Goal: Information Seeking & Learning: Find specific fact

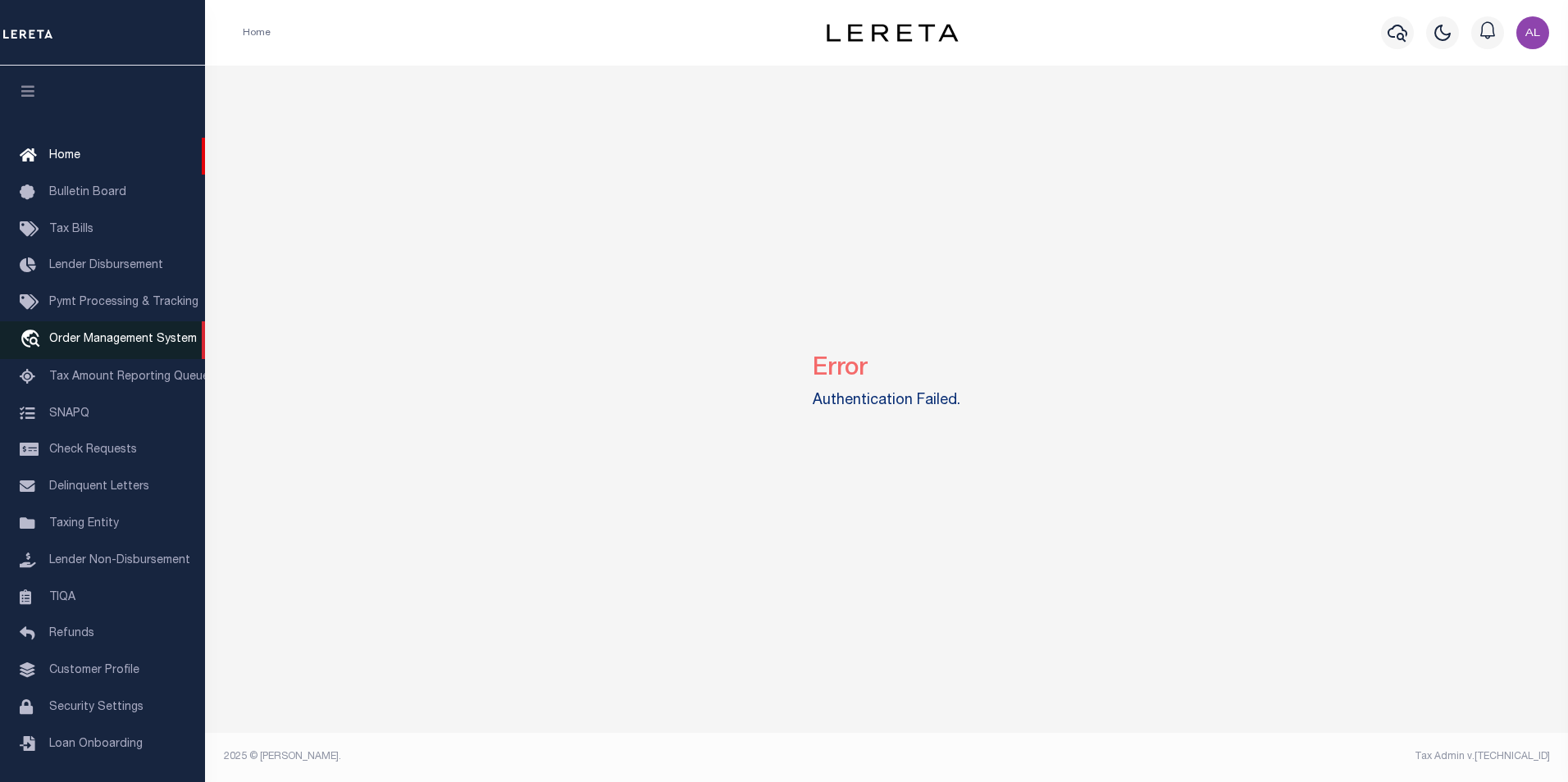
click at [84, 337] on span "Order Management System" at bounding box center [123, 339] width 147 height 12
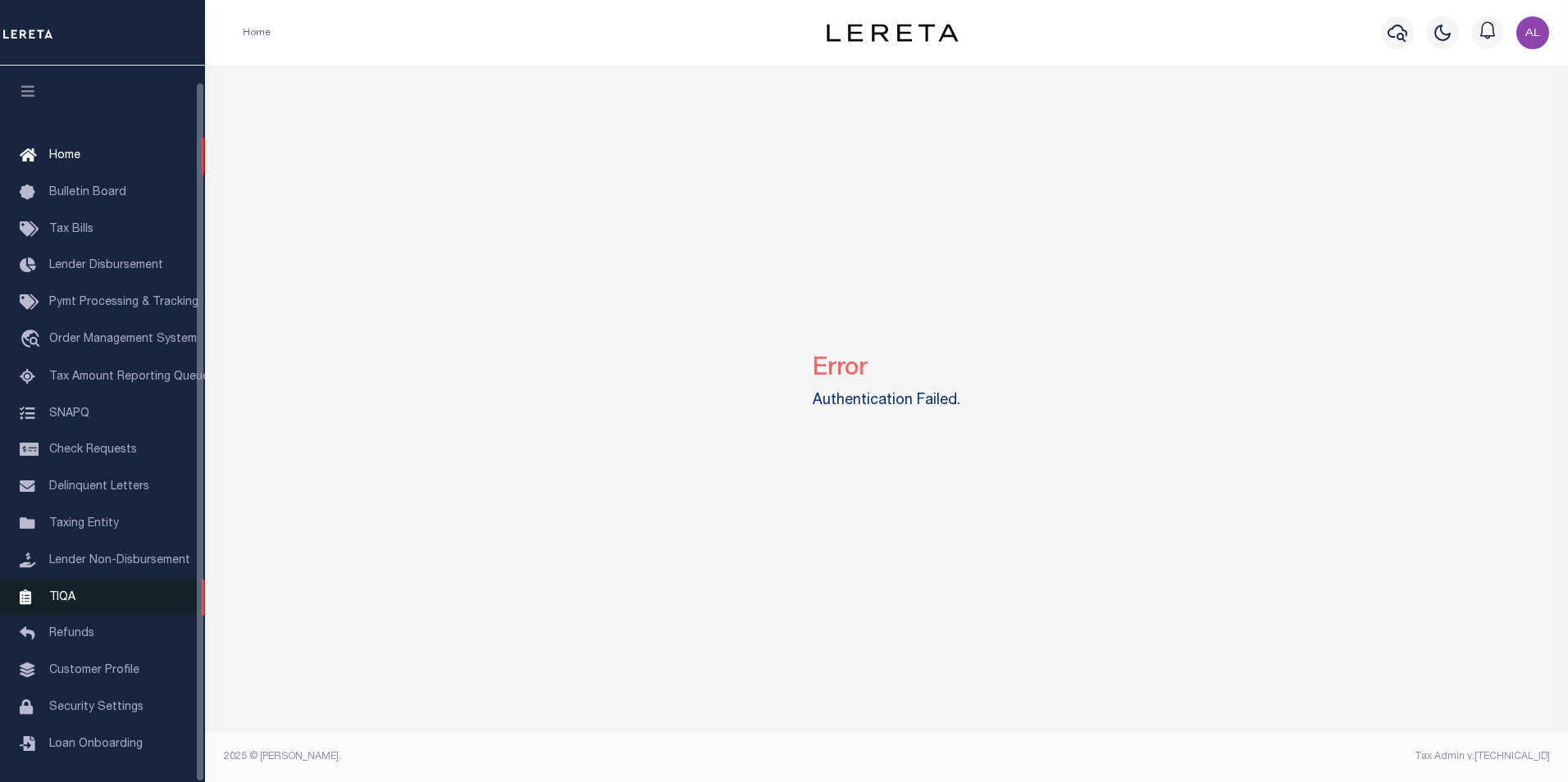
scroll to position [16, 0]
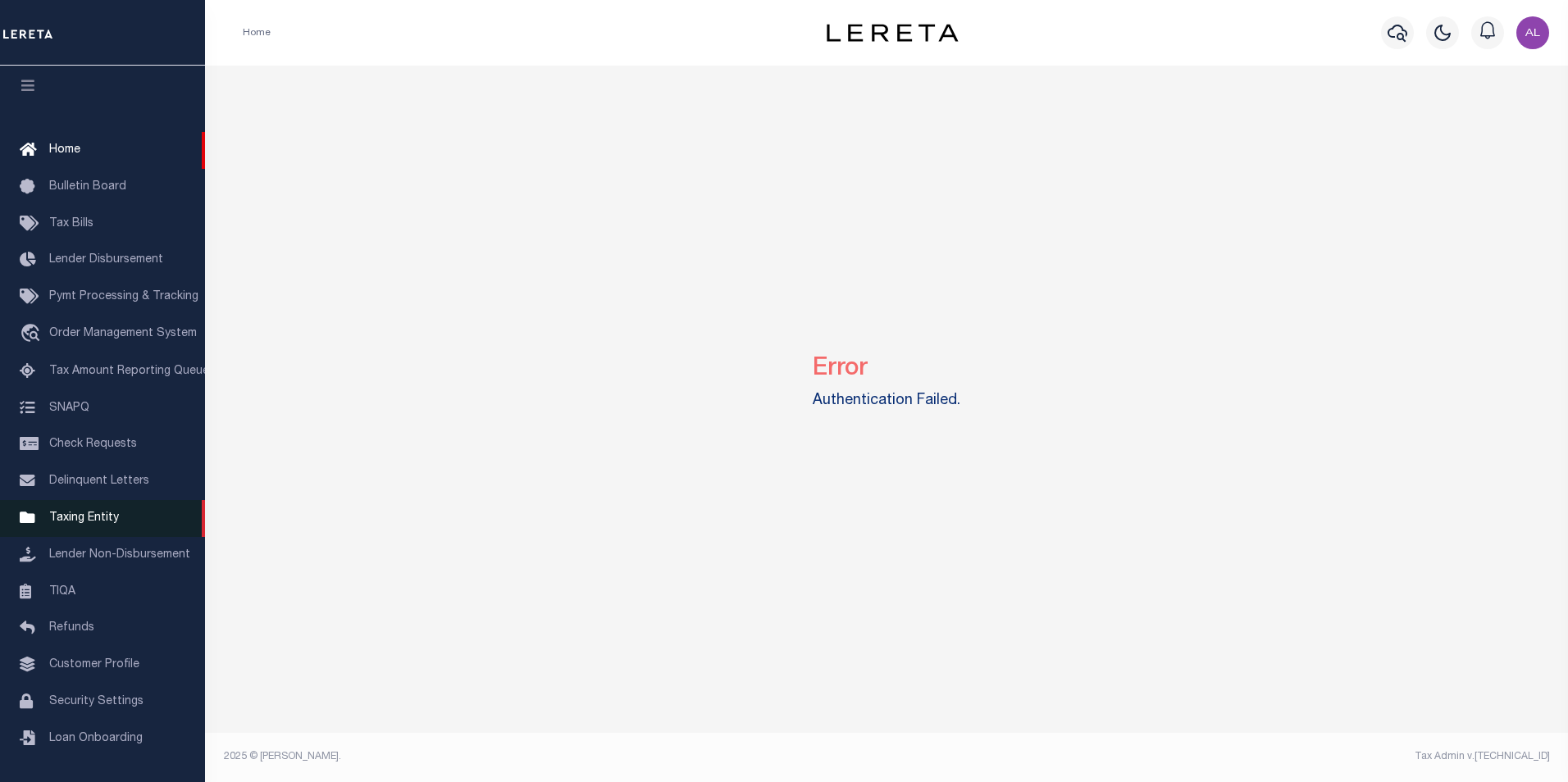
click at [101, 517] on span "Taxing Entity" at bounding box center [84, 518] width 70 height 12
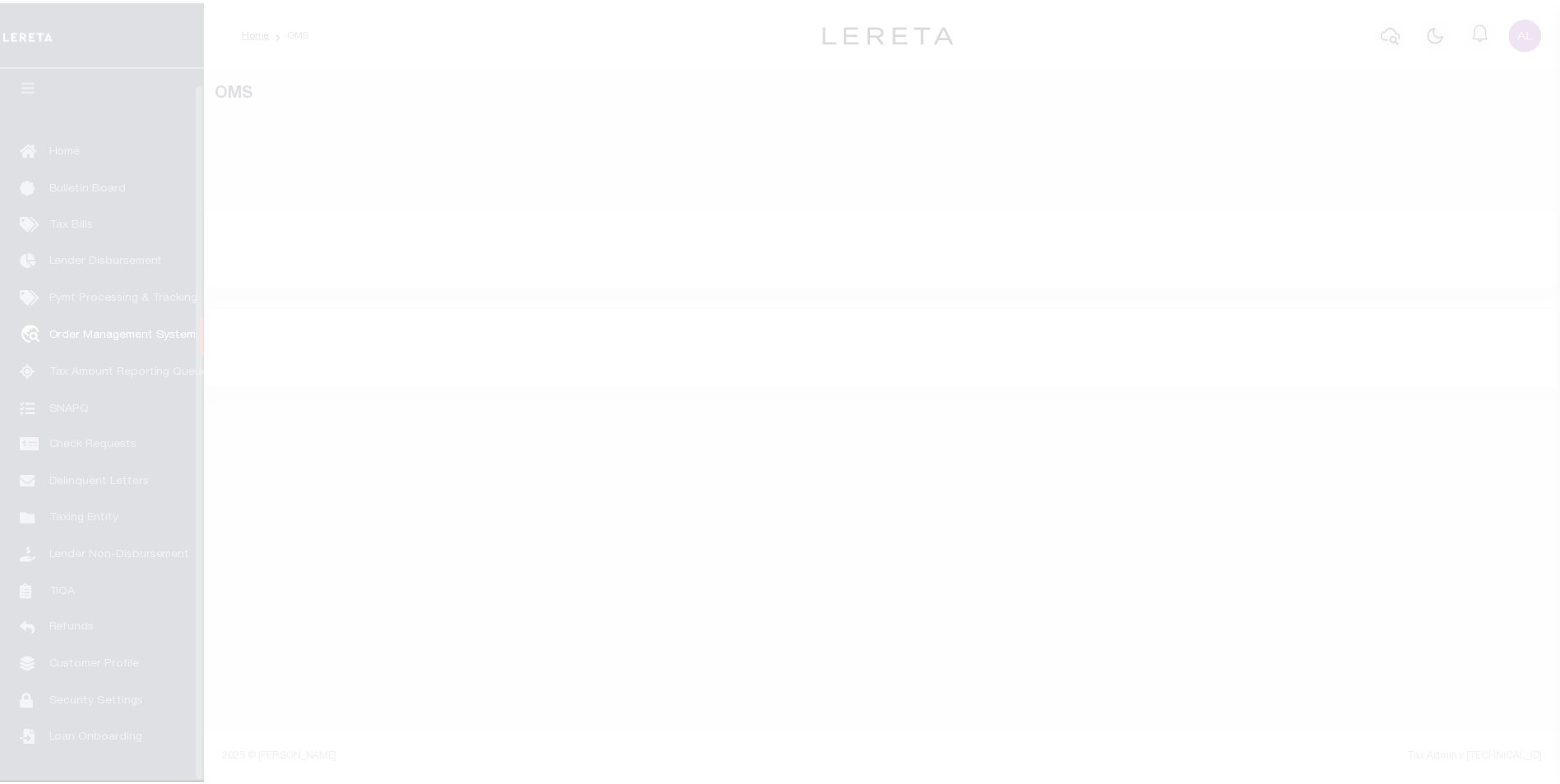
scroll to position [16, 0]
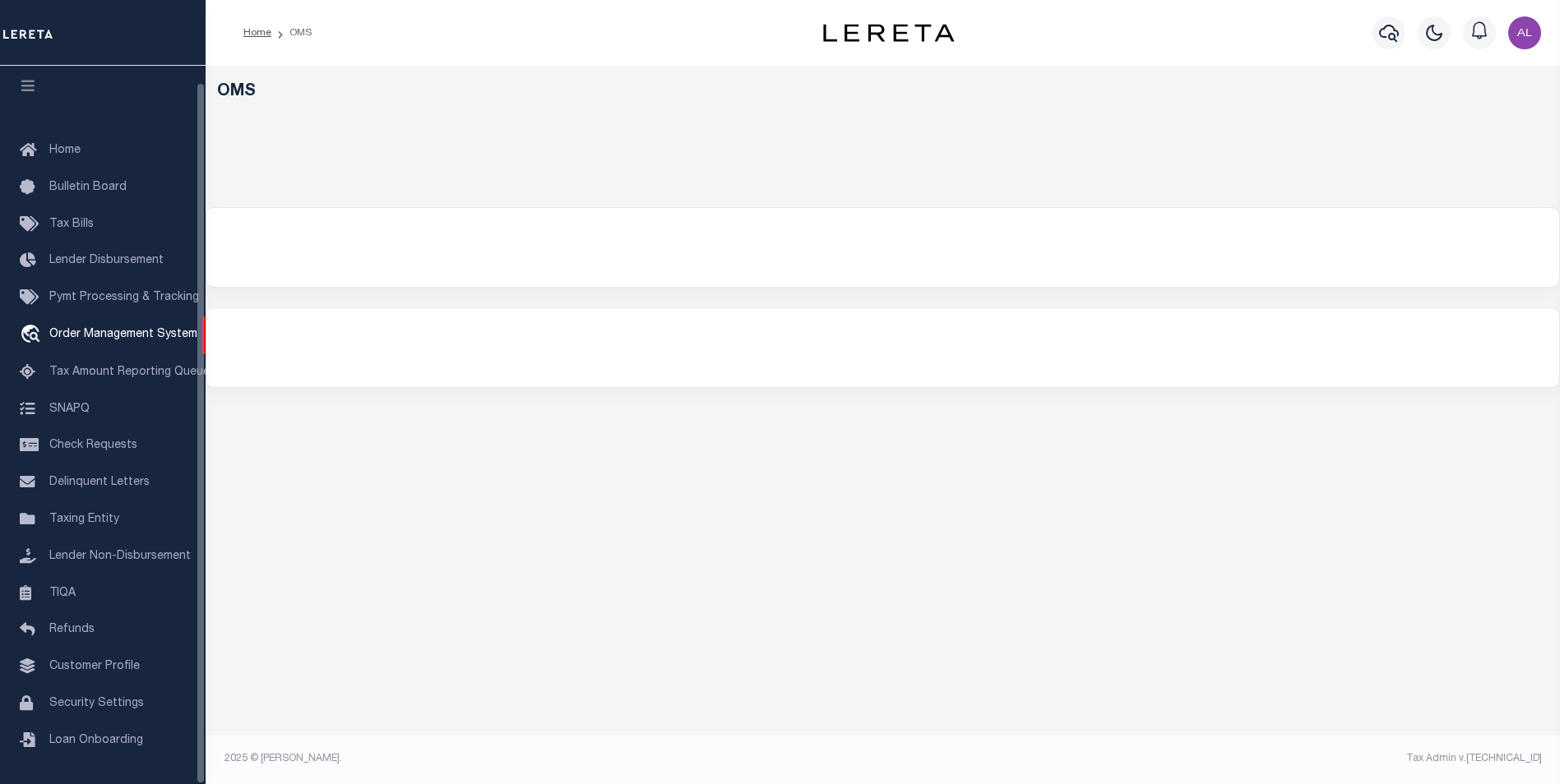
select select "200"
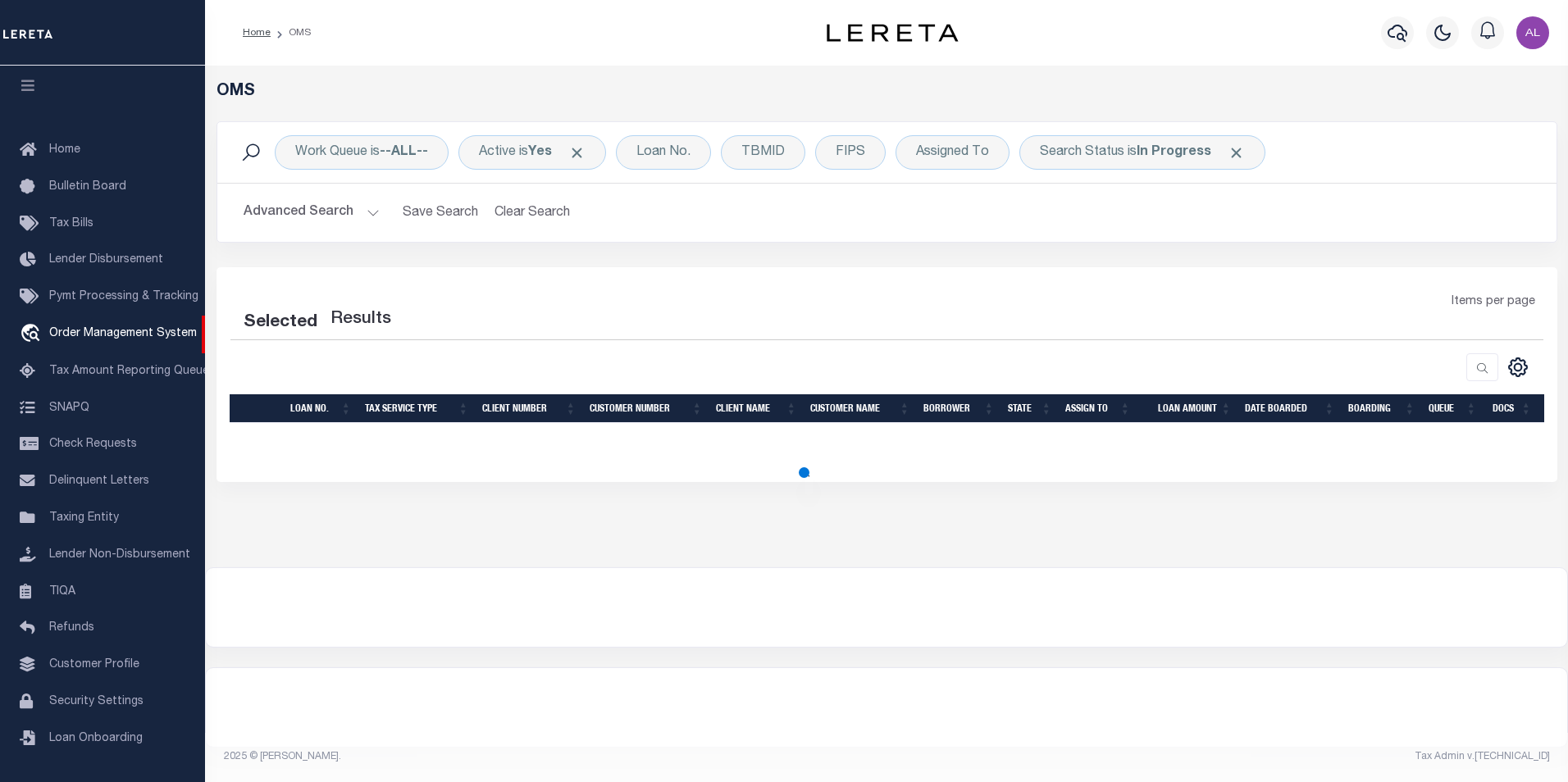
select select "200"
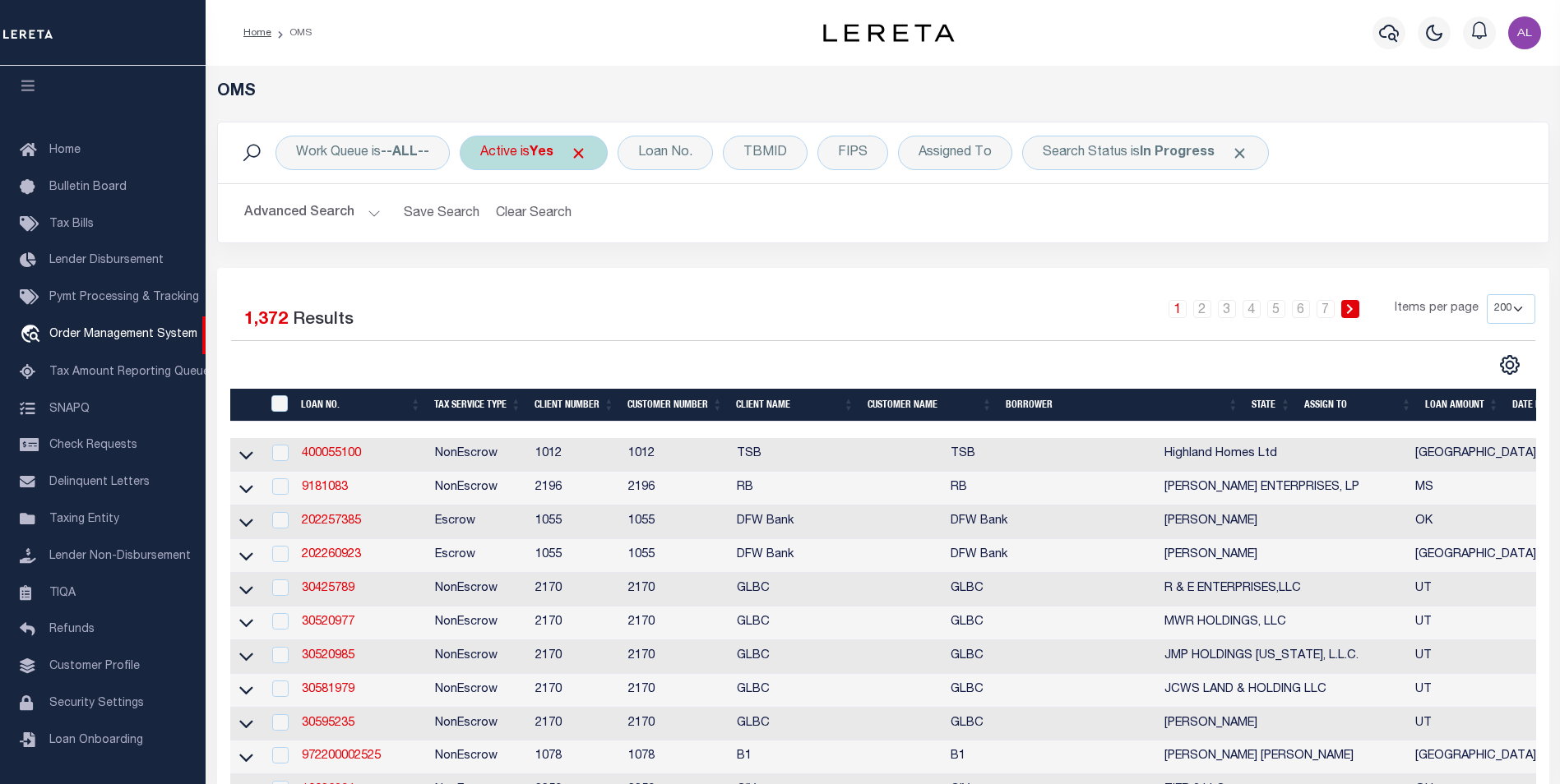
click at [583, 156] on span "Click to Remove" at bounding box center [578, 153] width 17 height 17
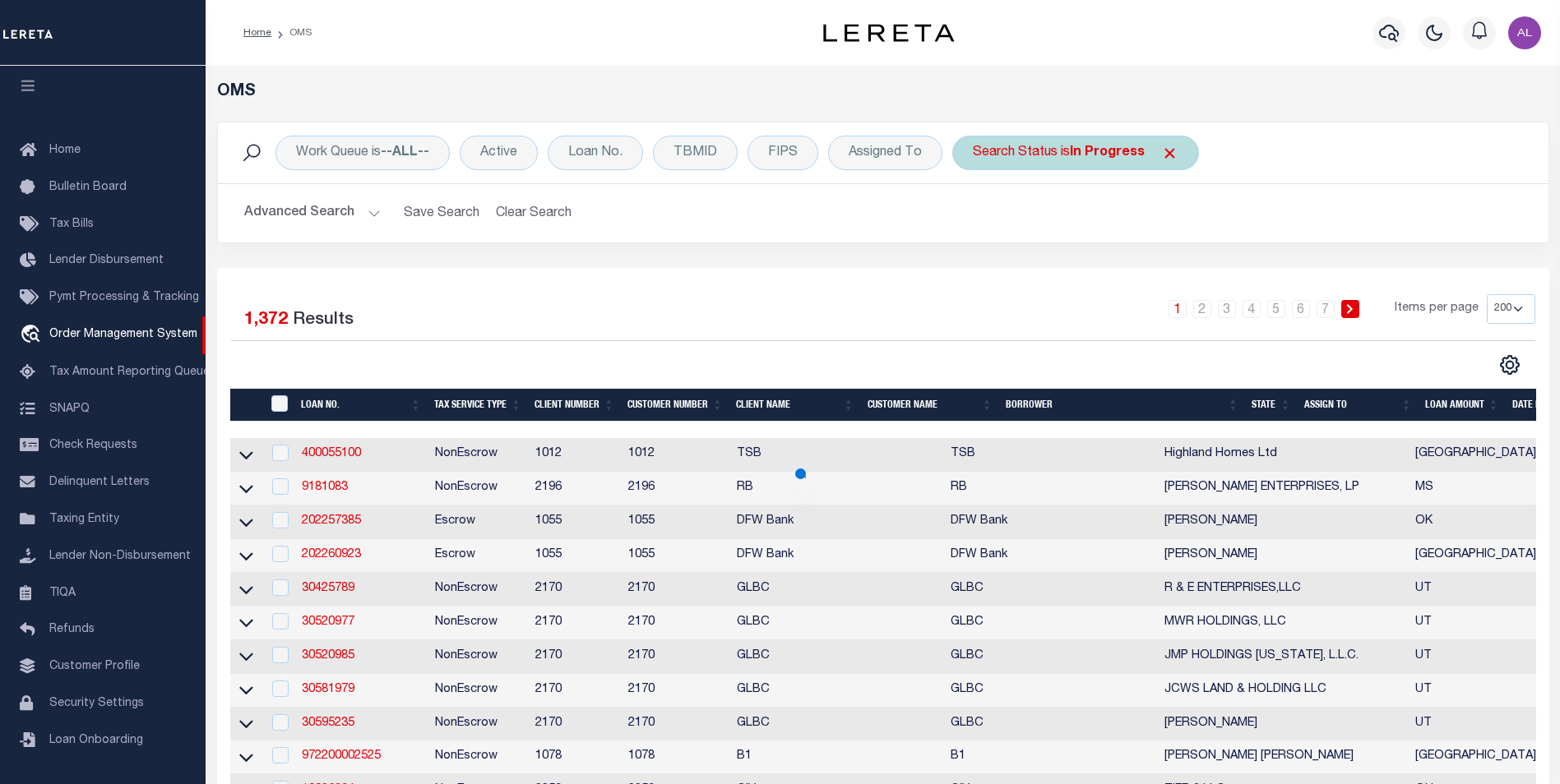
click at [1167, 152] on span "Click to Remove" at bounding box center [1169, 153] width 17 height 17
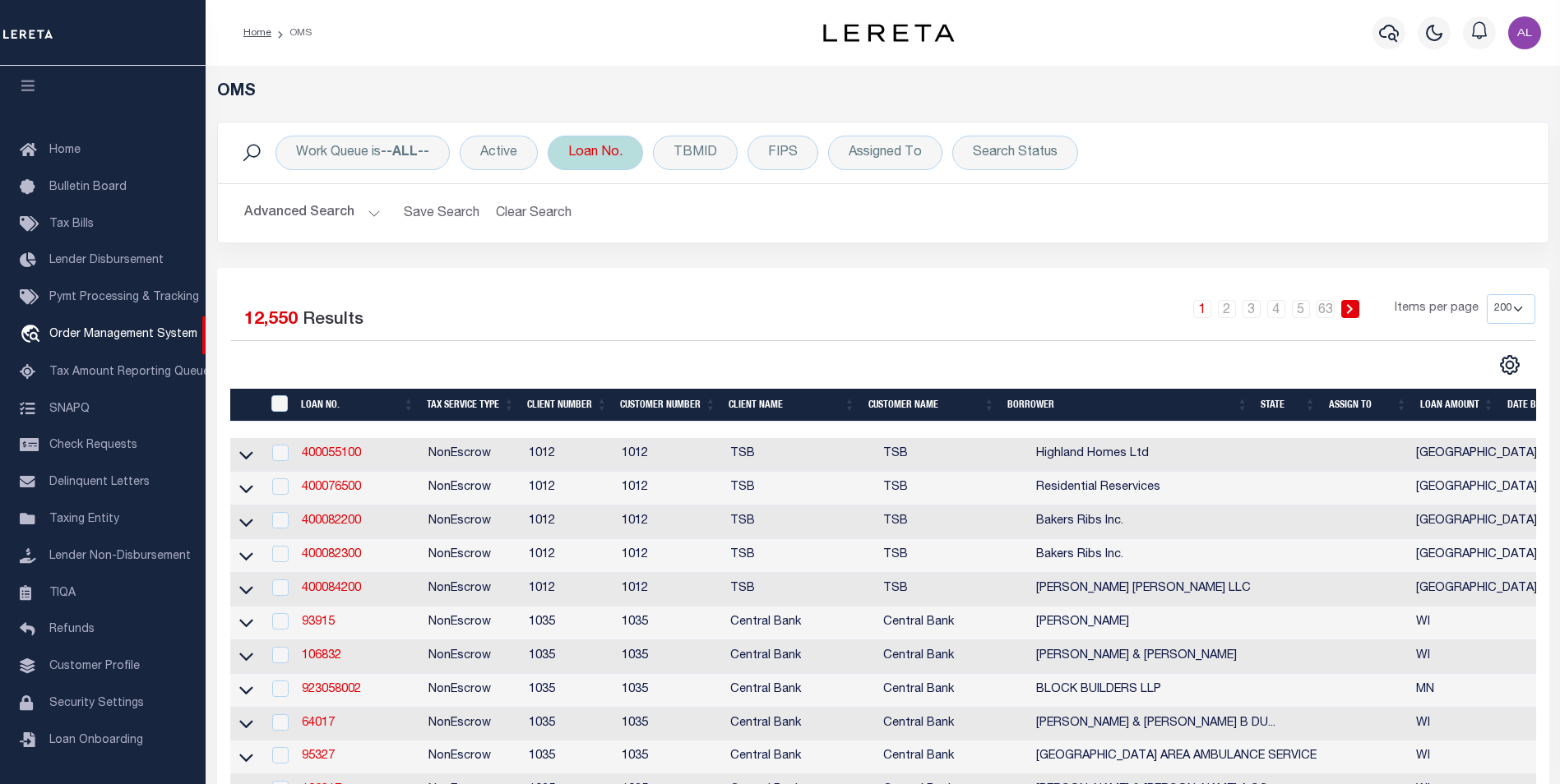
click at [581, 157] on div "Loan No." at bounding box center [595, 153] width 95 height 34
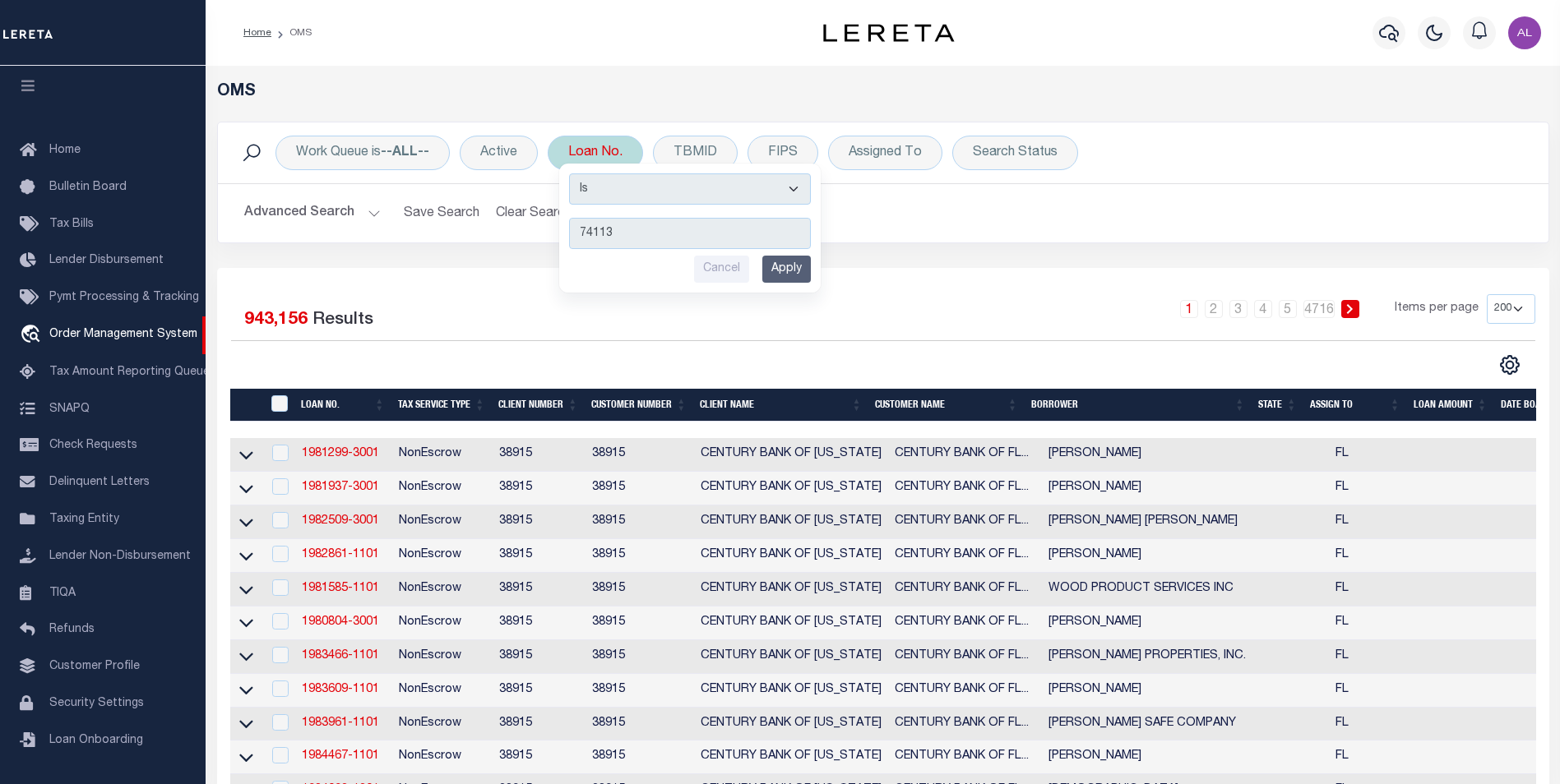
type input "74113"
click at [785, 274] on input "Apply" at bounding box center [787, 269] width 49 height 27
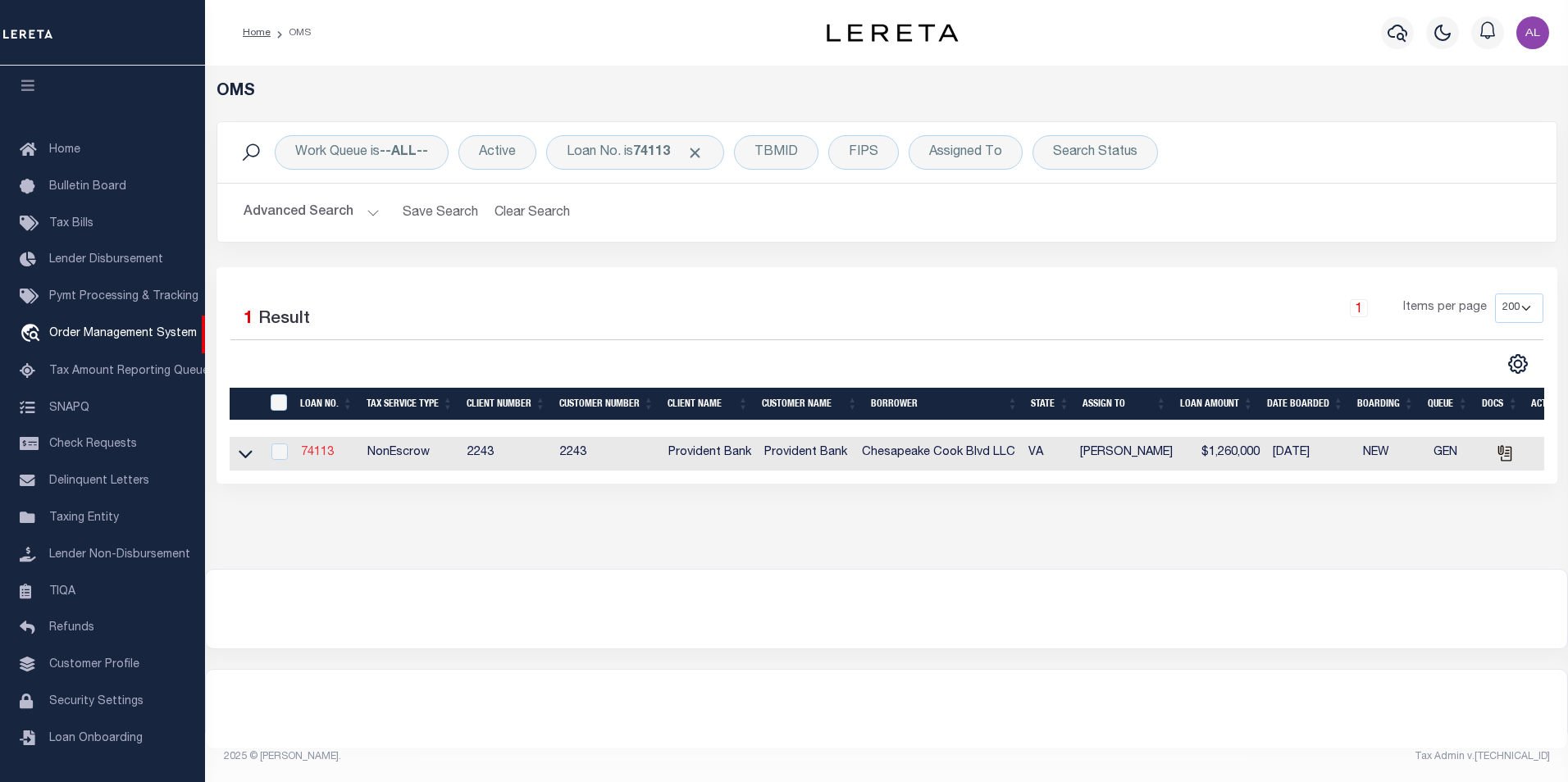
click at [313, 451] on link "74113" at bounding box center [317, 453] width 33 height 12
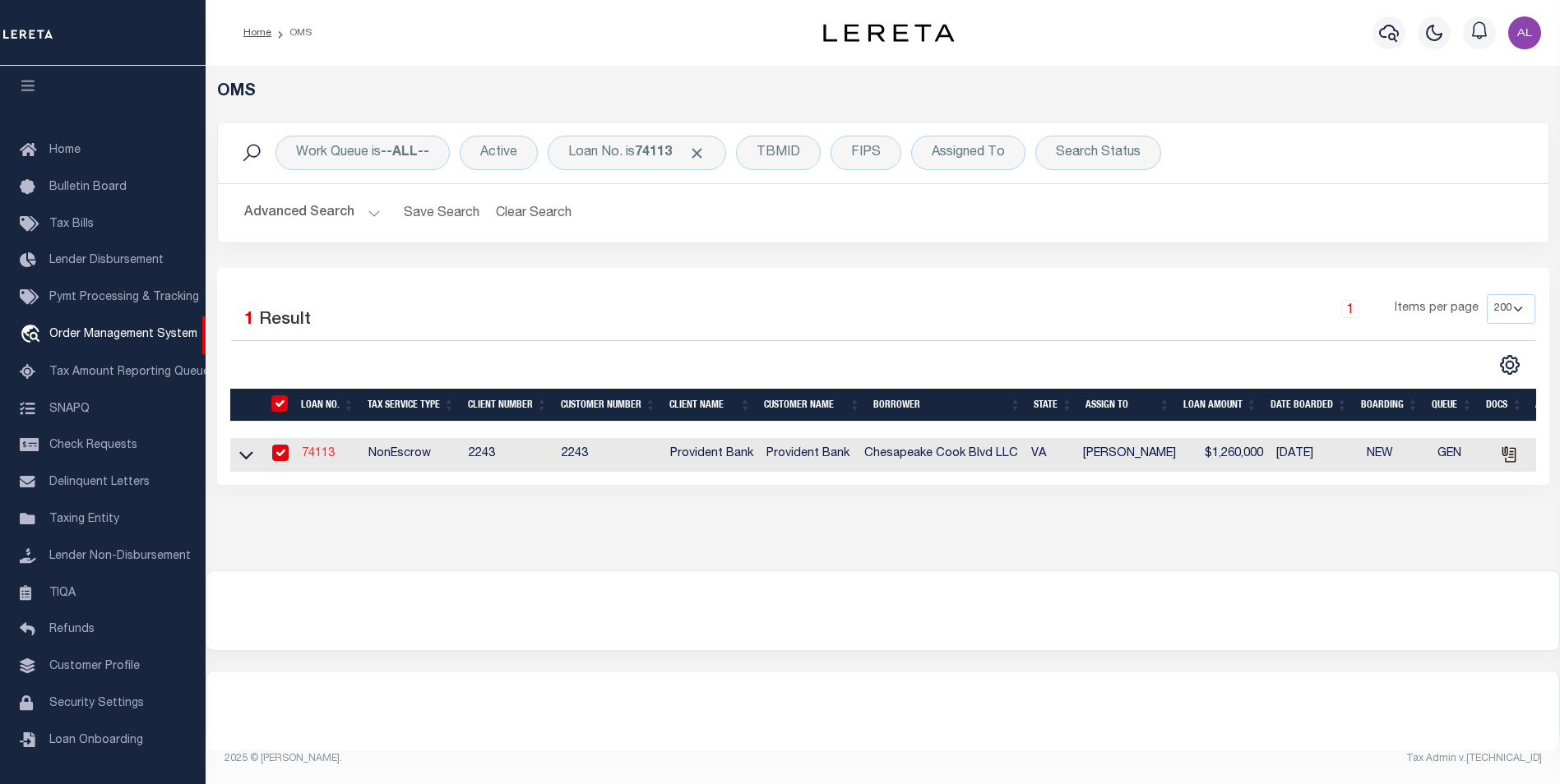
type input "74113"
type input "Chesapeake Cook Blvd LLC"
select select
select select "NonEscrow"
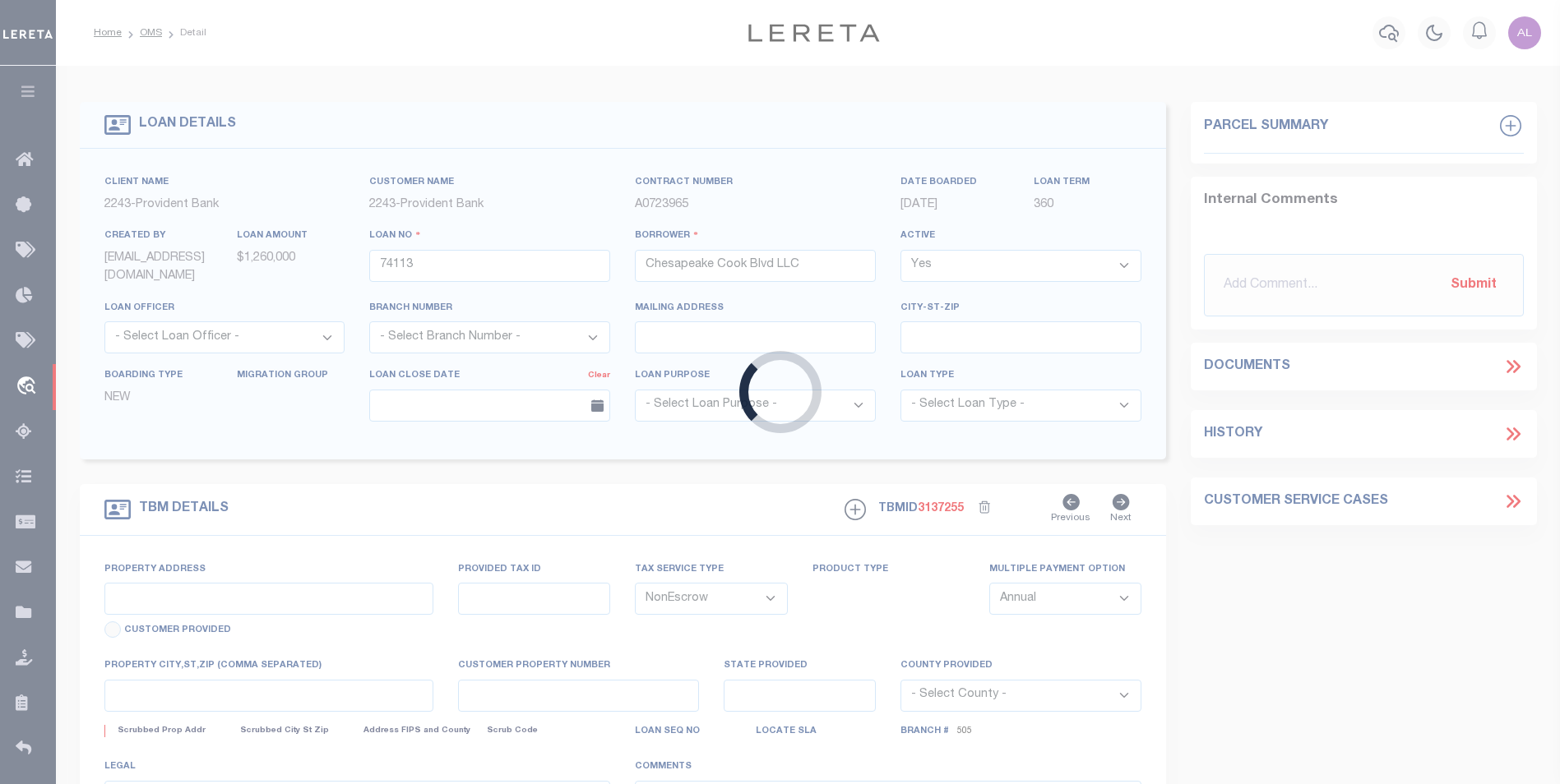
select select "13655"
select select "5374"
type input "[STREET_ADDRESS]"
type input "Parcel # 240000000750"
select select
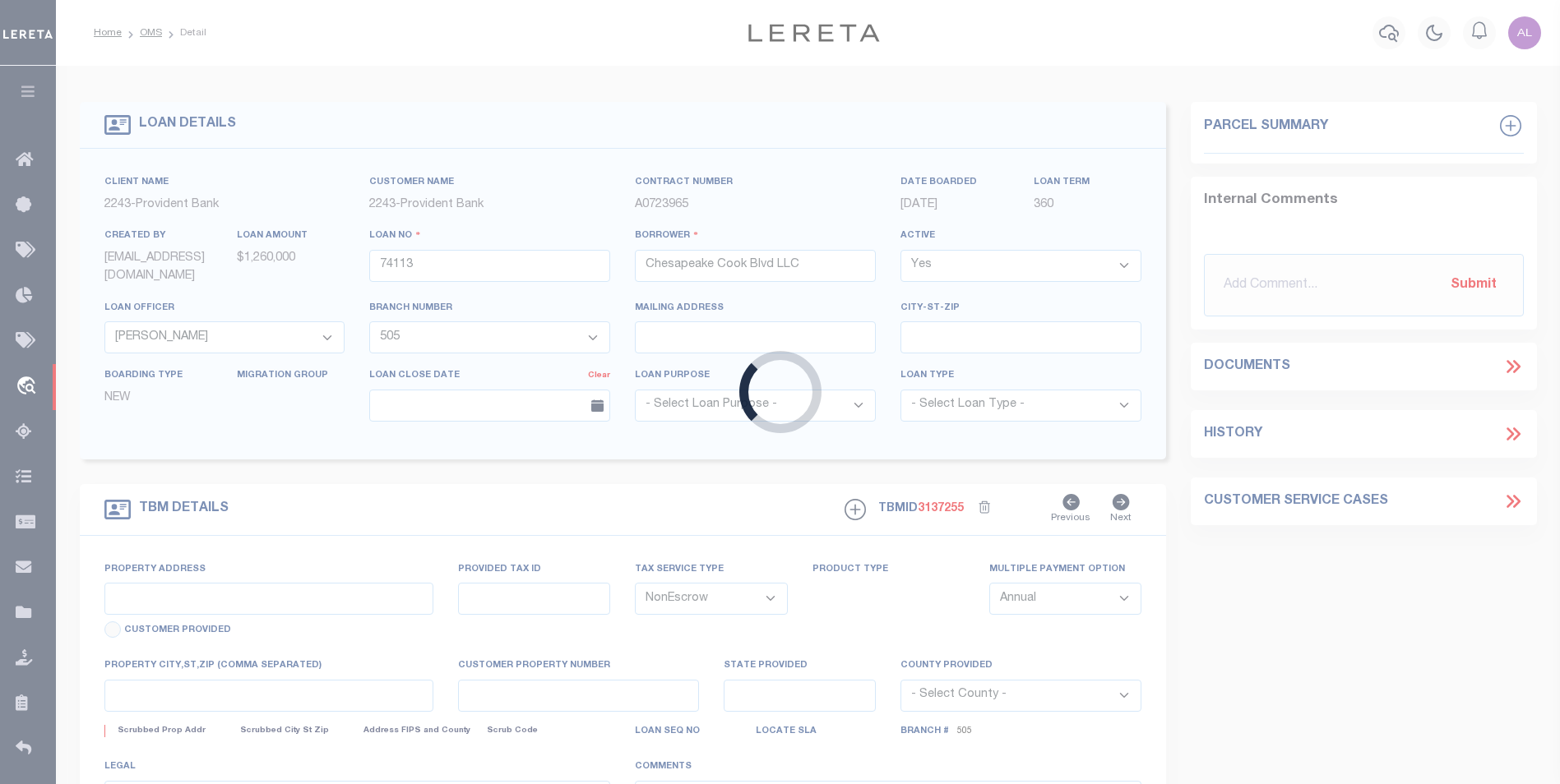
type input "Chesapeake VA 23323"
type input "VA"
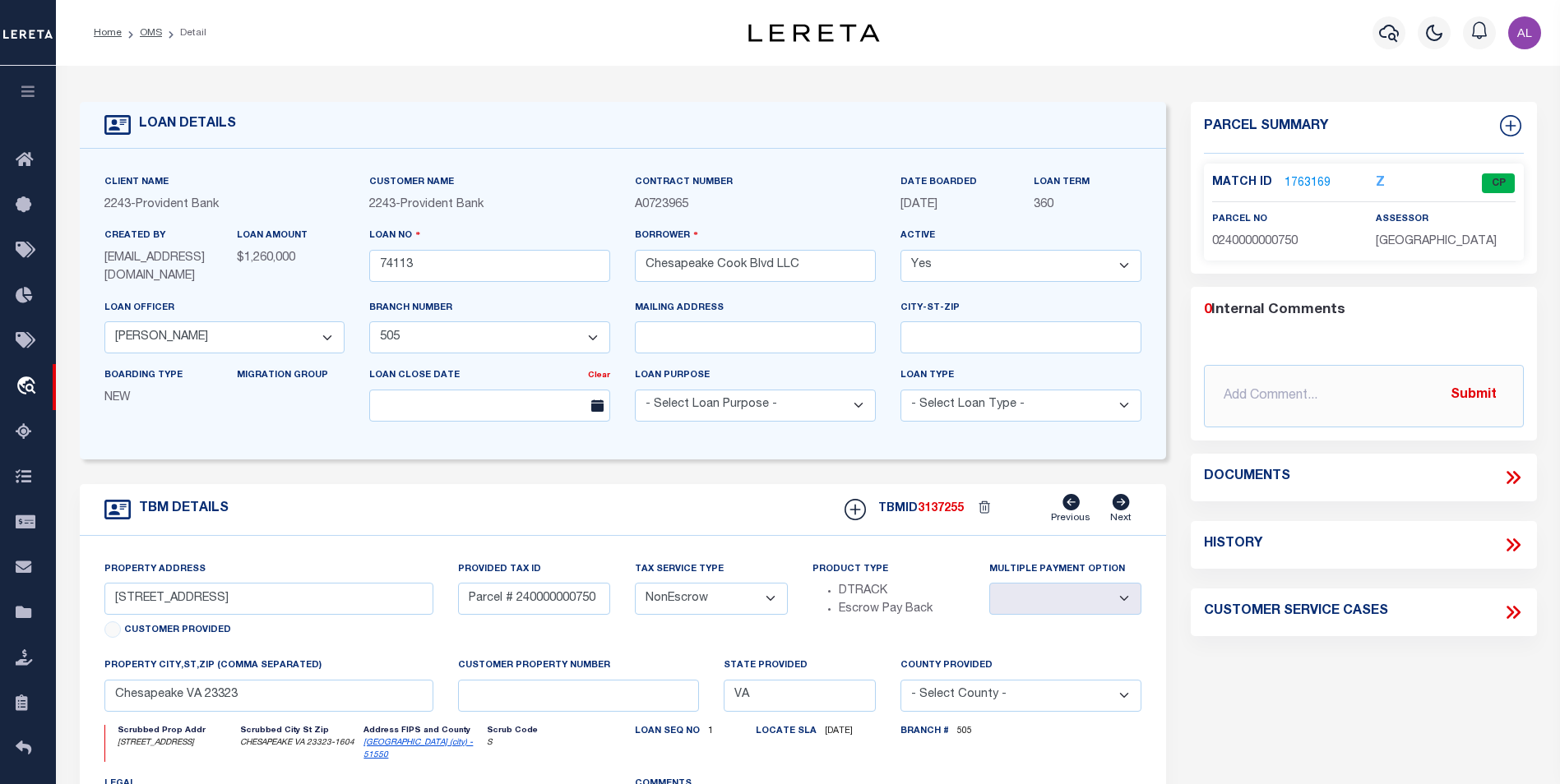
click at [1305, 178] on link "1763169" at bounding box center [1307, 184] width 46 height 17
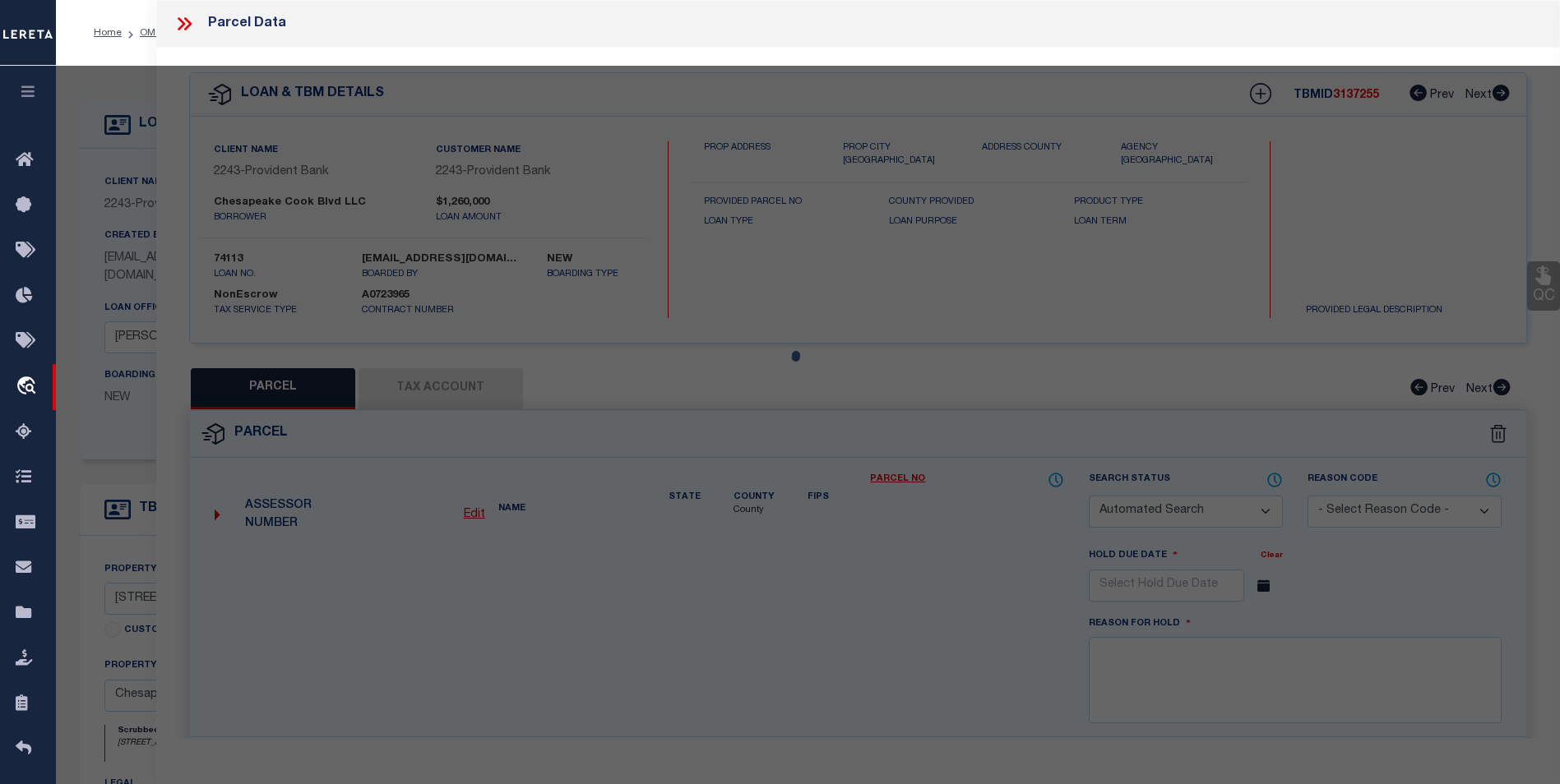
checkbox input "false"
select select "CP"
type input "CHESAPEAKE COOK BLVD LLC"
select select
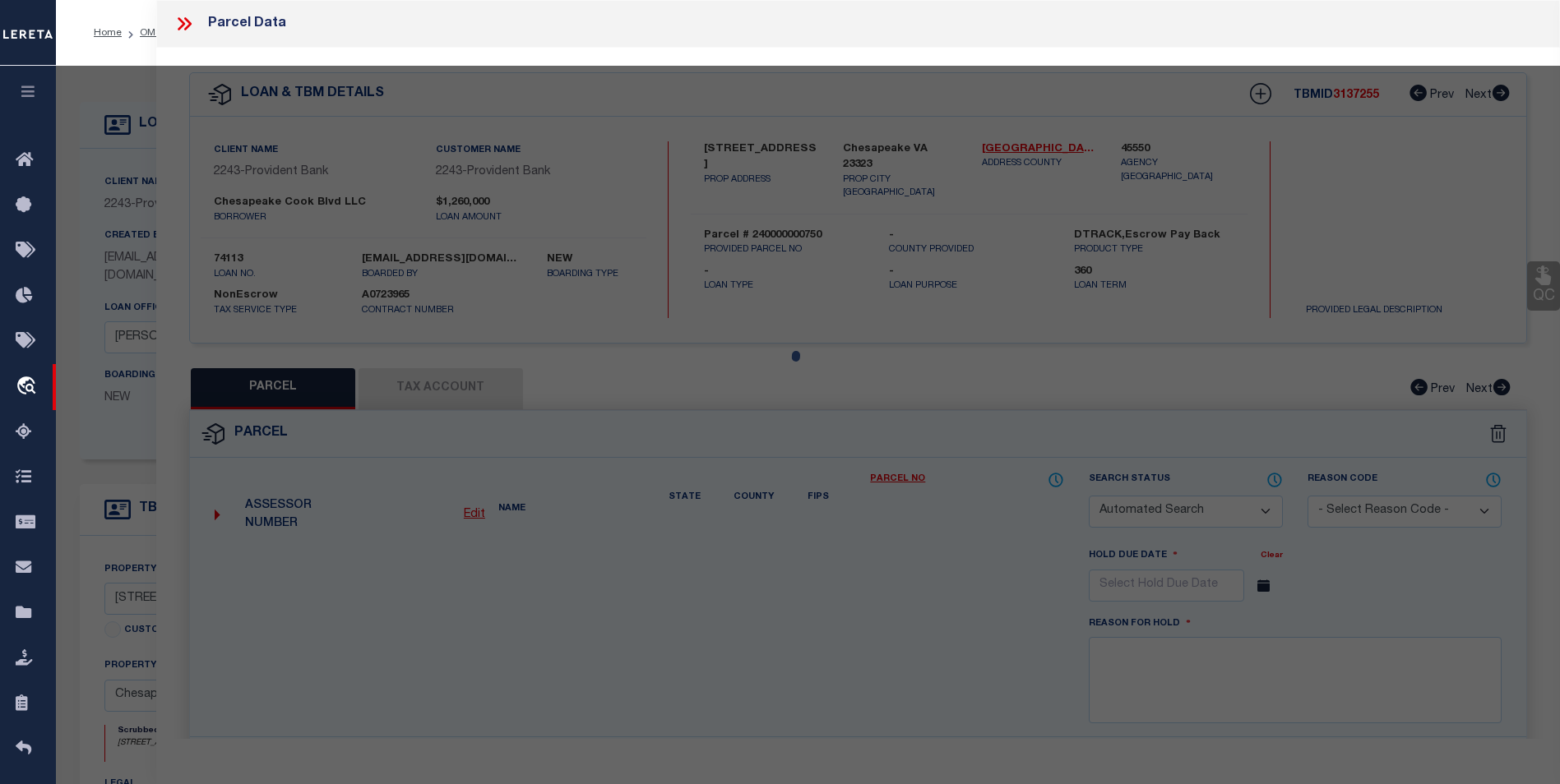
type input "[STREET_ADDRESS]"
checkbox input "false"
type input "Chesapeake VA 23323"
type textarea "PARCEL [STREET_ADDRESS]"
type textarea "Information Only - Installment Tax Years Based on Agency Review"
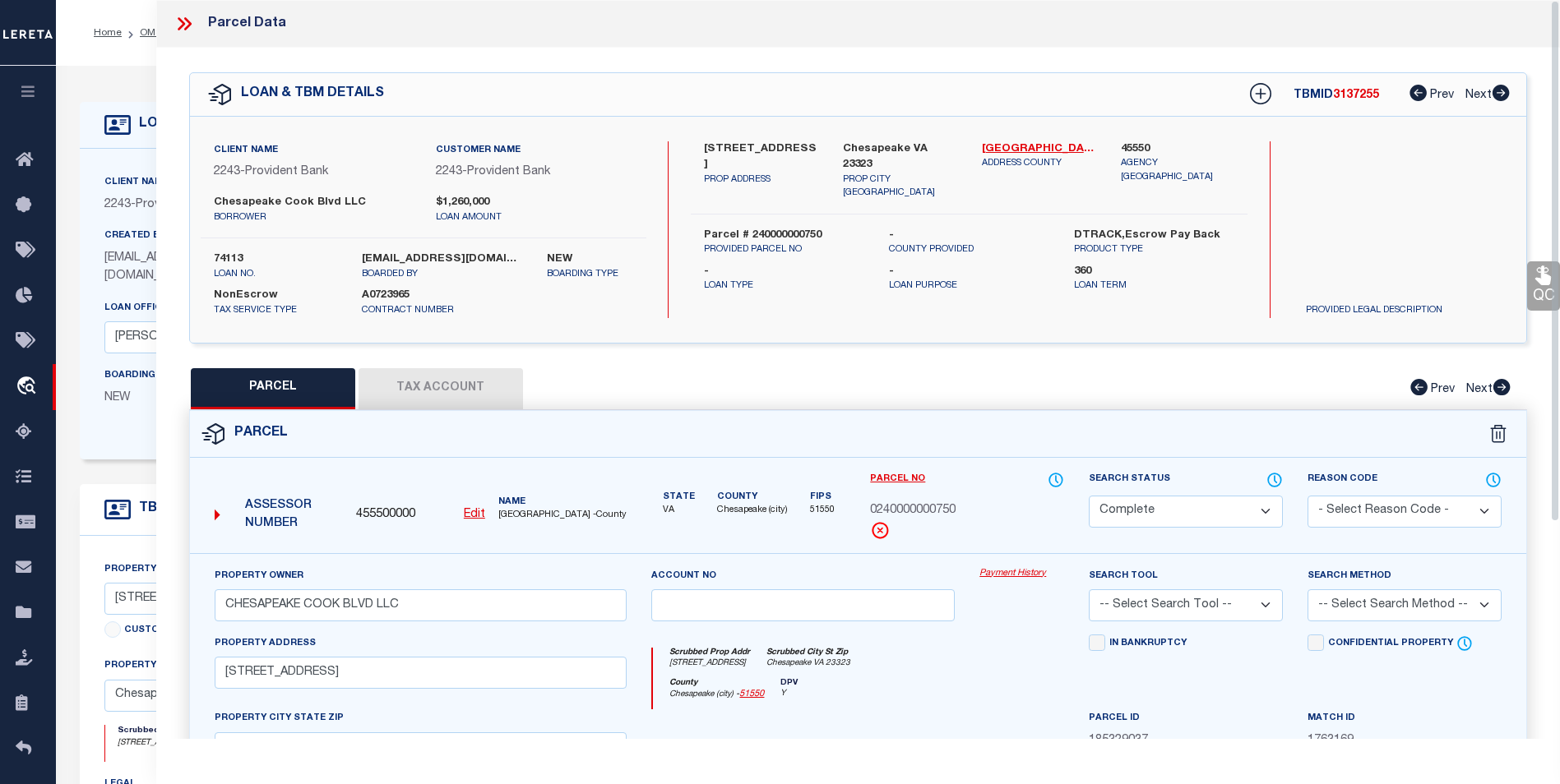
click at [422, 373] on button "Tax Account" at bounding box center [440, 389] width 165 height 41
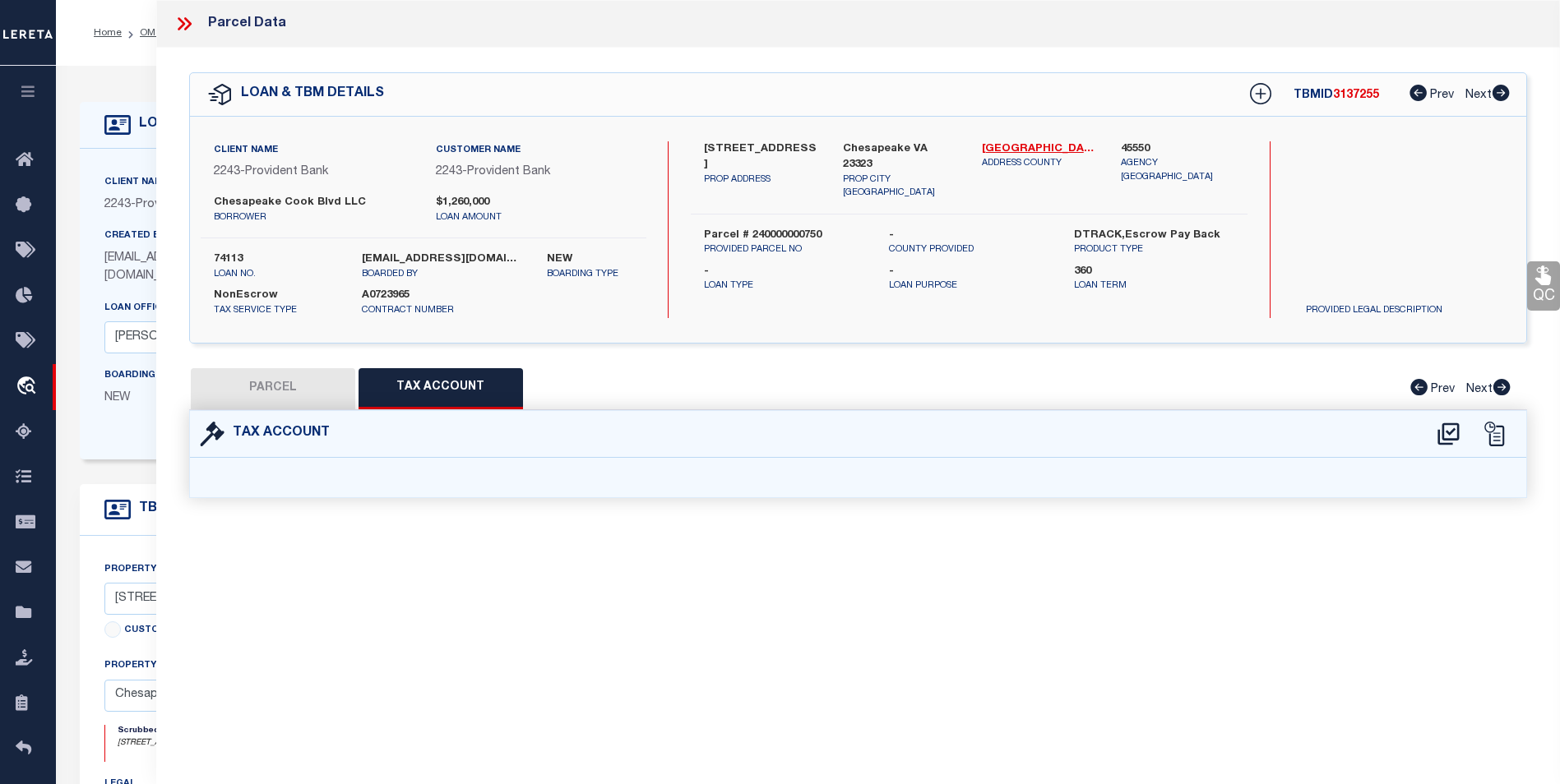
select select "100"
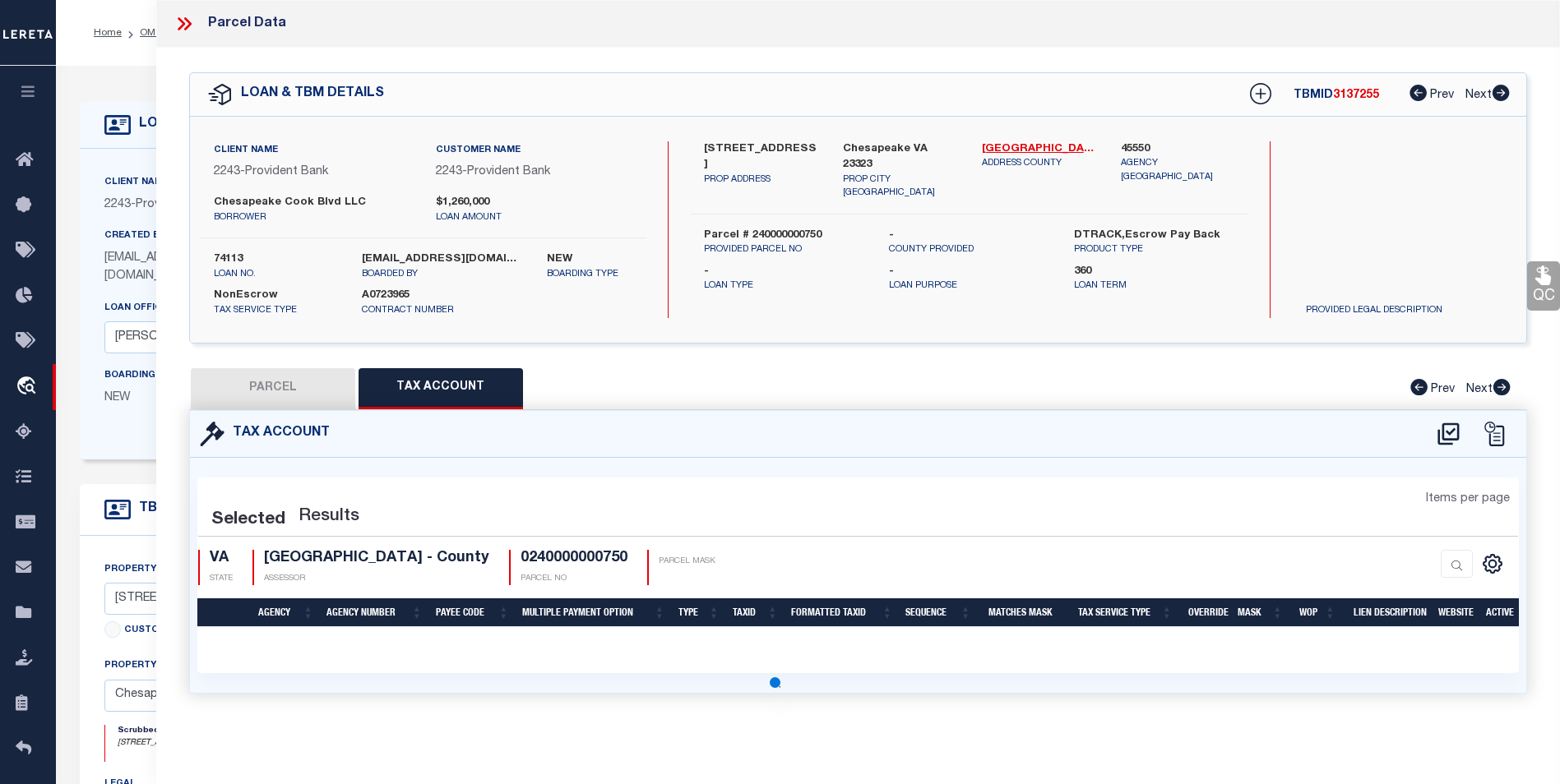
select select "100"
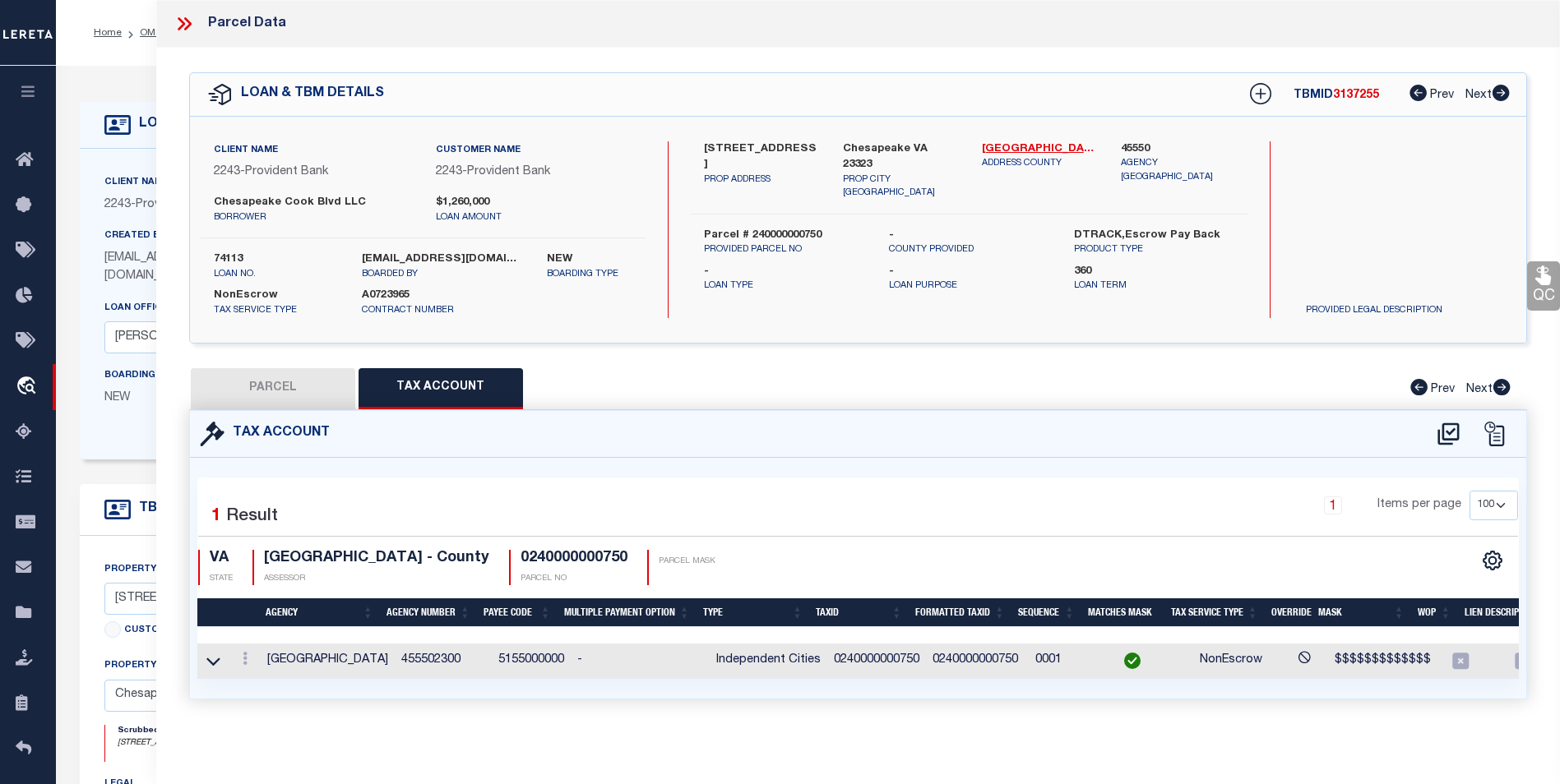
click at [518, 654] on td "5155000000" at bounding box center [531, 661] width 79 height 35
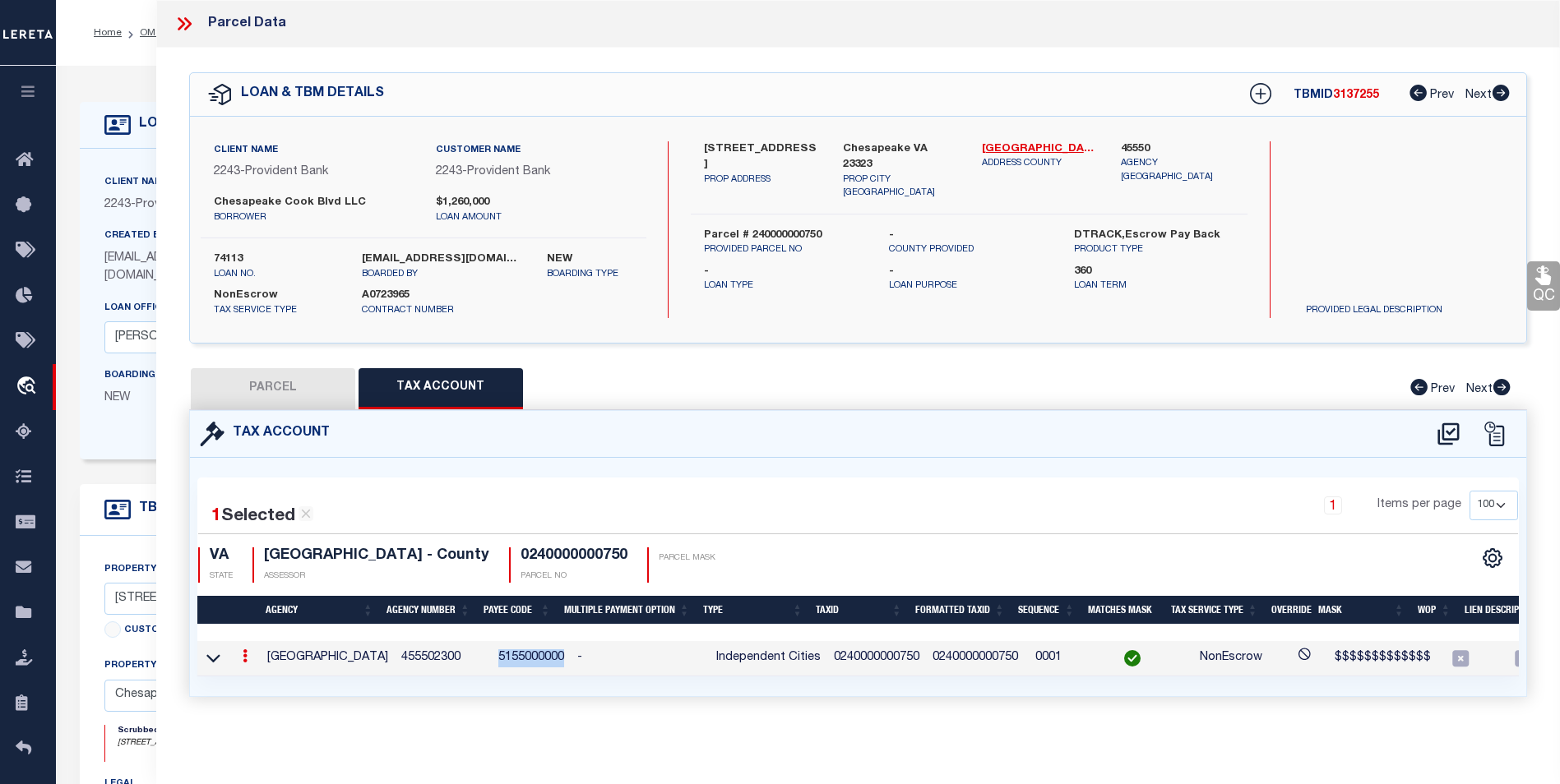
click at [518, 654] on td "5155000000" at bounding box center [531, 658] width 79 height 35
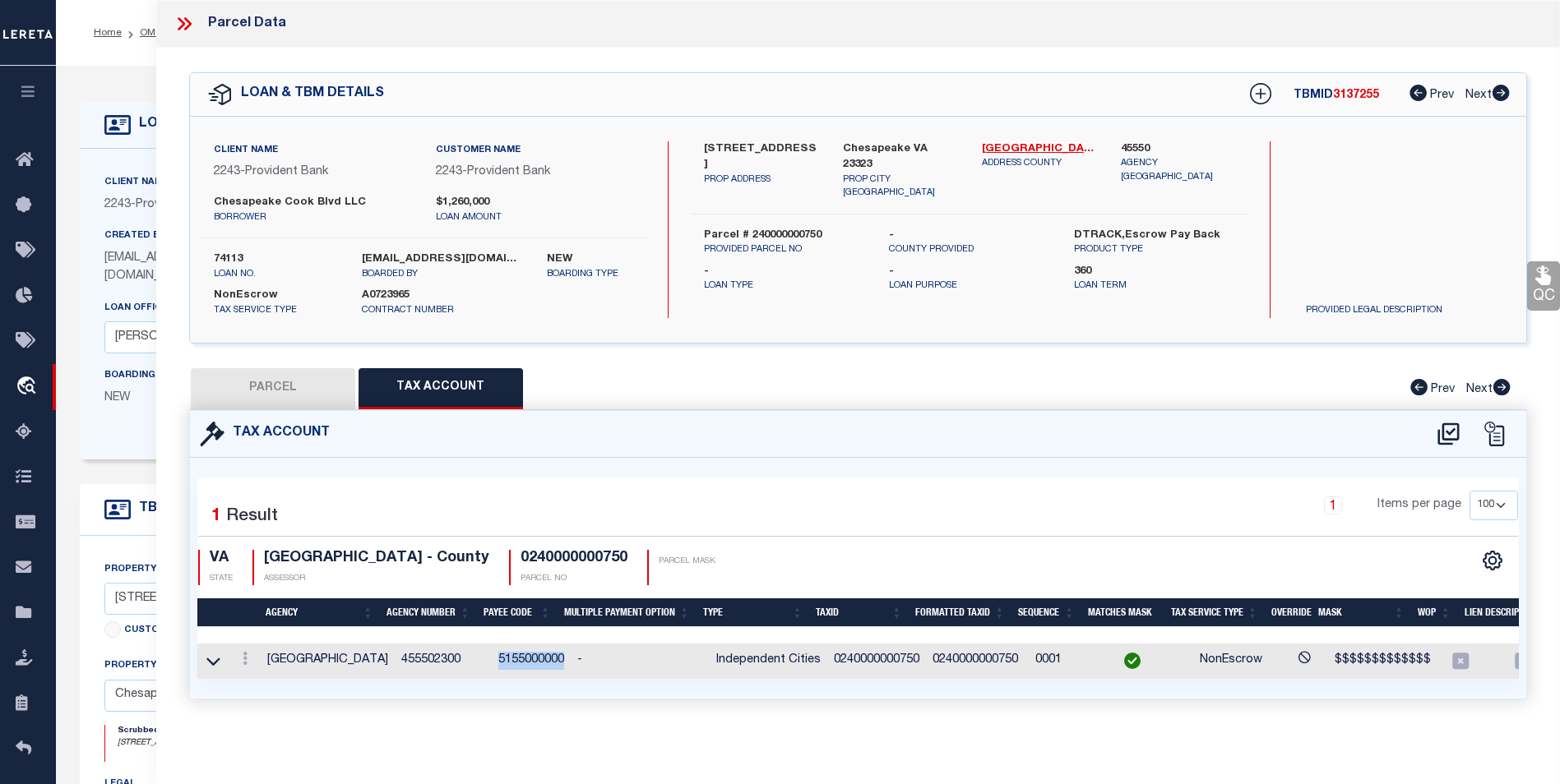
copy td "5155000000"
click at [120, 139] on div "LOAN DETAILS" at bounding box center [623, 125] width 1087 height 47
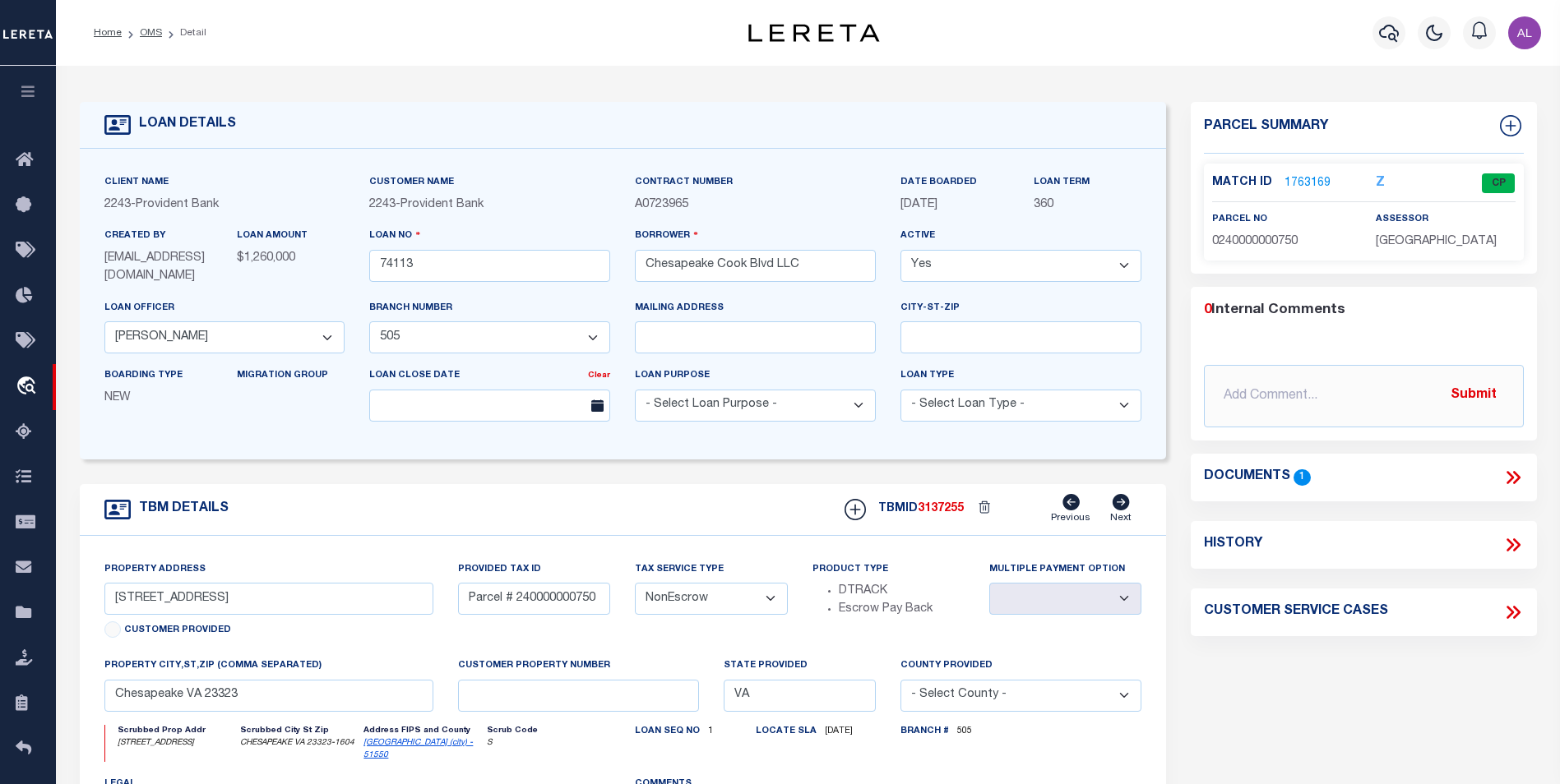
click at [937, 204] on span "[DATE]" at bounding box center [918, 204] width 37 height 12
click at [1302, 179] on link "1763169" at bounding box center [1307, 184] width 46 height 17
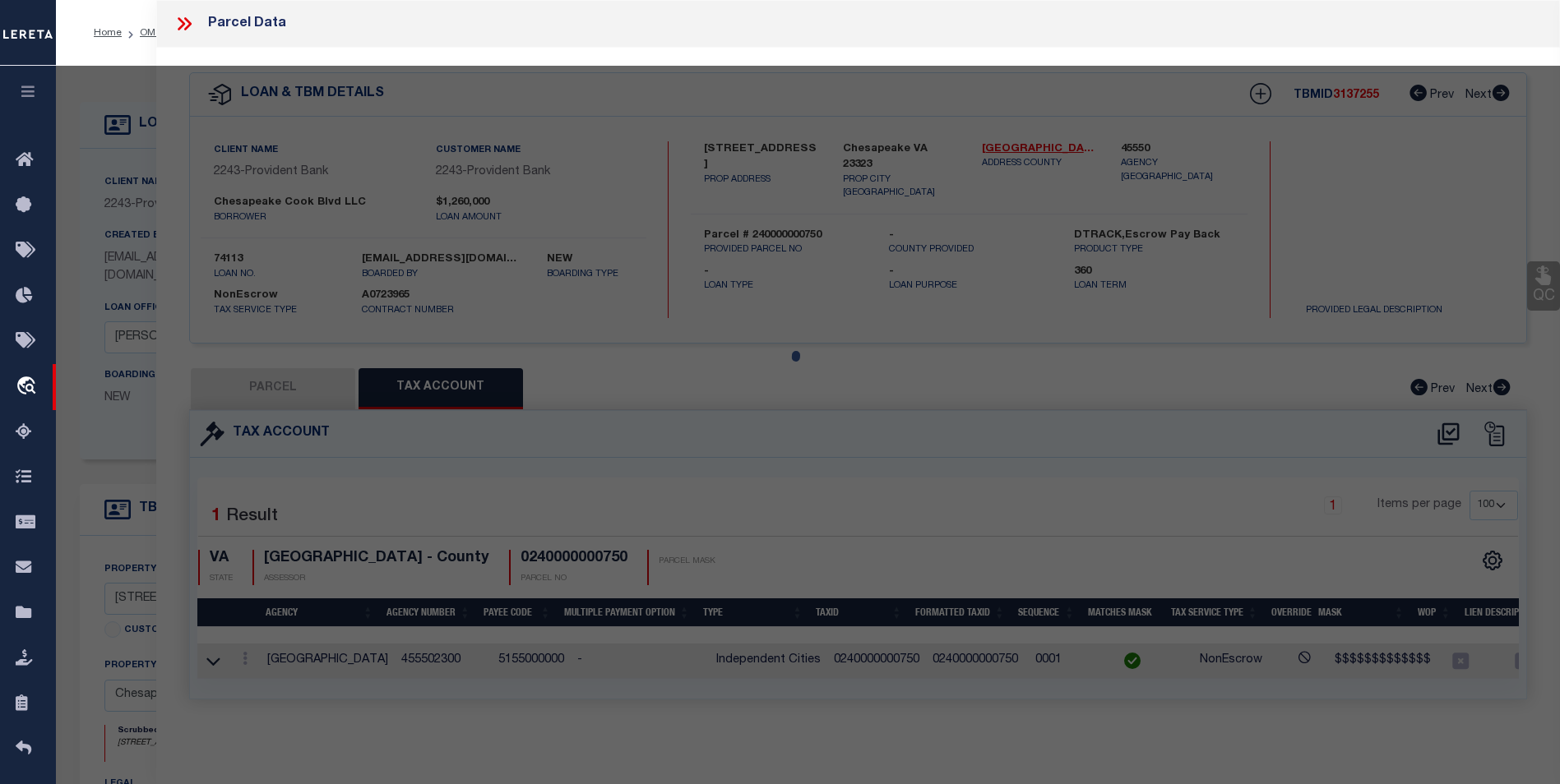
select select "AS"
checkbox input "false"
select select "CP"
type input "CHESAPEAKE COOK BLVD LLC"
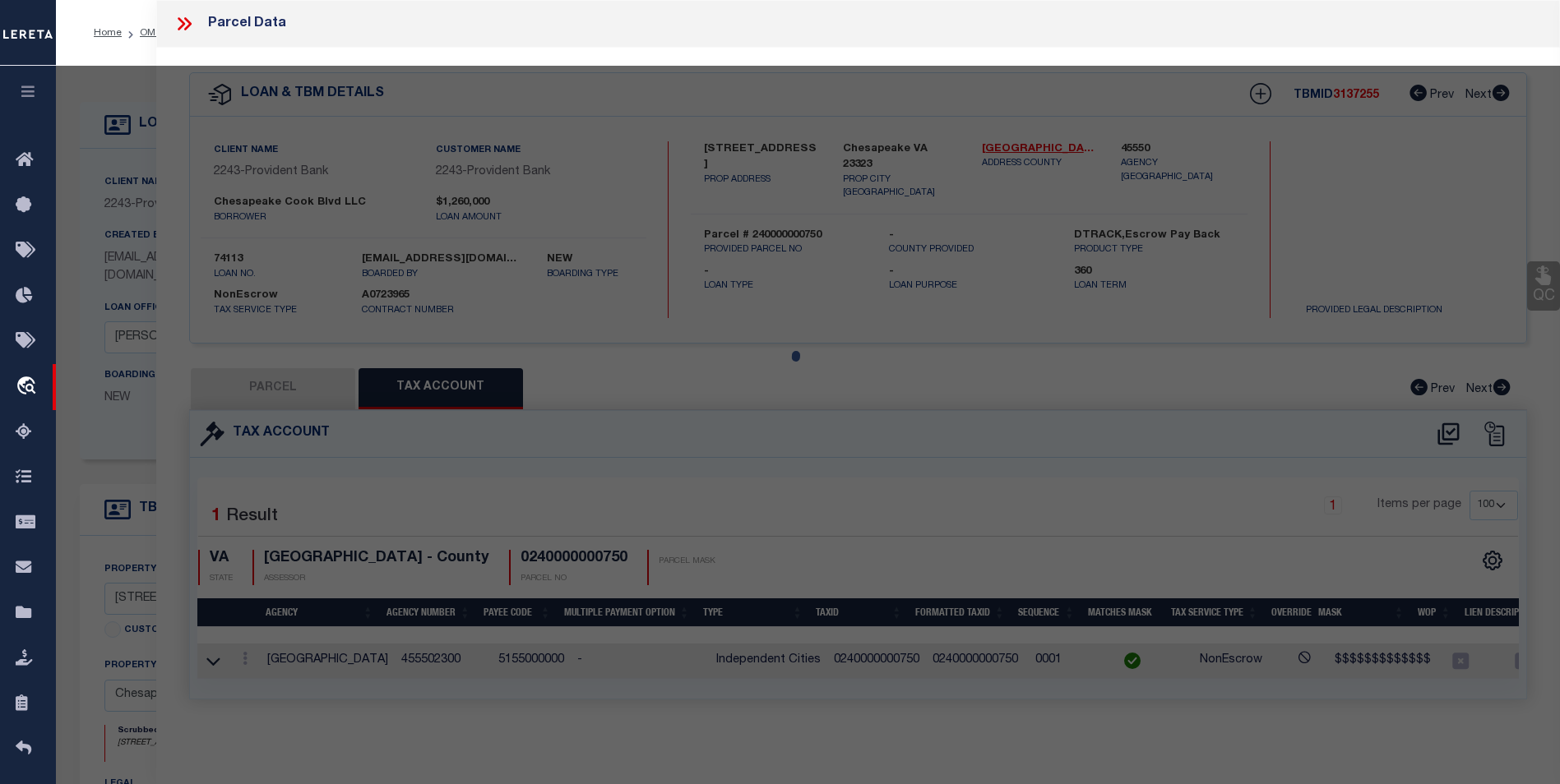
select select
type input "[STREET_ADDRESS]"
checkbox input "false"
type input "Chesapeake VA 23323"
type textarea "PARCEL [STREET_ADDRESS]"
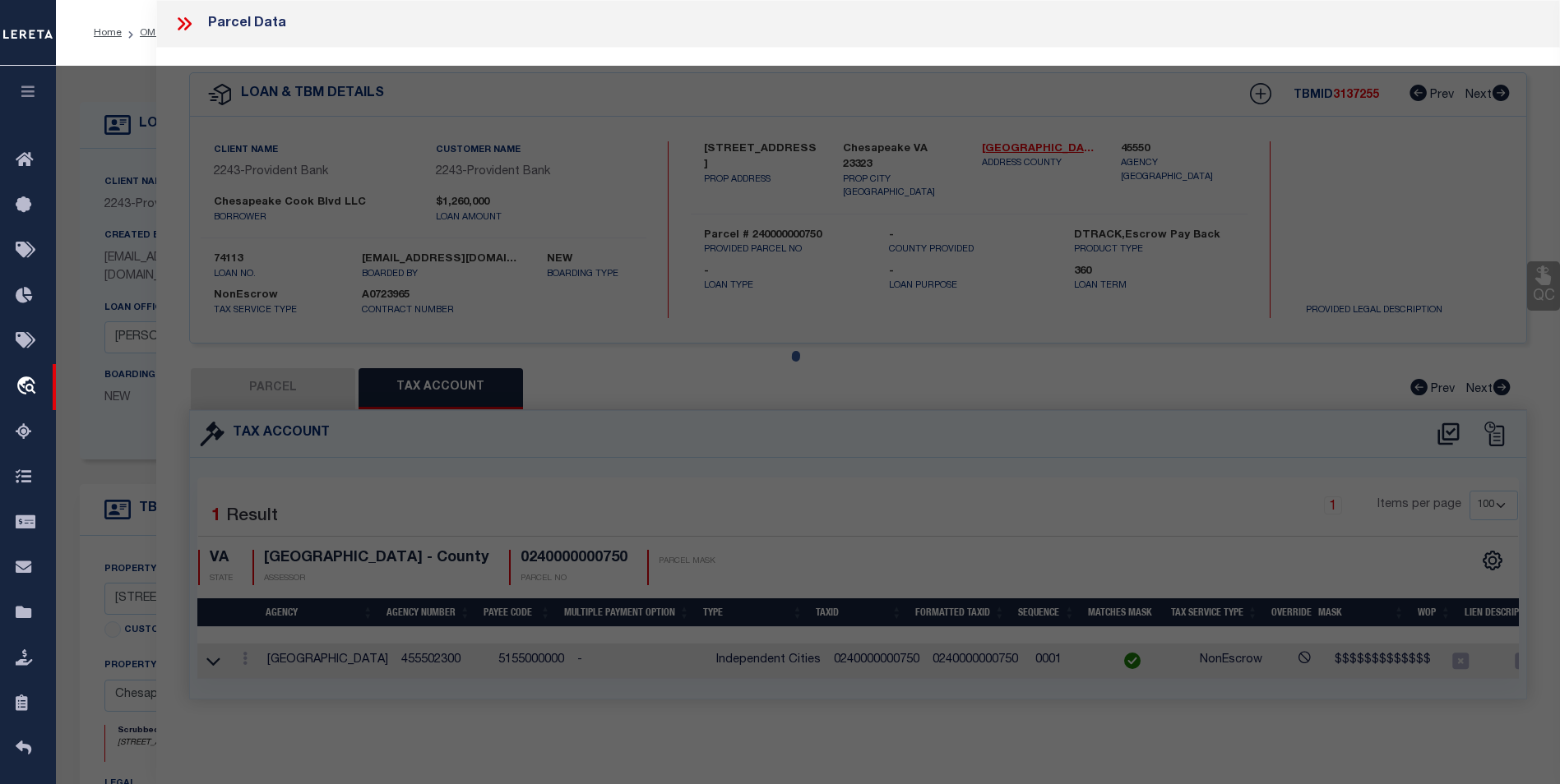
type textarea "Information Only - Installment Tax Years Based on Agency Review"
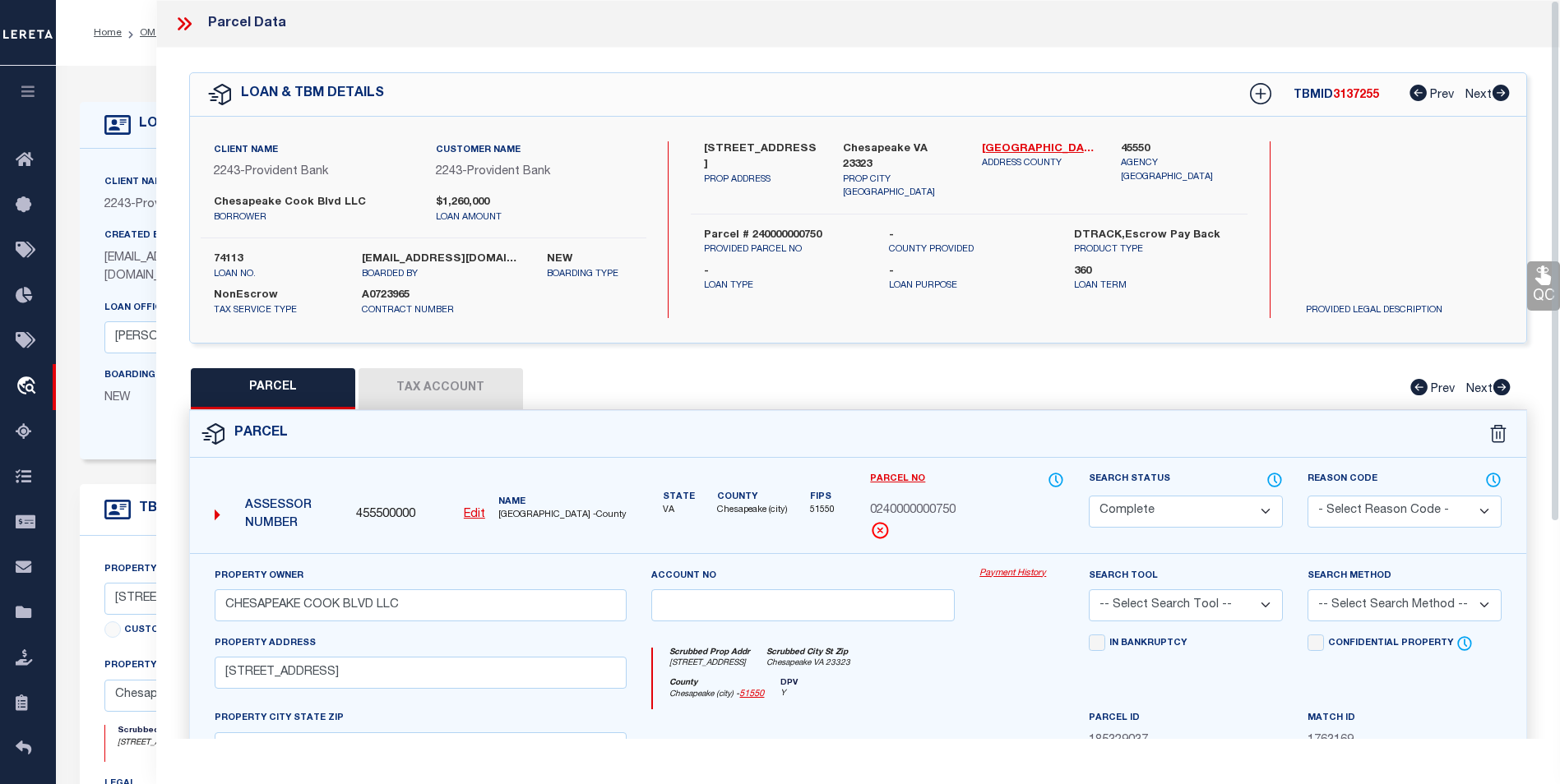
click at [1016, 571] on link "Payment History" at bounding box center [1022, 574] width 85 height 14
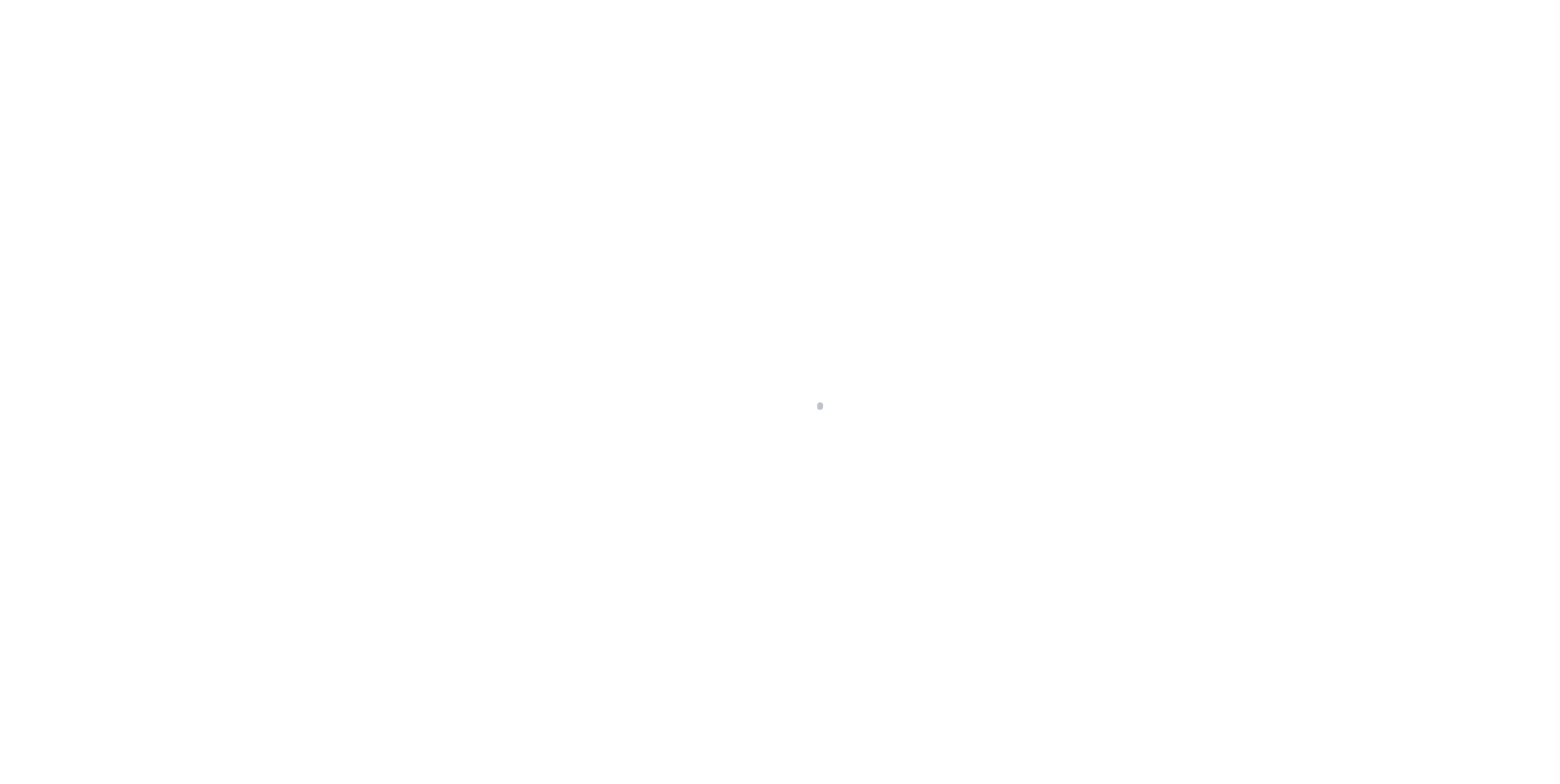
select select
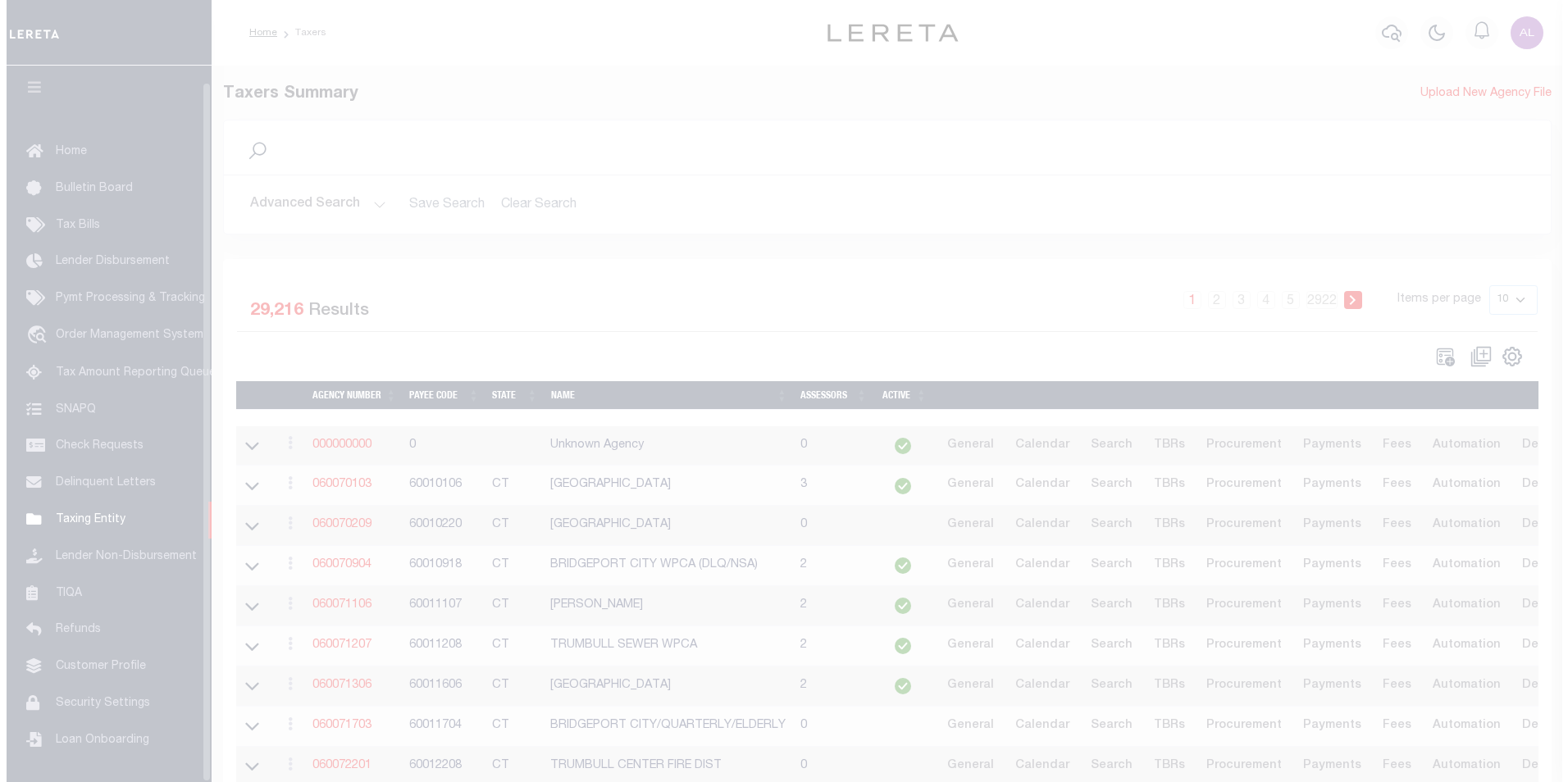
scroll to position [16, 0]
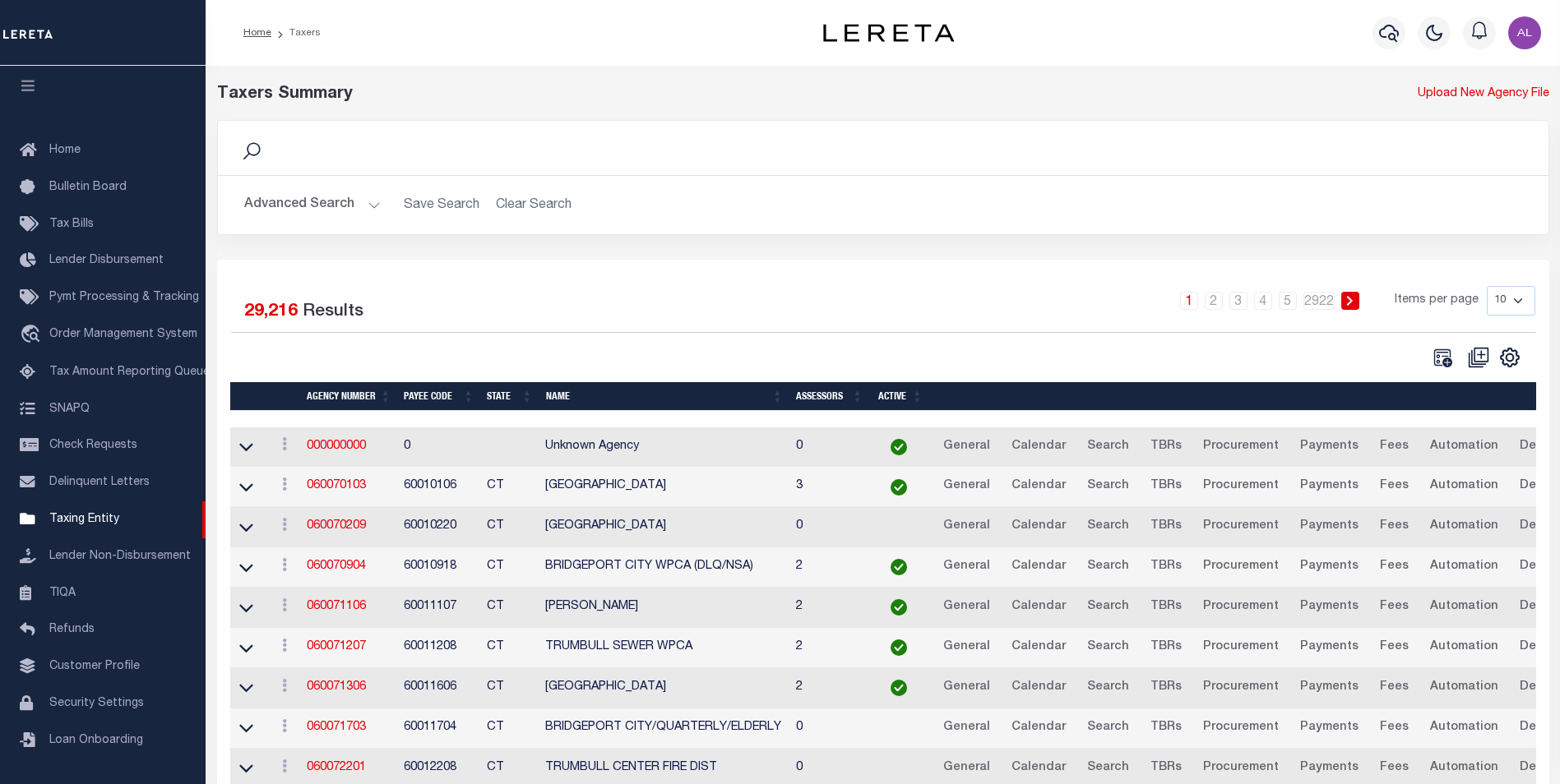
click at [355, 213] on button "Advanced Search" at bounding box center [312, 205] width 137 height 32
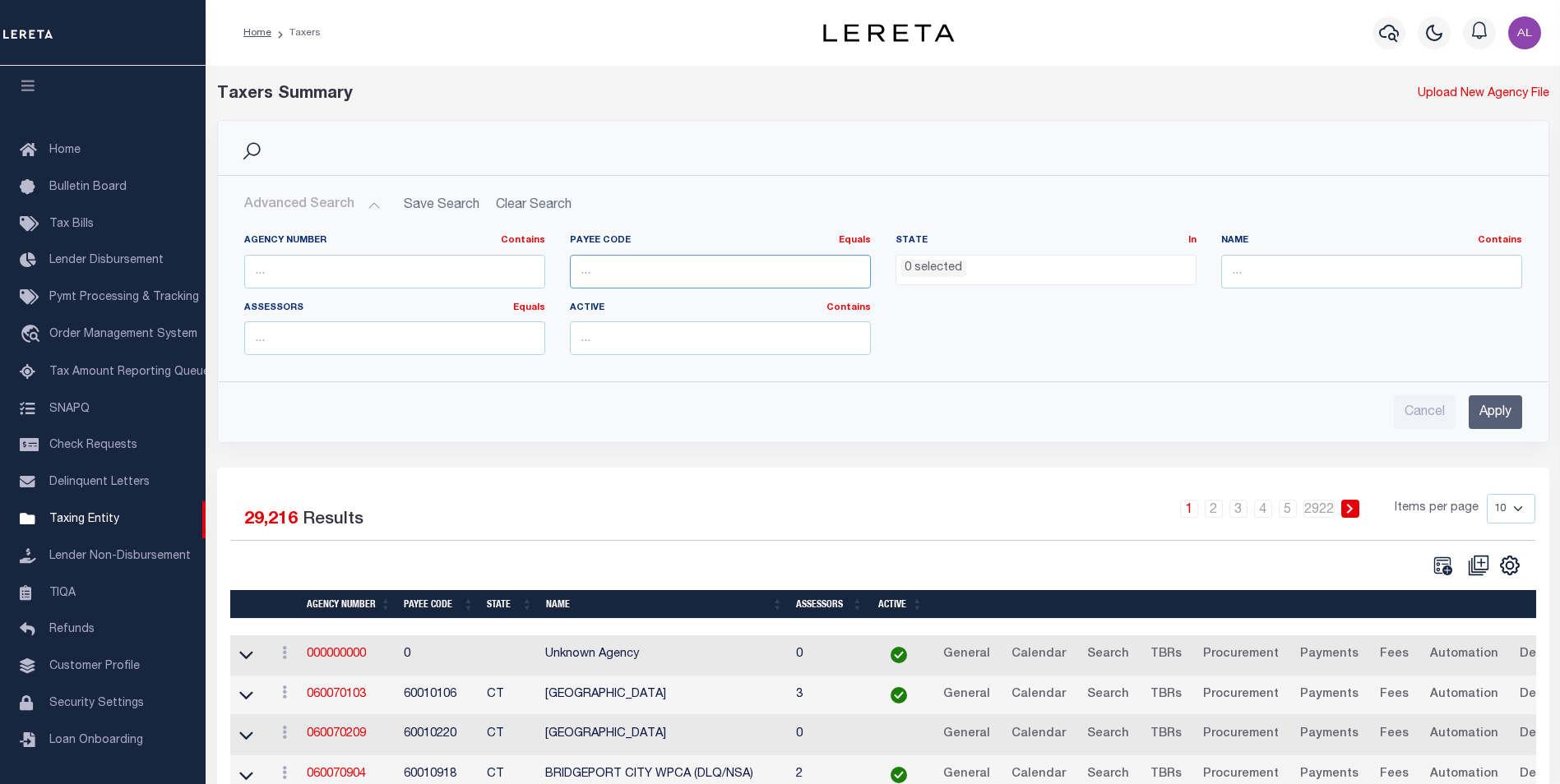
click at [595, 263] on input "number" at bounding box center [720, 271] width 301 height 33
paste input "5155000000"
type input "5155000000"
click at [1487, 409] on input "Apply" at bounding box center [1494, 411] width 53 height 33
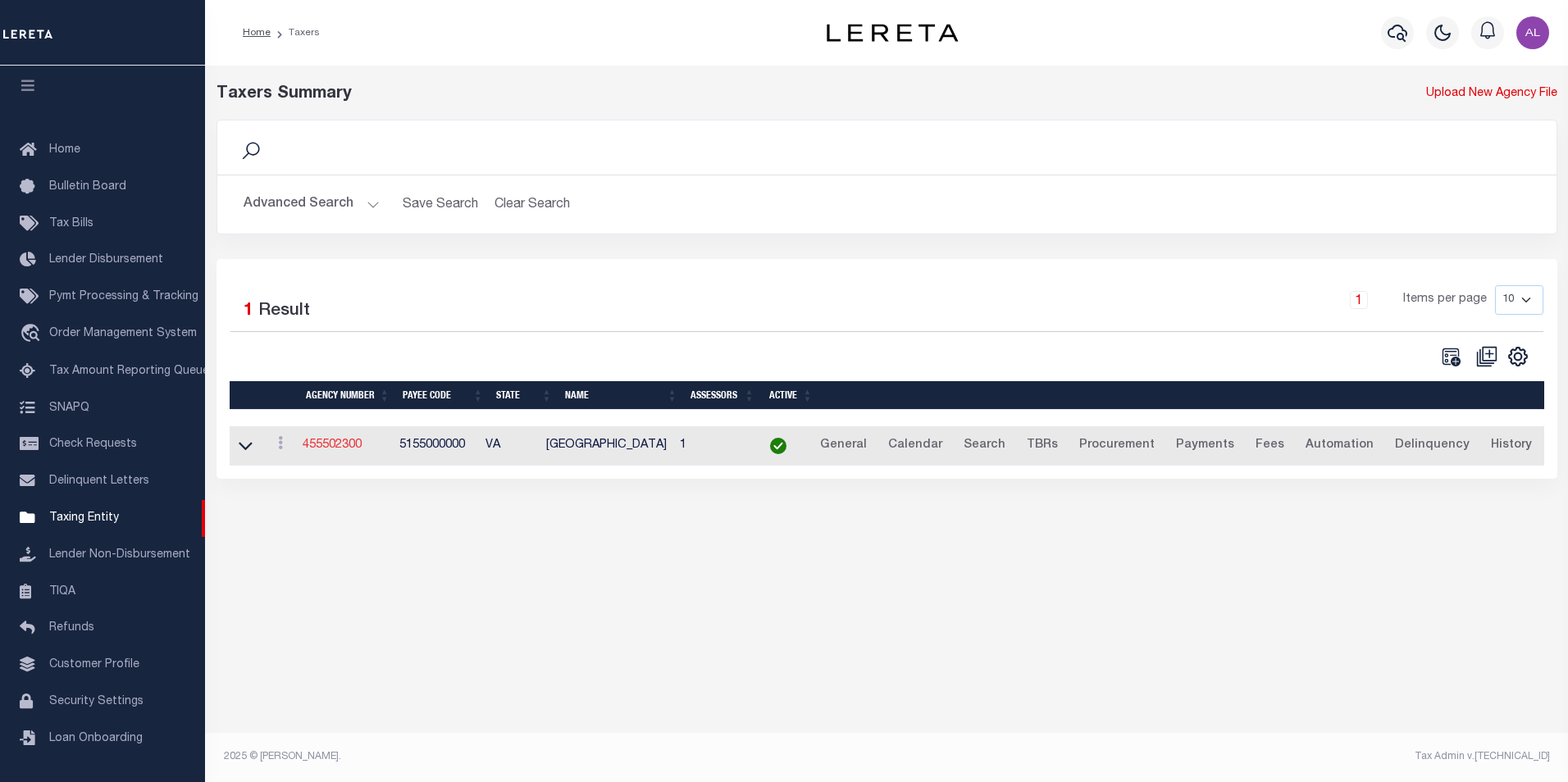
click at [336, 451] on link "455502300" at bounding box center [332, 445] width 59 height 12
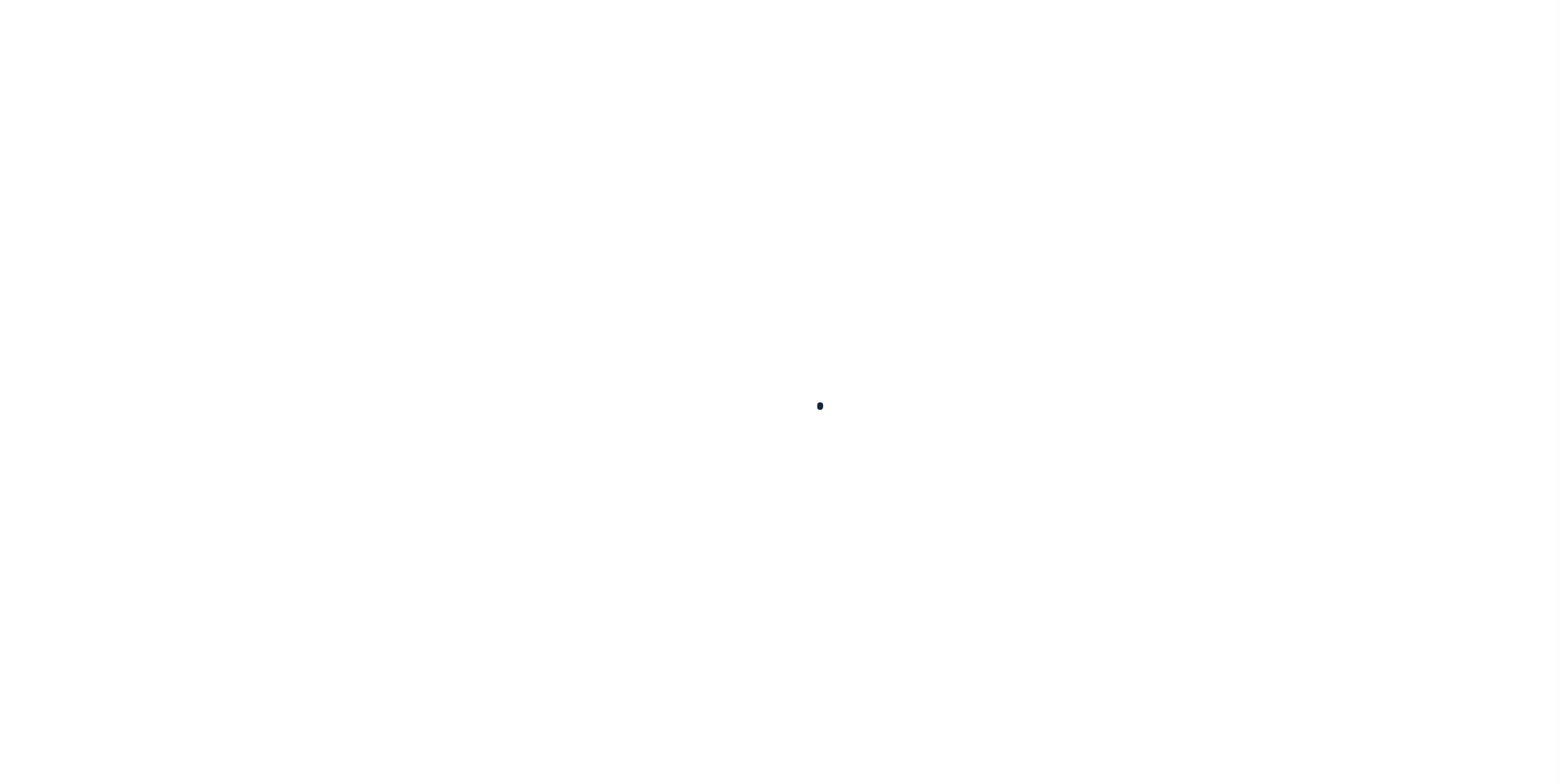
select select
click at [504, 376] on div at bounding box center [780, 392] width 1560 height 784
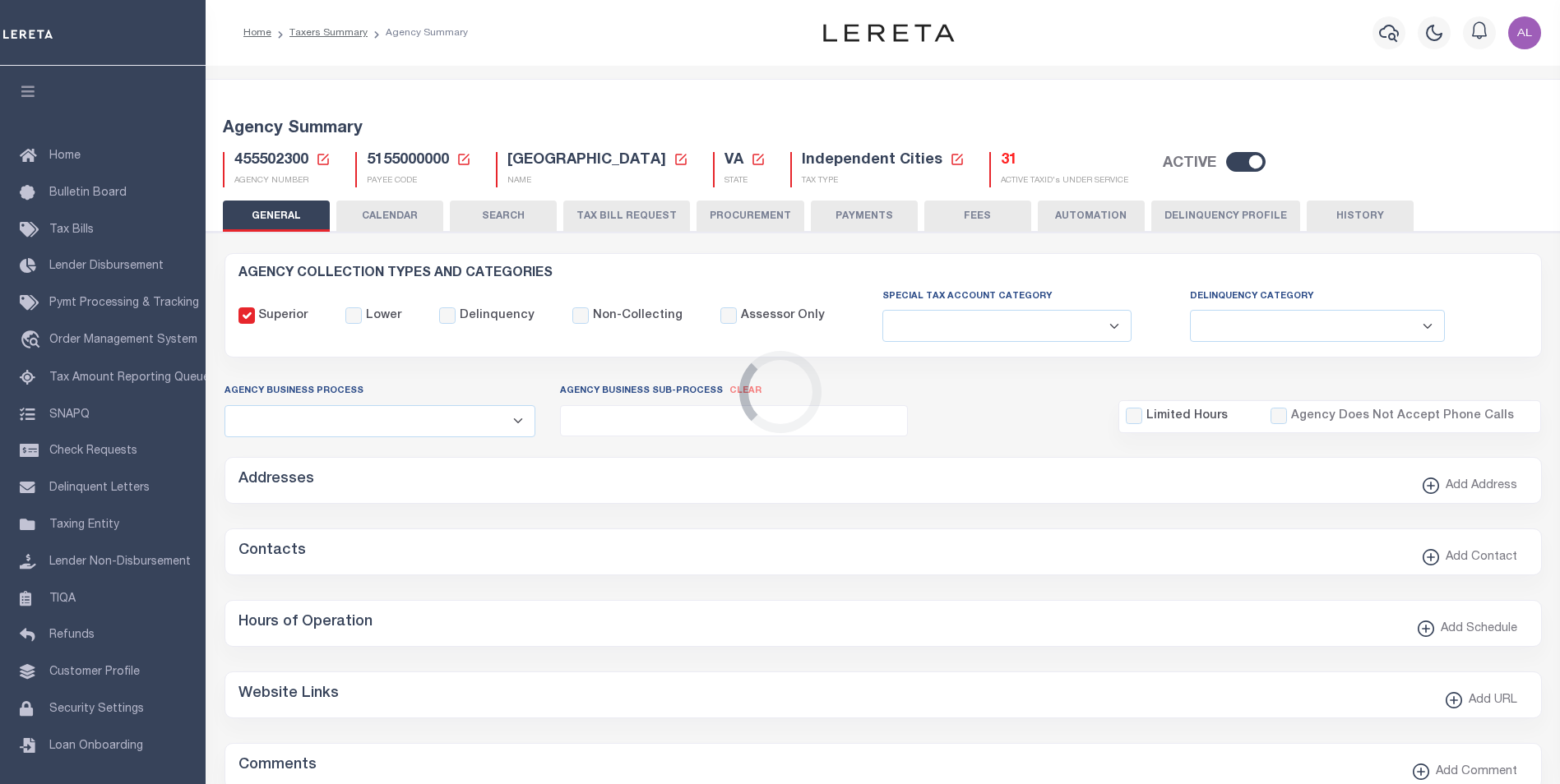
checkbox input "false"
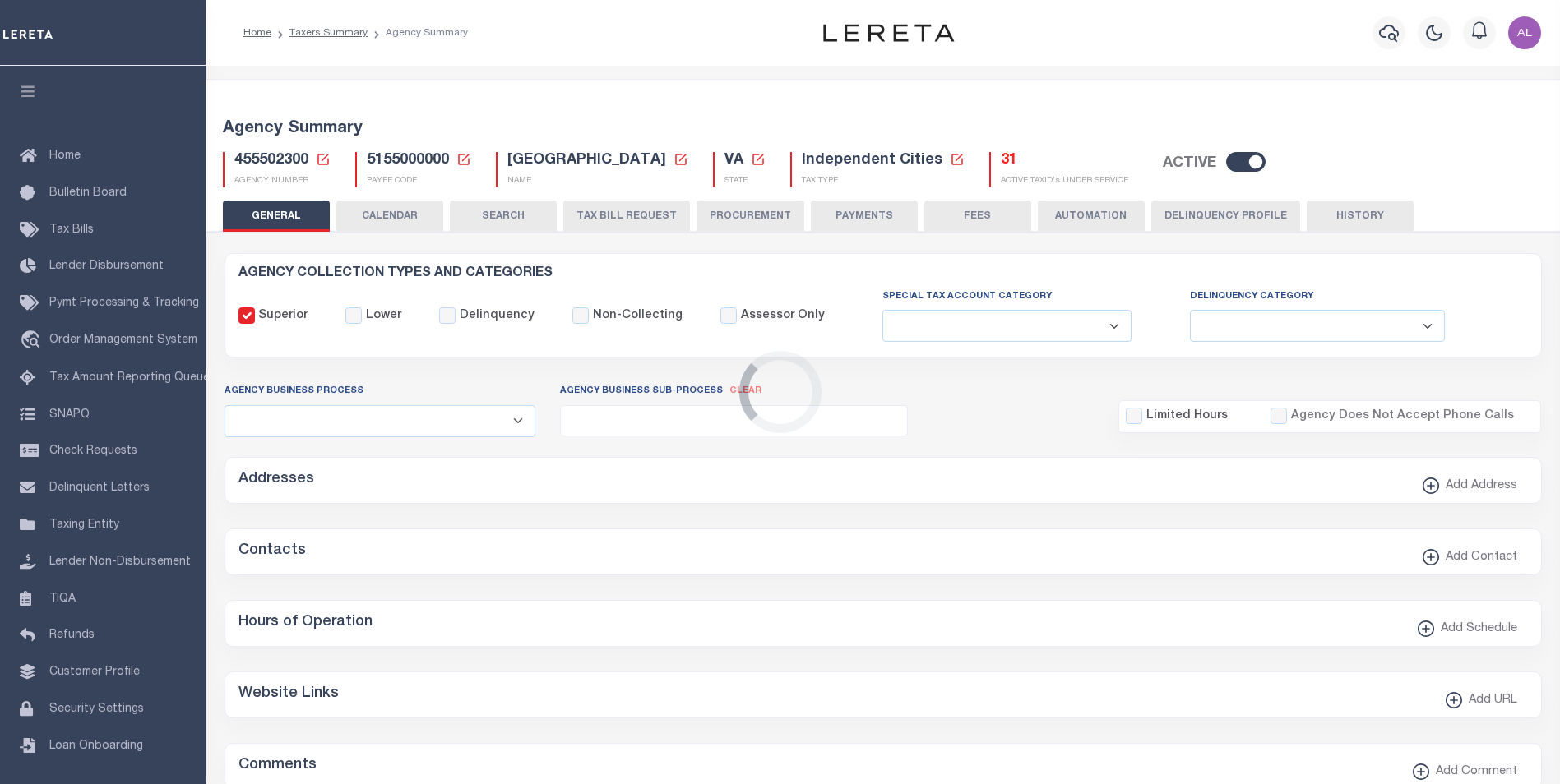
type input "5155000000"
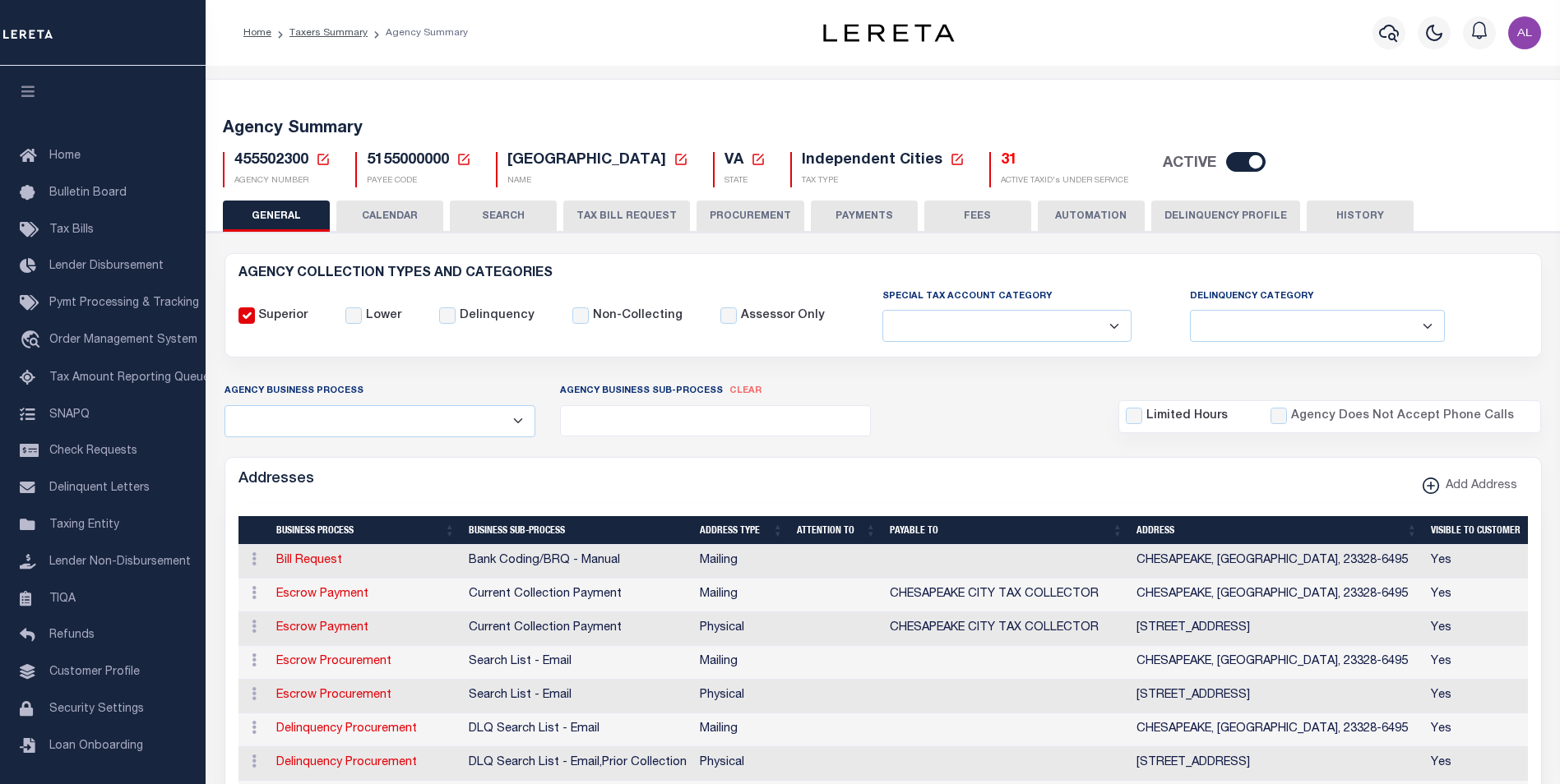
click at [399, 221] on button "CALENDAR" at bounding box center [390, 216] width 107 height 32
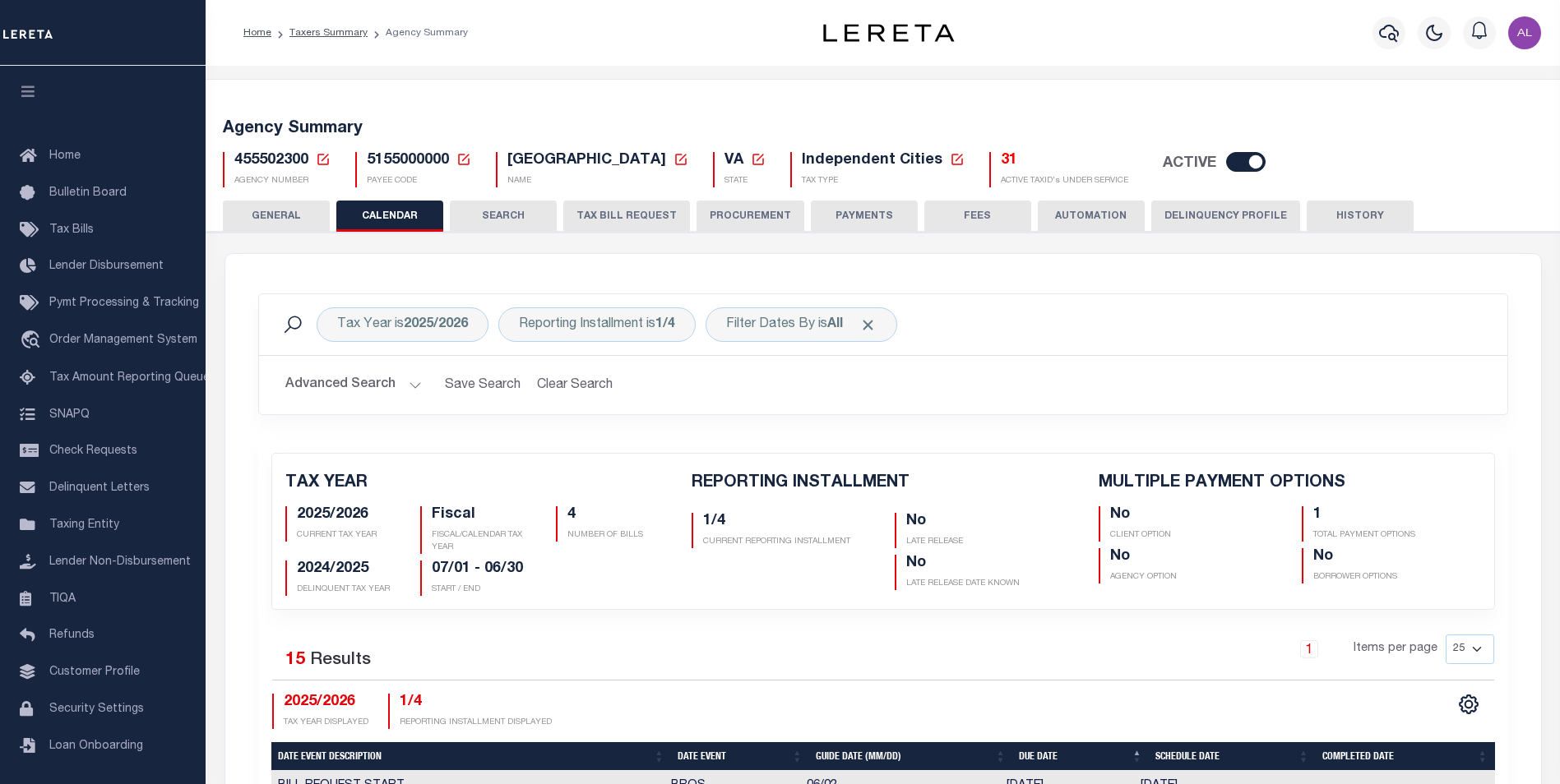
checkbox input "false"
type input "1"
click at [453, 334] on div "Tax Year is 2025/2026" at bounding box center [402, 325] width 172 height 34
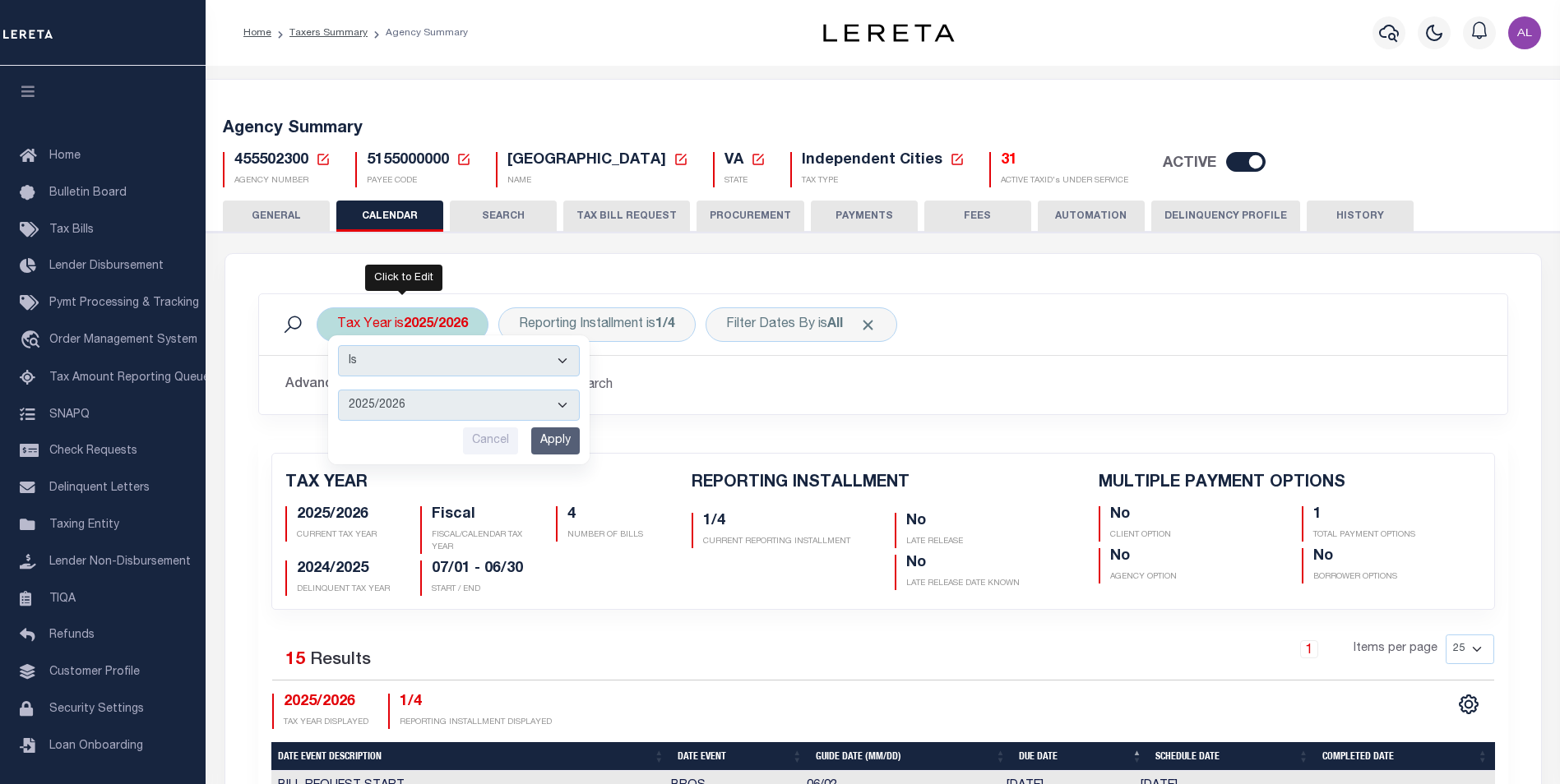
click at [534, 411] on select "2026/2027 2025/2026 2024/2025 2023/2024 2022/2023 2021/2022 2020/2021 2019/2020…" at bounding box center [458, 405] width 242 height 32
select select "2021/2022"
click at [338, 390] on select "2026/2027 2025/2026 2024/2025 2023/2024 2022/2023 2021/2022 2020/2021 2019/2020…" at bounding box center [458, 405] width 242 height 32
click at [564, 440] on input "Apply" at bounding box center [555, 441] width 49 height 27
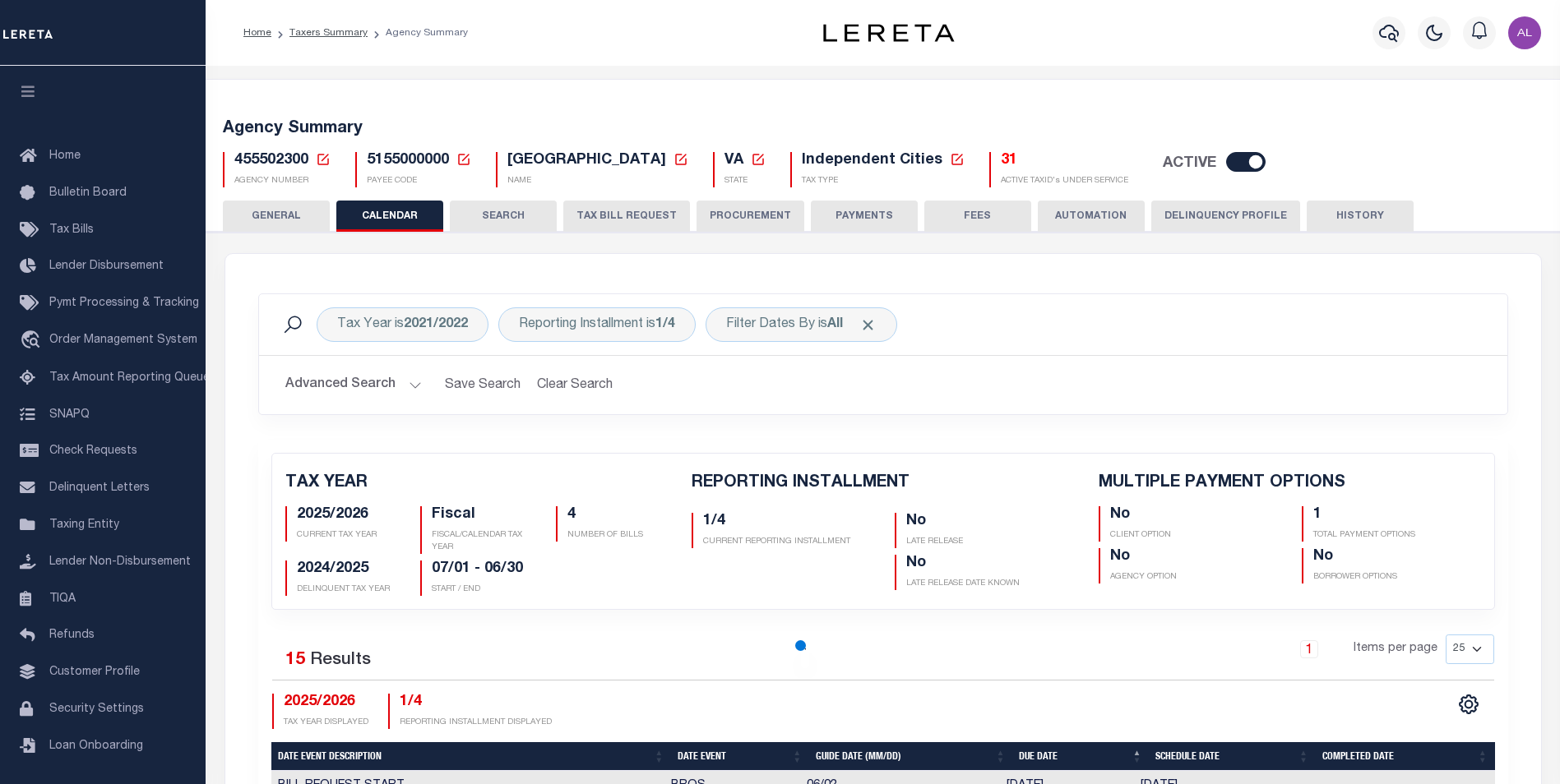
checkbox input "false"
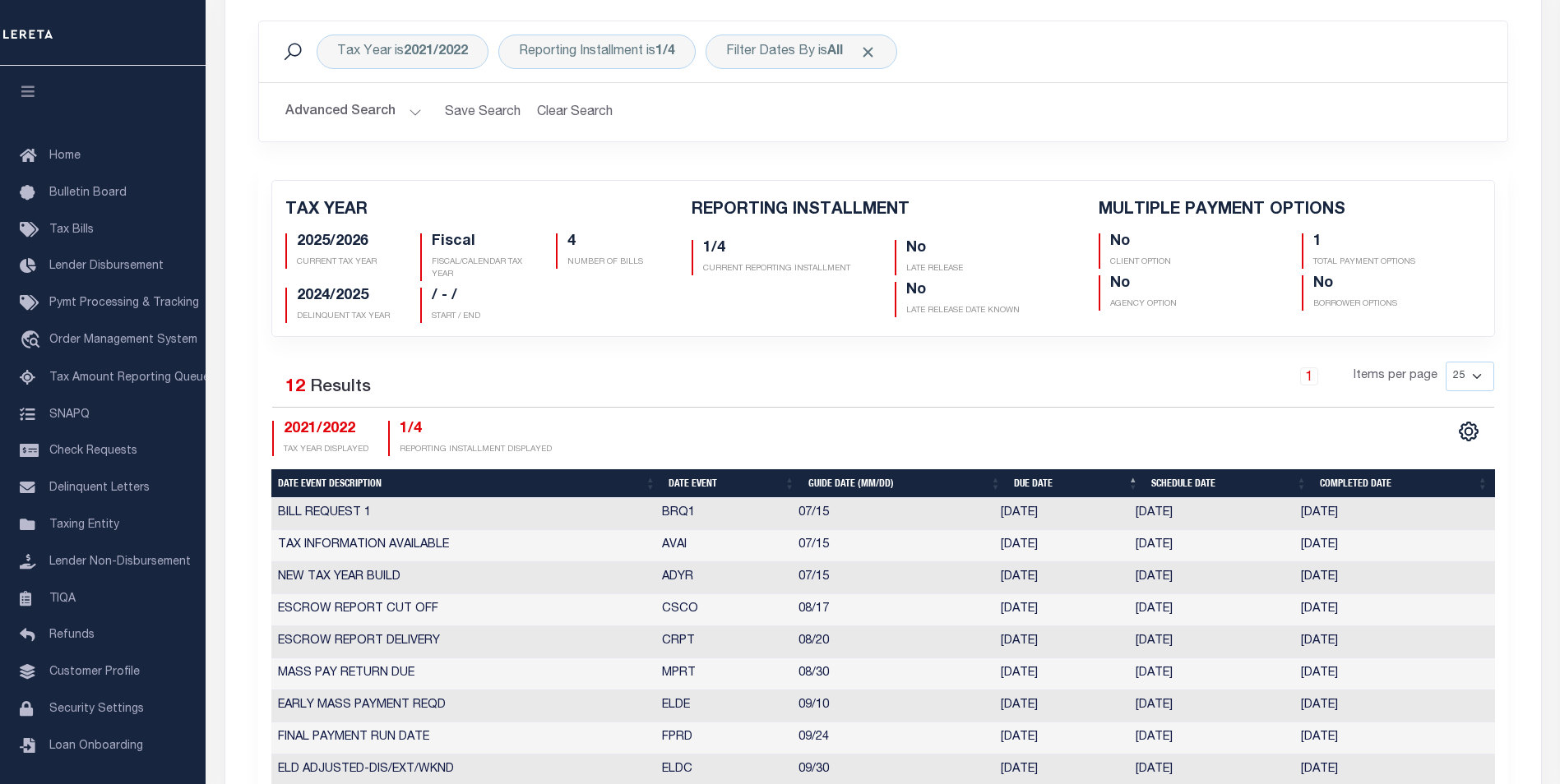
scroll to position [232, 0]
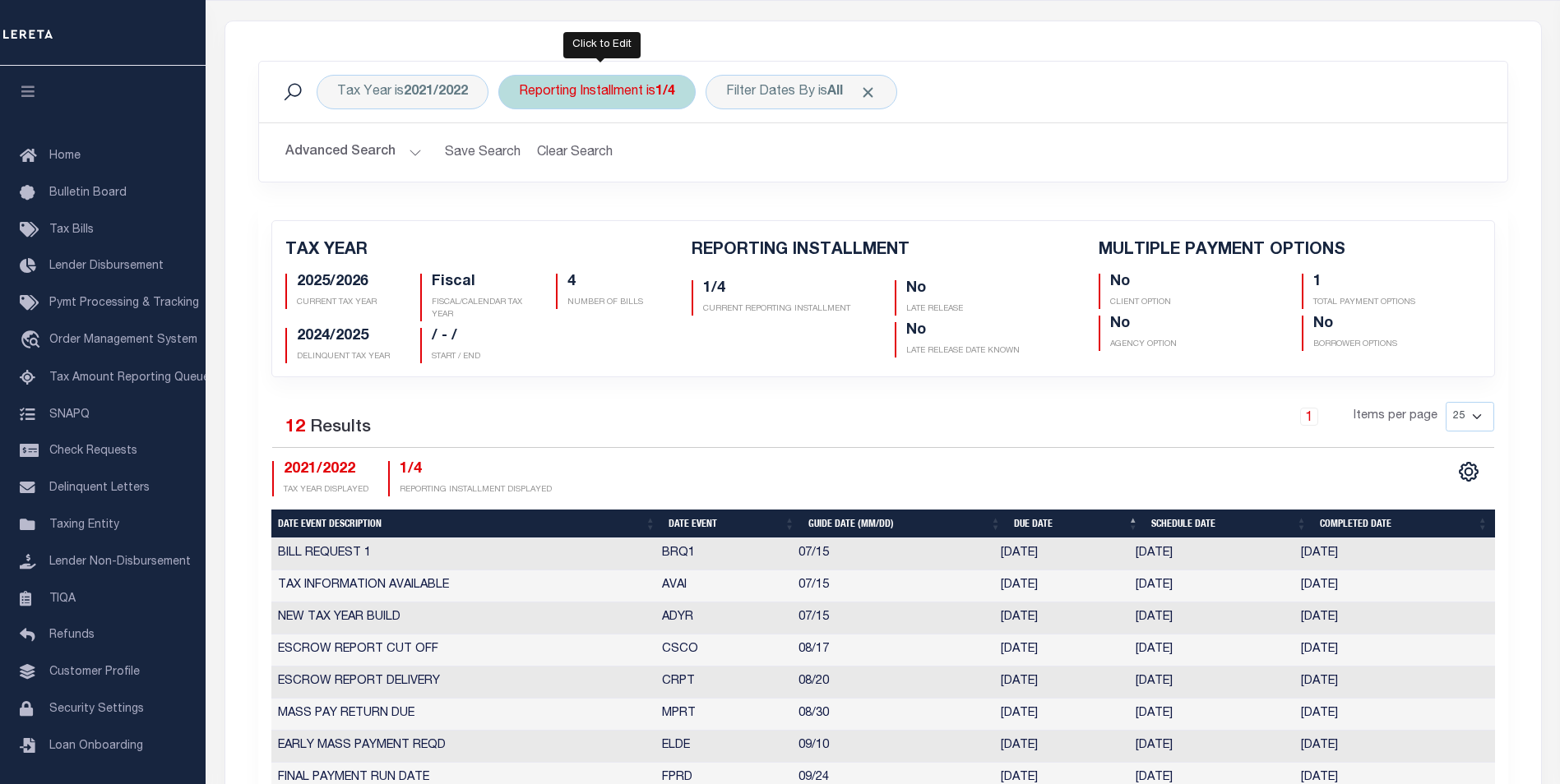
click at [644, 99] on div "Reporting Installment is 1/4" at bounding box center [596, 92] width 197 height 34
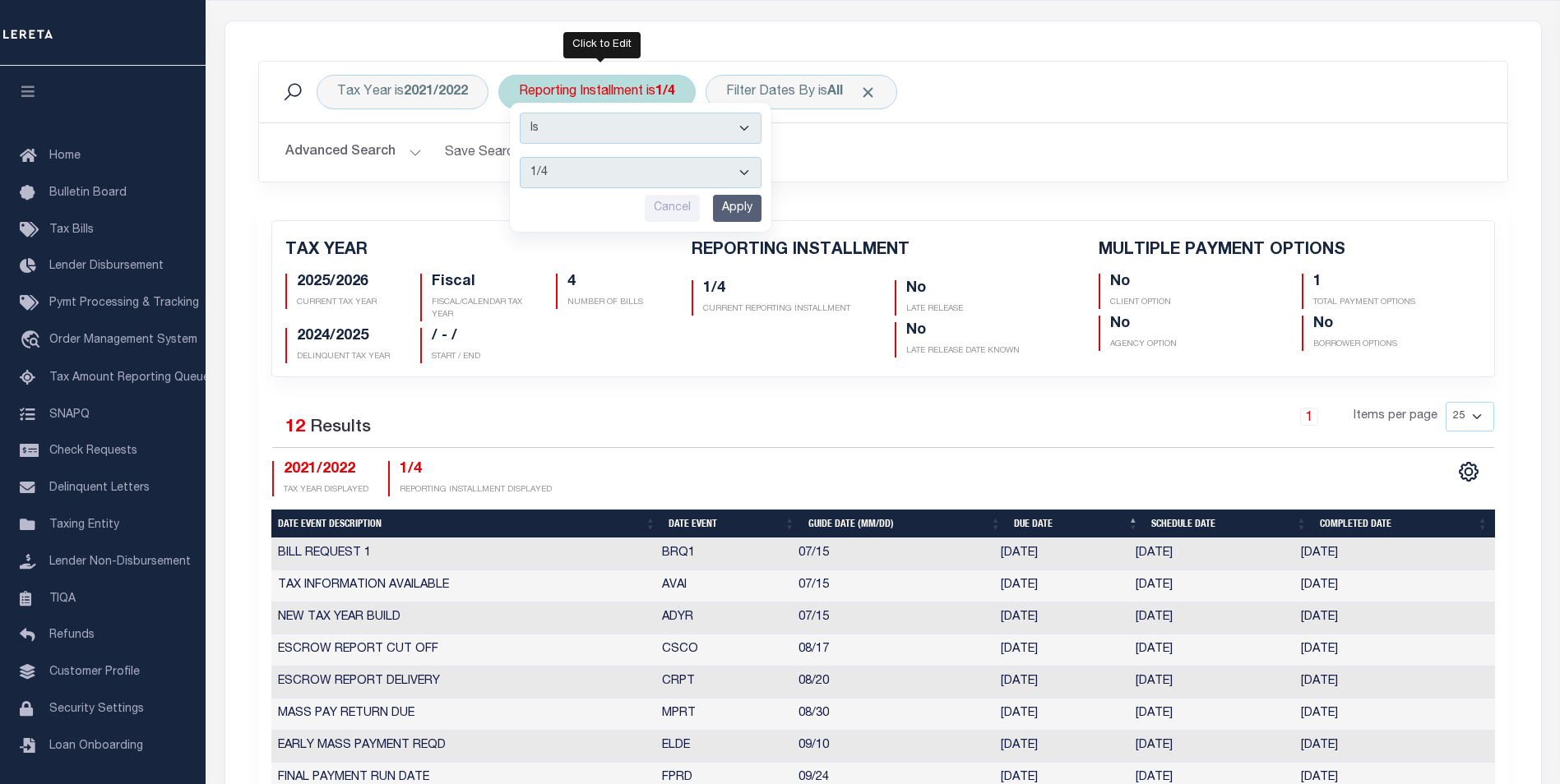
click at [605, 182] on select "1/4 2/4 3/4 4/4" at bounding box center [640, 172] width 242 height 32
select select "4/4"
click at [520, 157] on select "1/4 2/4 3/4 4/4" at bounding box center [640, 172] width 242 height 32
click at [739, 213] on input "Apply" at bounding box center [737, 208] width 49 height 27
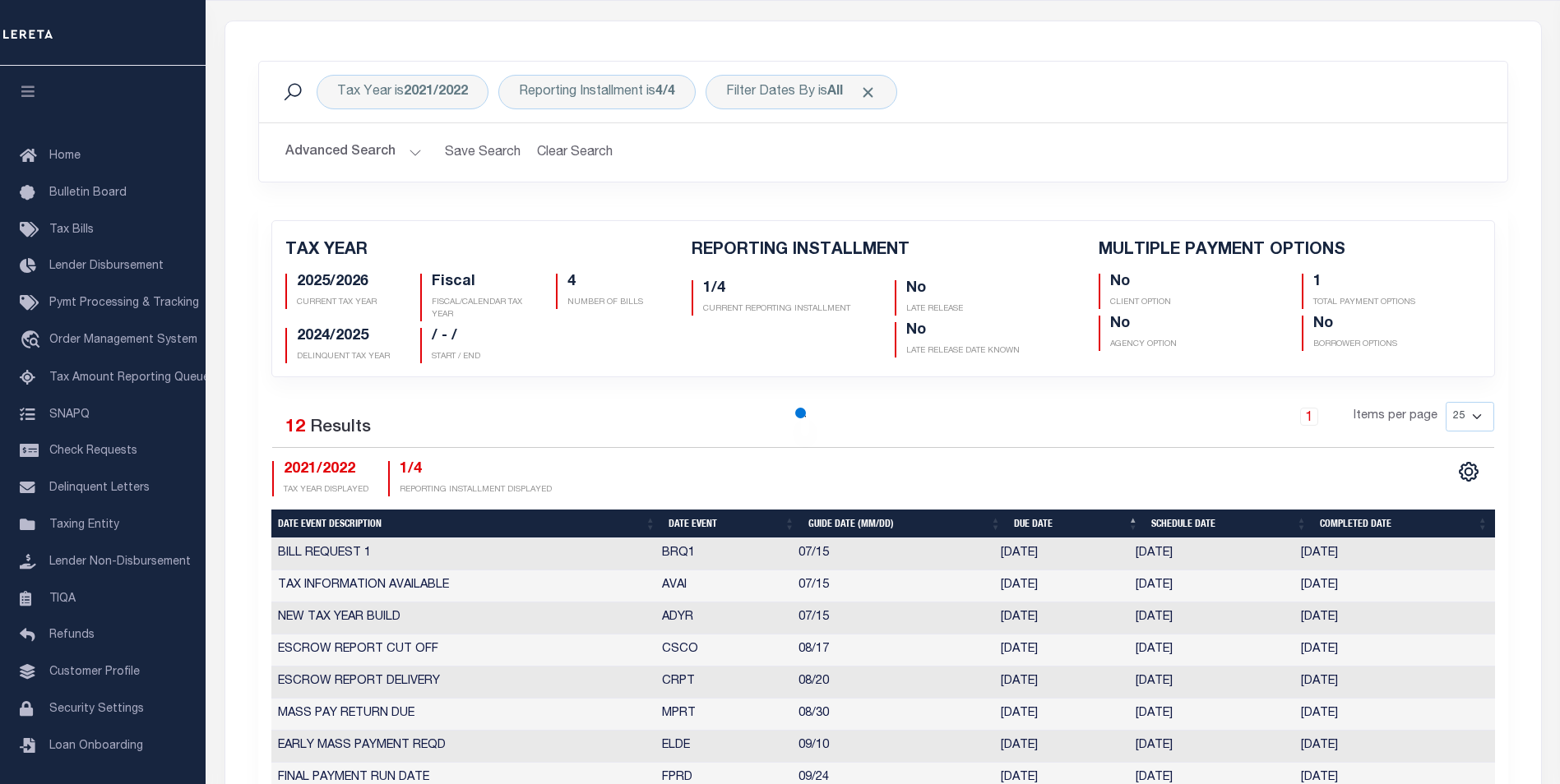
checkbox input "false"
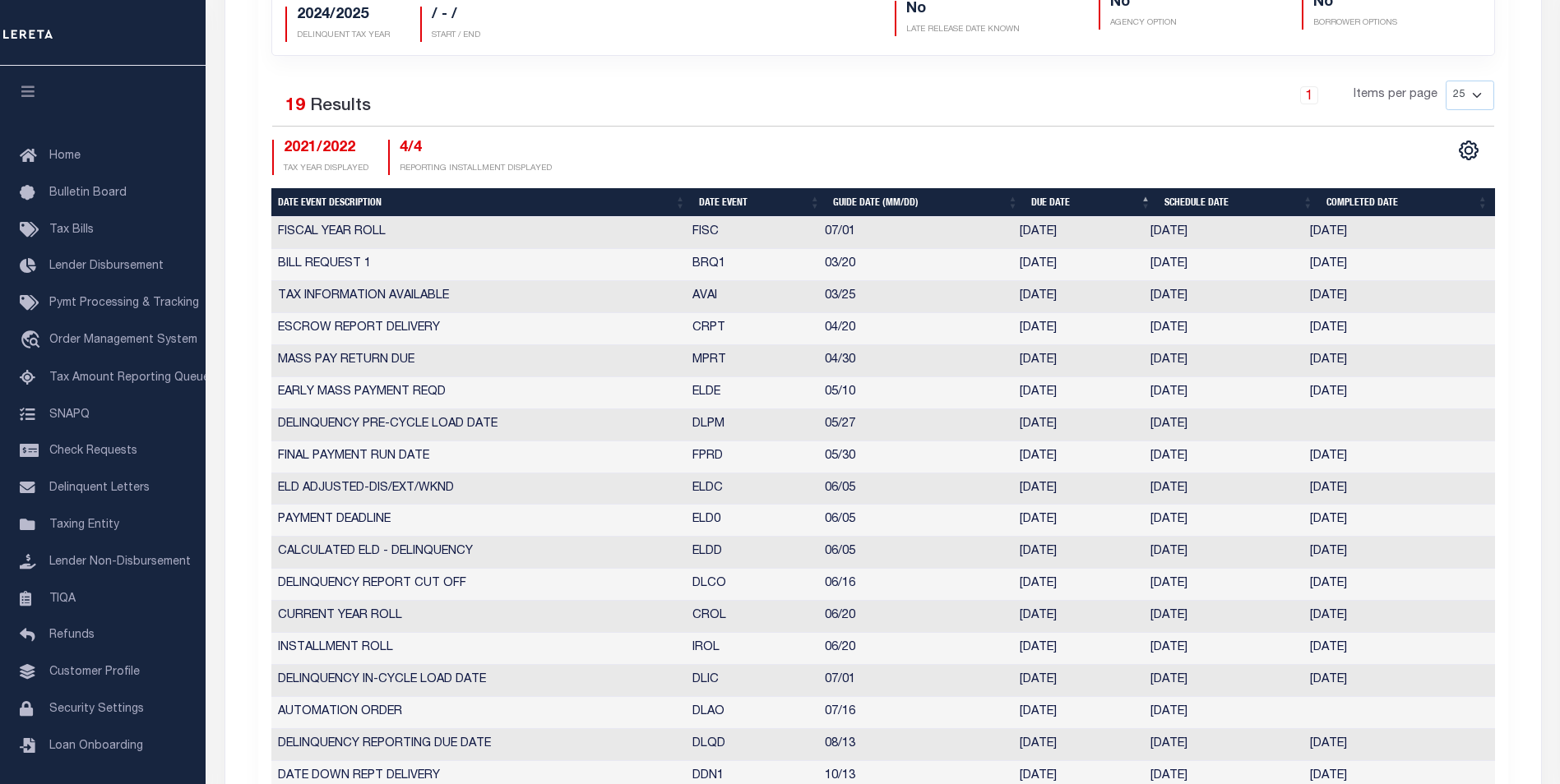
scroll to position [633, 0]
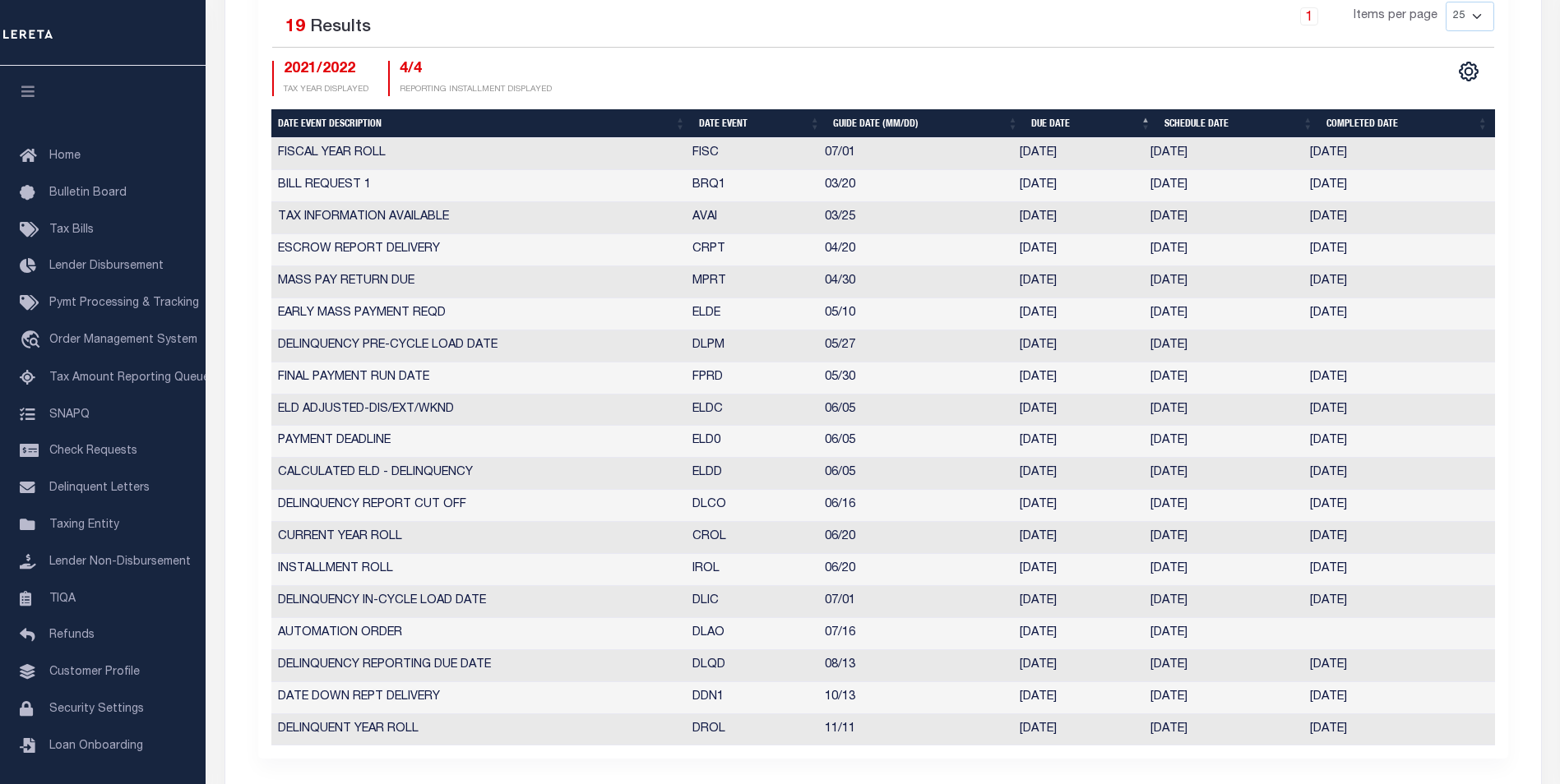
drag, startPoint x: 692, startPoint y: 534, endPoint x: 1381, endPoint y: 527, distance: 689.0
click at [1381, 527] on tr "CURRENT YEAR ROLL CROL 06/20 06/20/2022 06/20/2022 06/21/2022 657343" at bounding box center [882, 538] width 1223 height 32
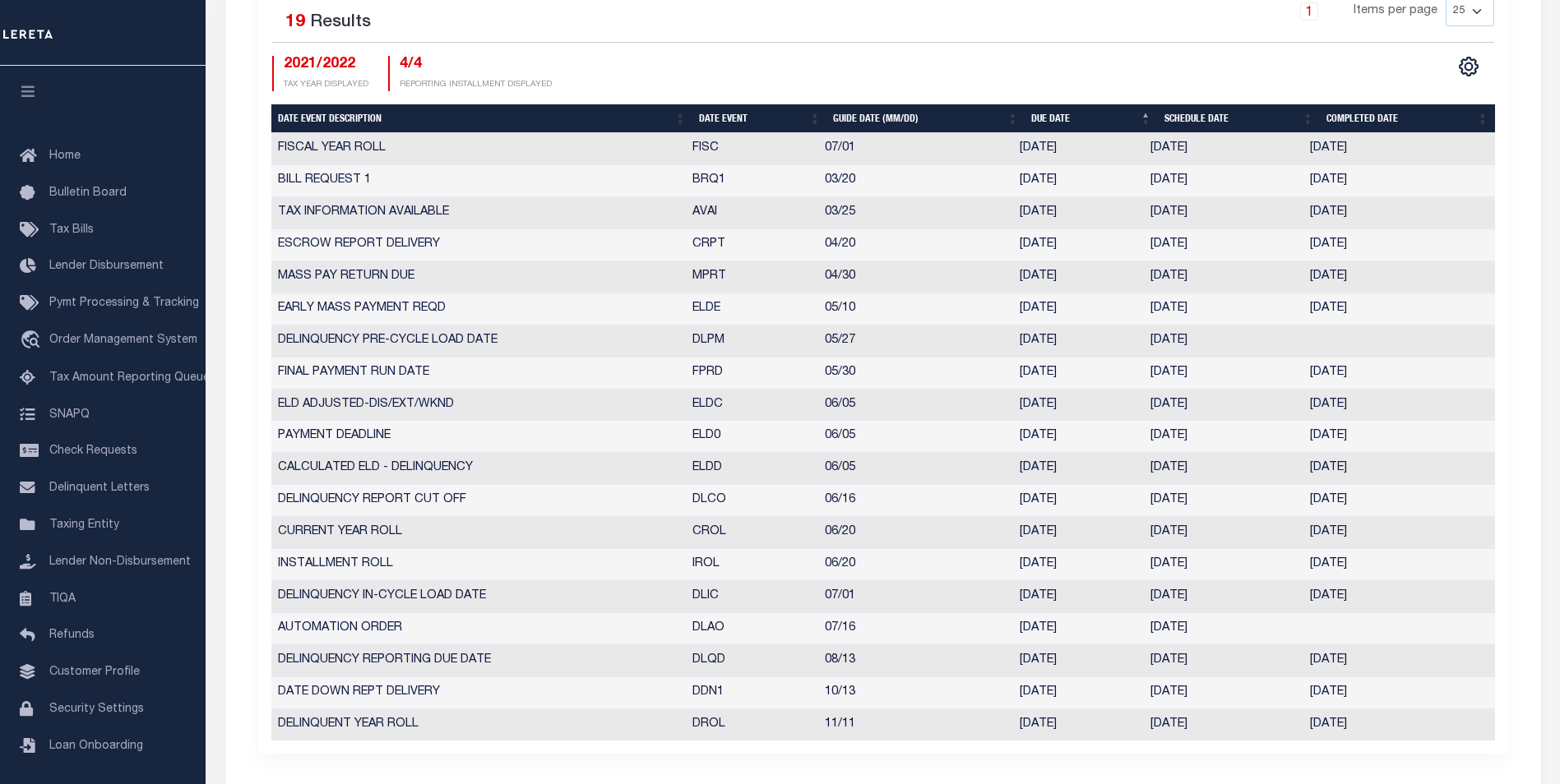
scroll to position [640, 0]
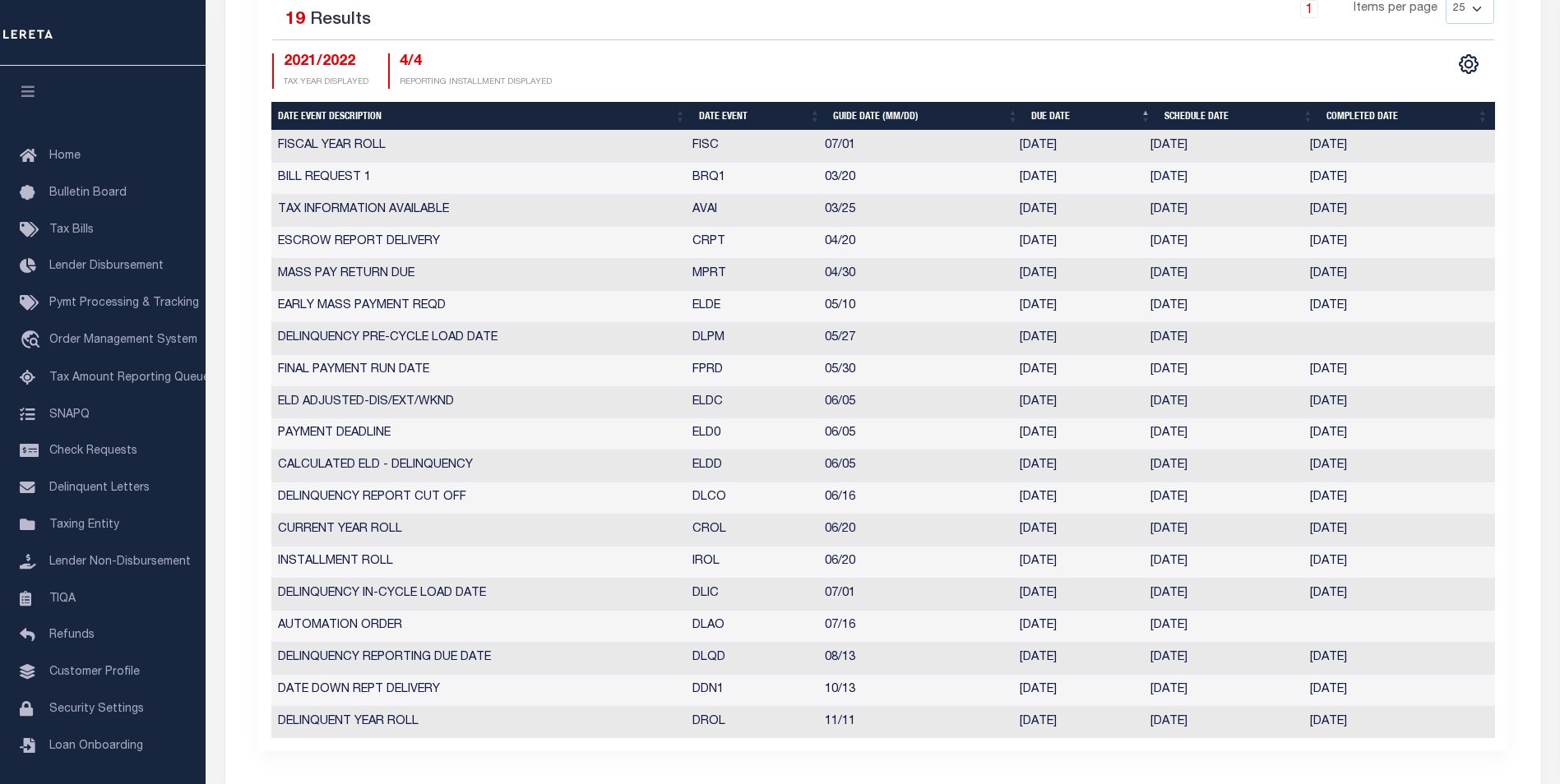
click at [1043, 533] on td "06/20/2022" at bounding box center [1078, 531] width 131 height 32
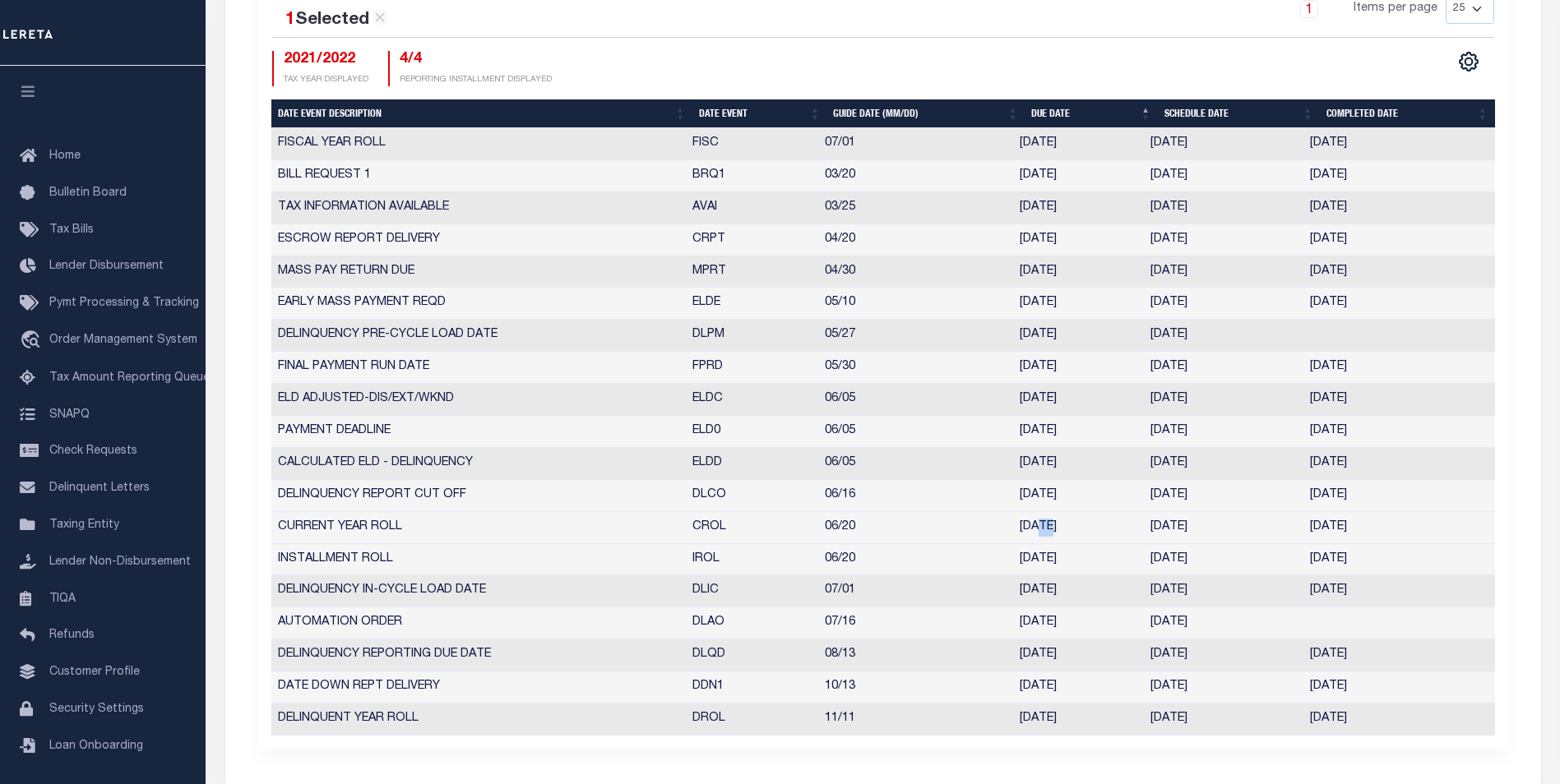
click at [1043, 533] on td "06/20/2022" at bounding box center [1078, 528] width 131 height 32
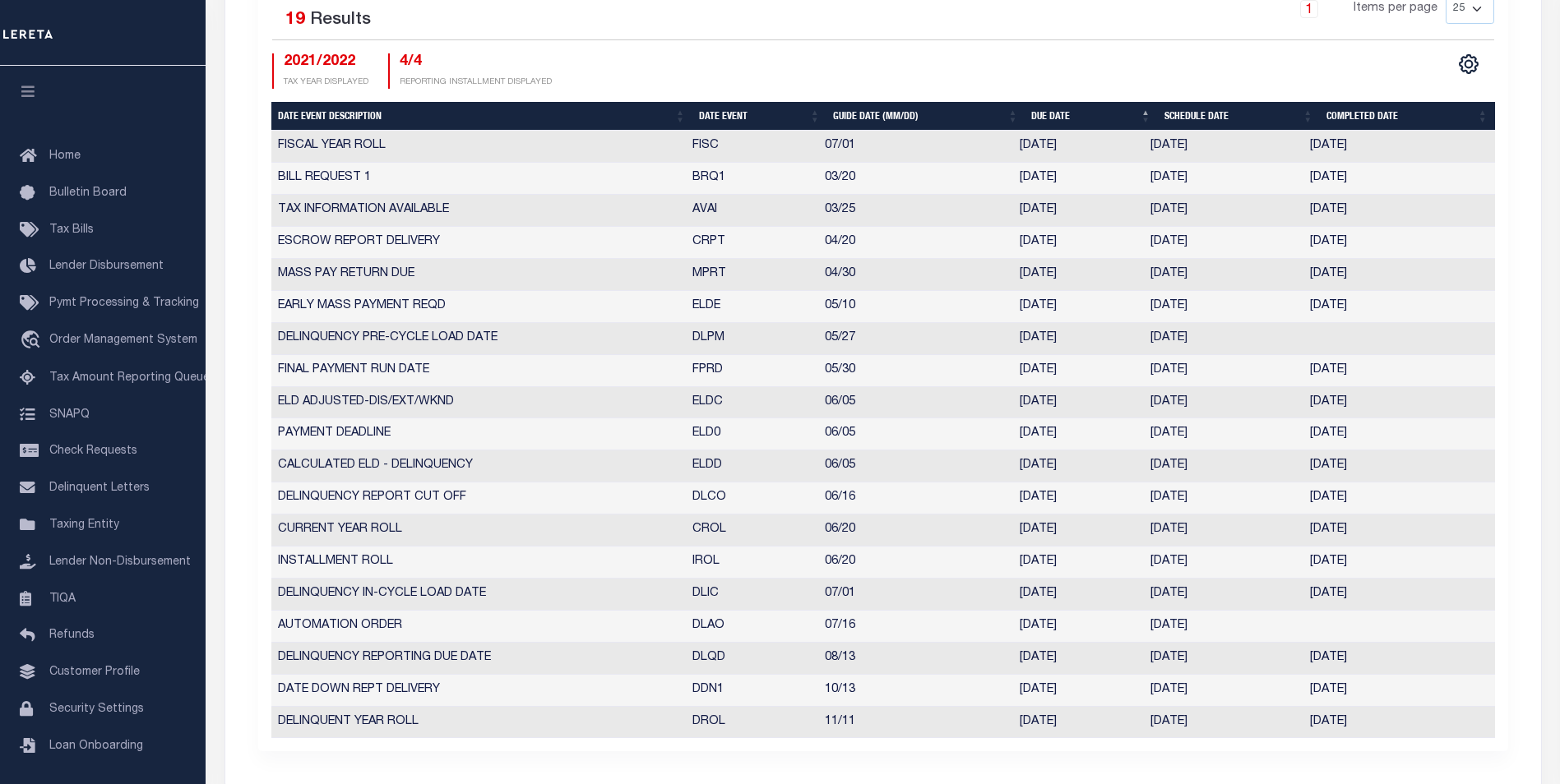
click at [1181, 527] on td "06/20/2022" at bounding box center [1222, 531] width 159 height 32
drag, startPoint x: 1146, startPoint y: 527, endPoint x: 1210, endPoint y: 531, distance: 64.1
click at [1210, 531] on td "06/20/2022" at bounding box center [1222, 531] width 159 height 32
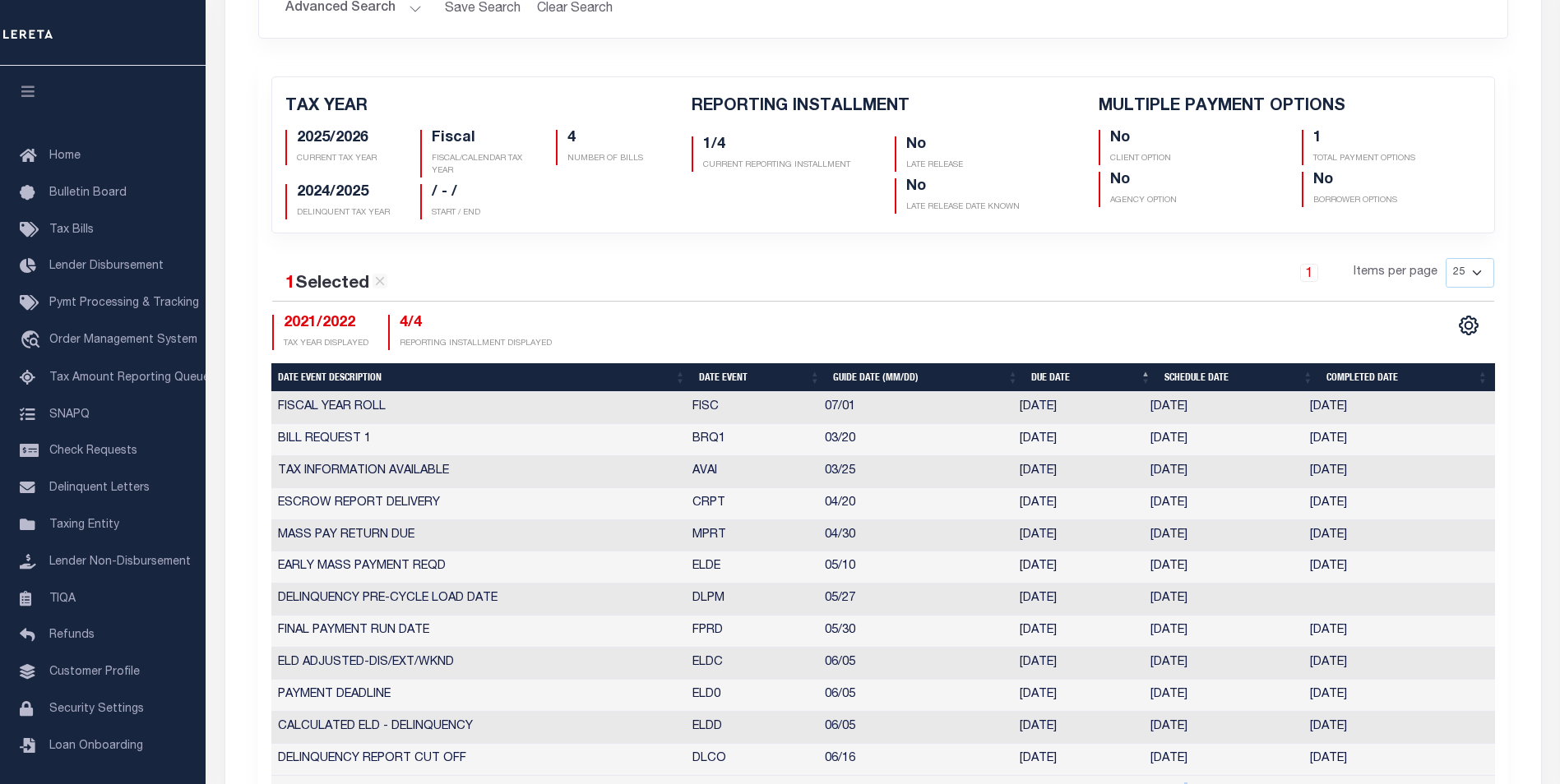
scroll to position [371, 0]
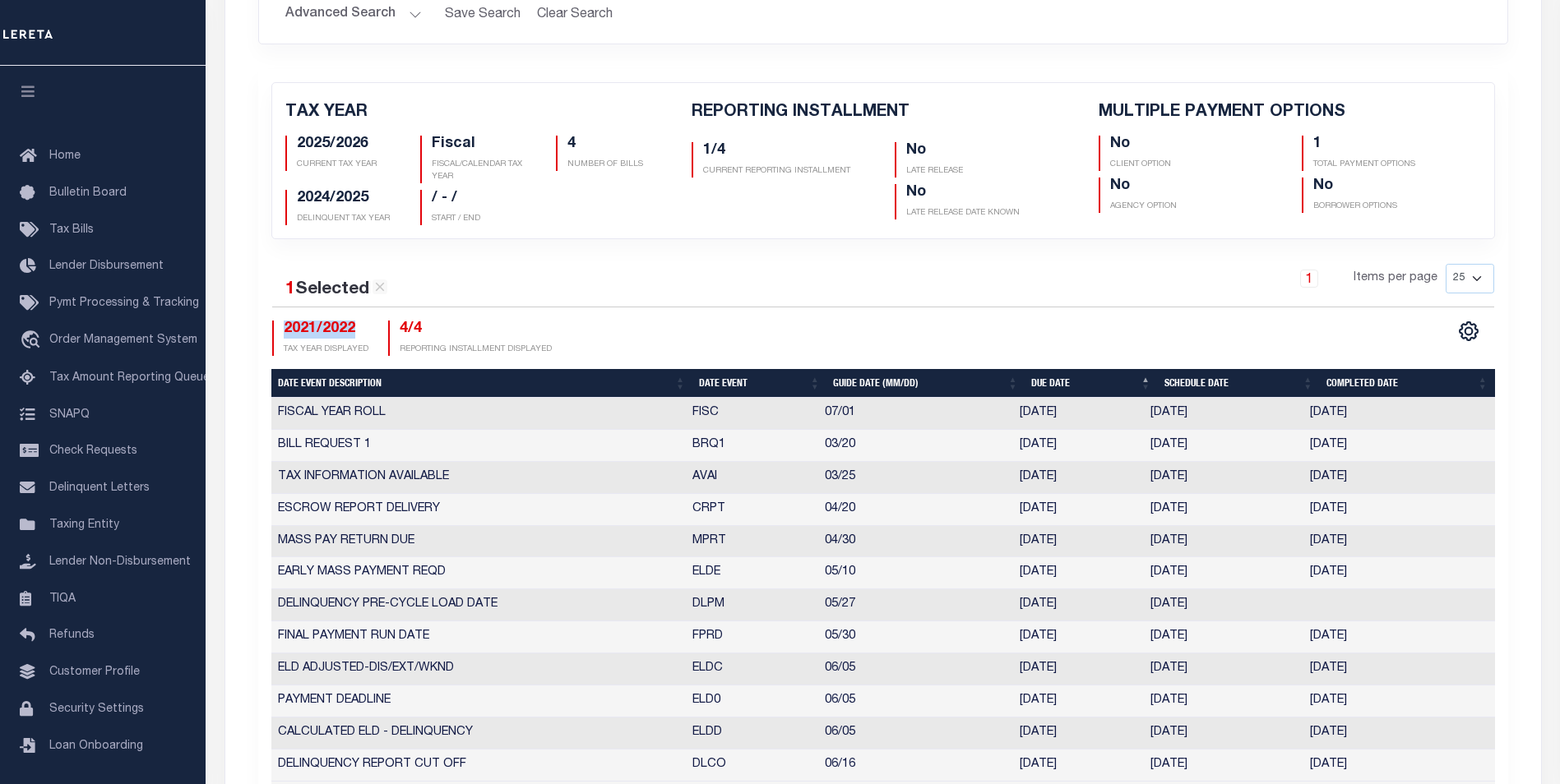
drag, startPoint x: 282, startPoint y: 327, endPoint x: 366, endPoint y: 334, distance: 84.3
click at [366, 334] on div "2021/2022 TAX YEAR DISPLAYED" at bounding box center [320, 338] width 96 height 35
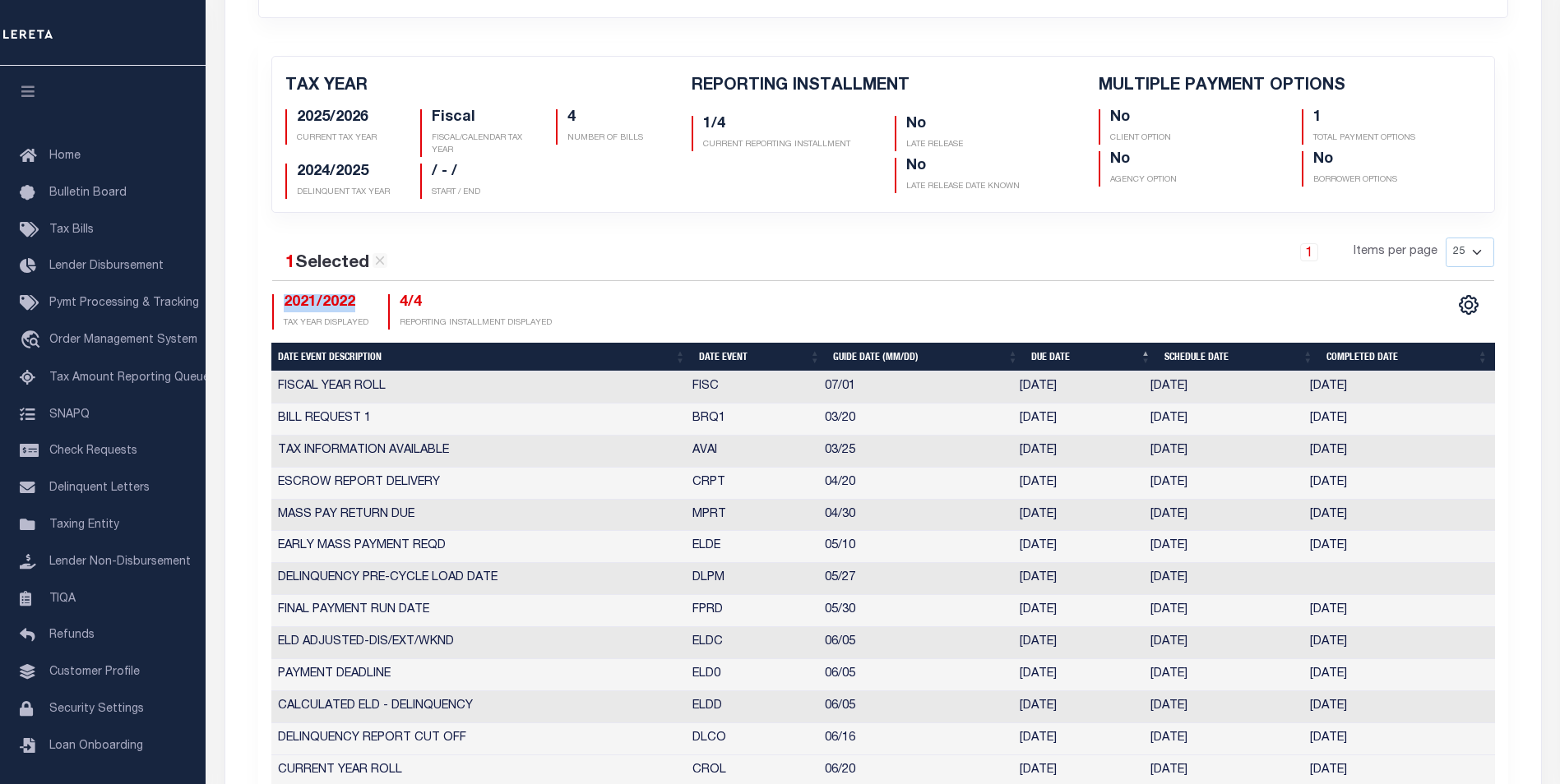
scroll to position [395, 0]
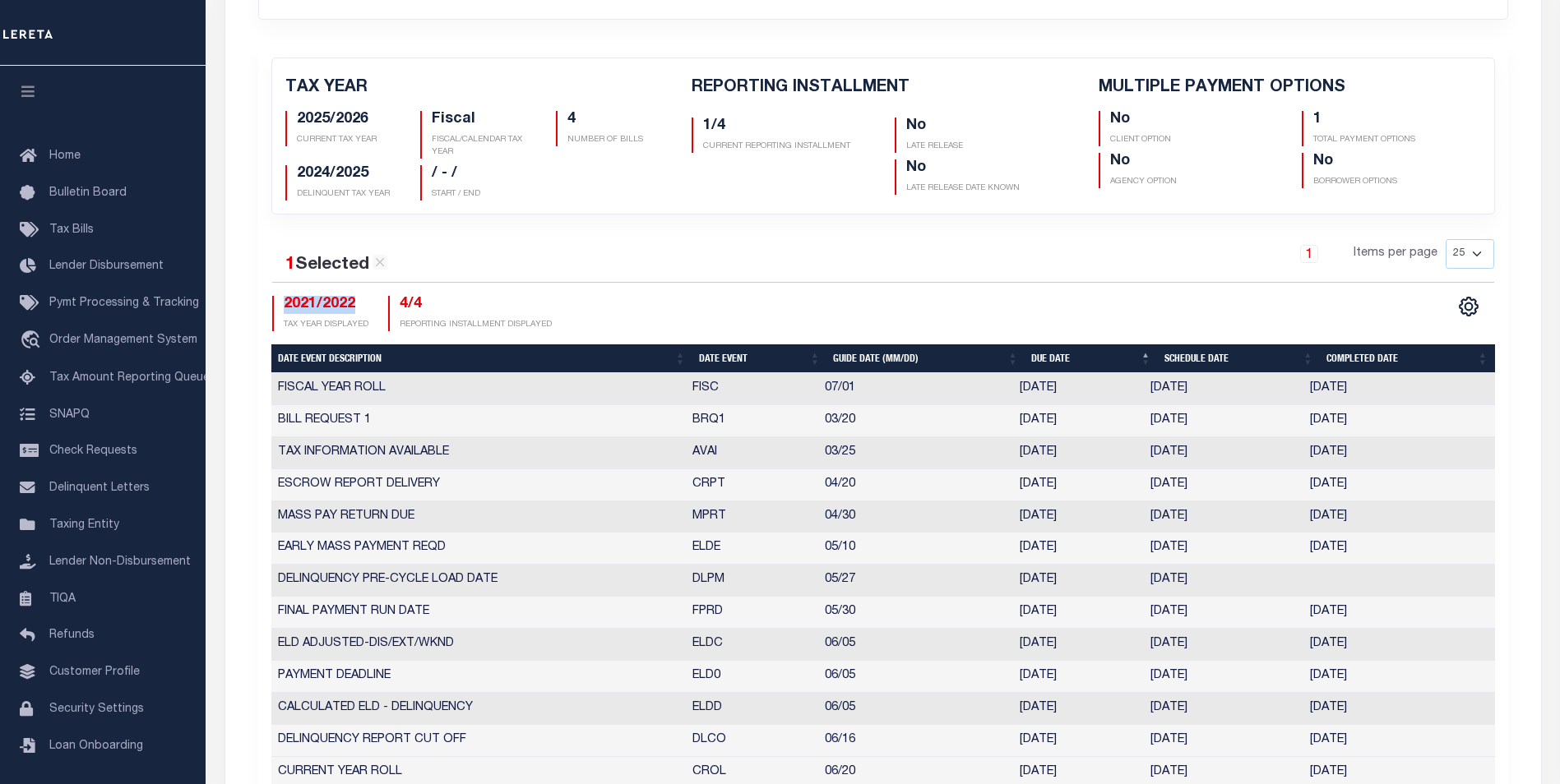
click at [329, 302] on span "2021/2022" at bounding box center [319, 304] width 71 height 14
click at [512, 249] on div "1 Selected 19 Results" at bounding box center [415, 259] width 287 height 40
drag, startPoint x: 356, startPoint y: 303, endPoint x: 283, endPoint y: 302, distance: 73.0
click at [284, 302] on h4 "2021/2022" at bounding box center [326, 305] width 85 height 18
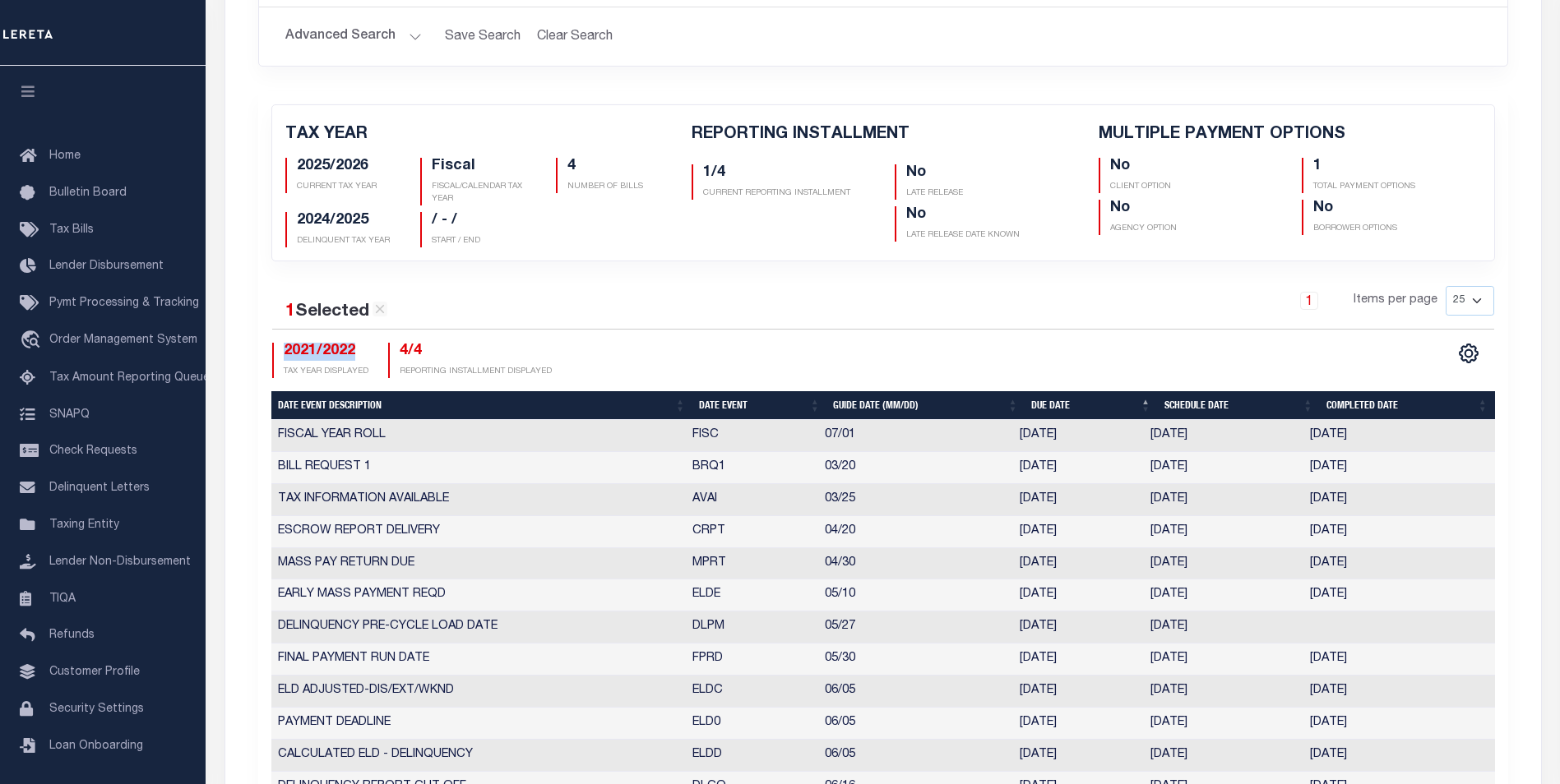
scroll to position [289, 0]
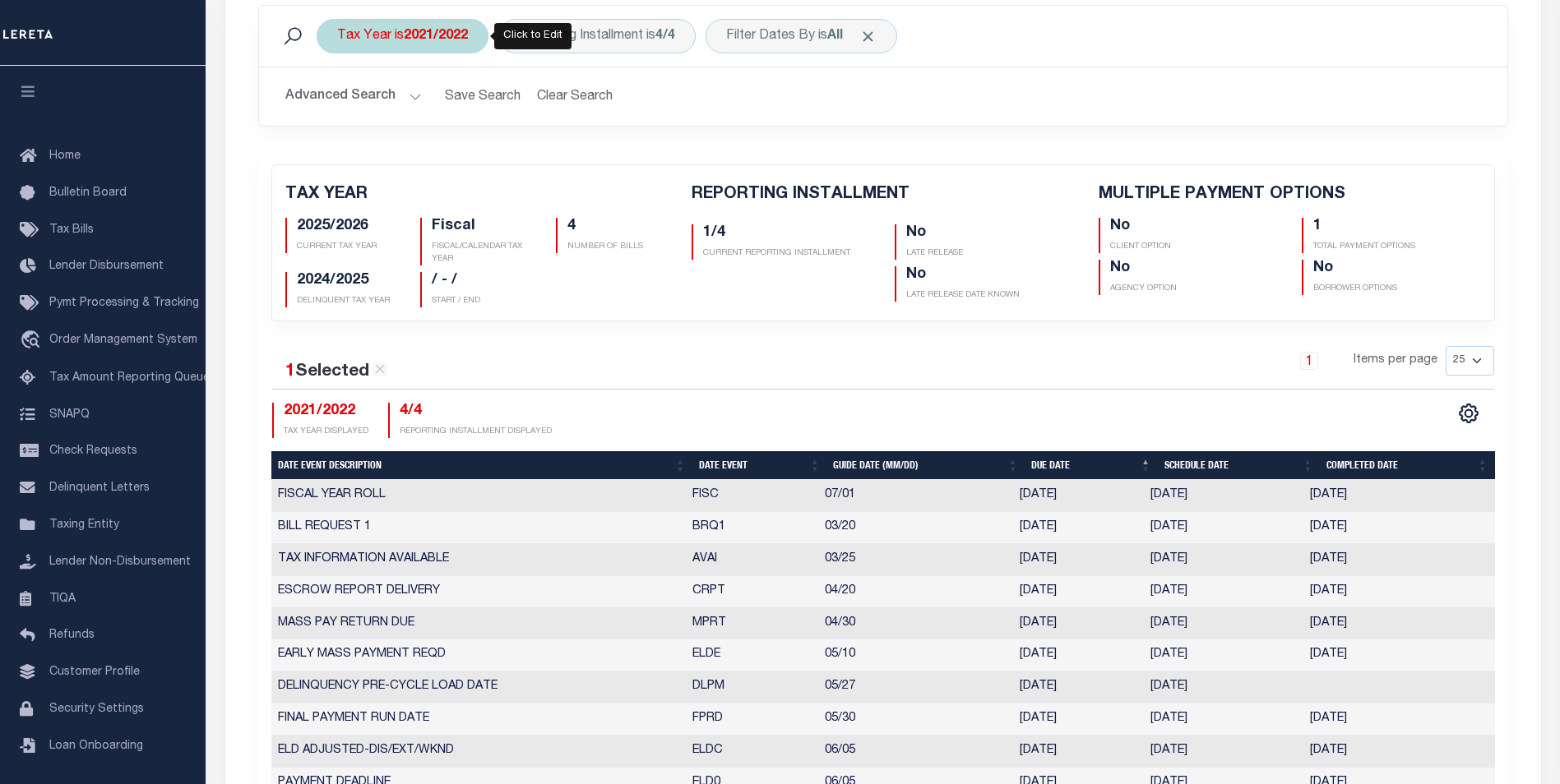
click at [465, 47] on div "Tax Year is 2021/2022" at bounding box center [402, 36] width 172 height 34
select select "2021/2022"
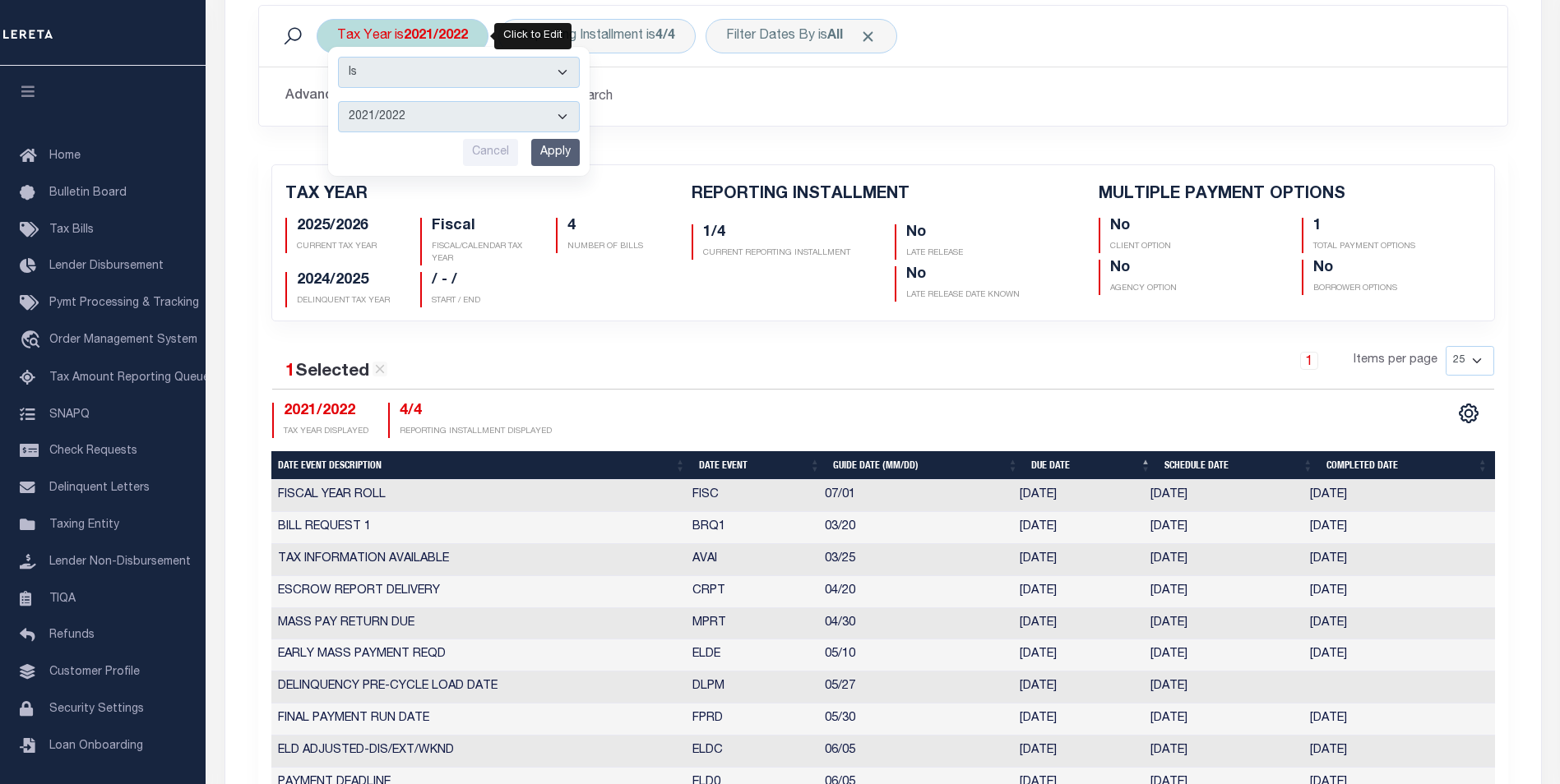
click at [546, 115] on select "2026/2027 2025/2026 2024/2025 2023/2024 2022/2023 2021/2022 2020/2021 2019/2020…" at bounding box center [458, 116] width 242 height 32
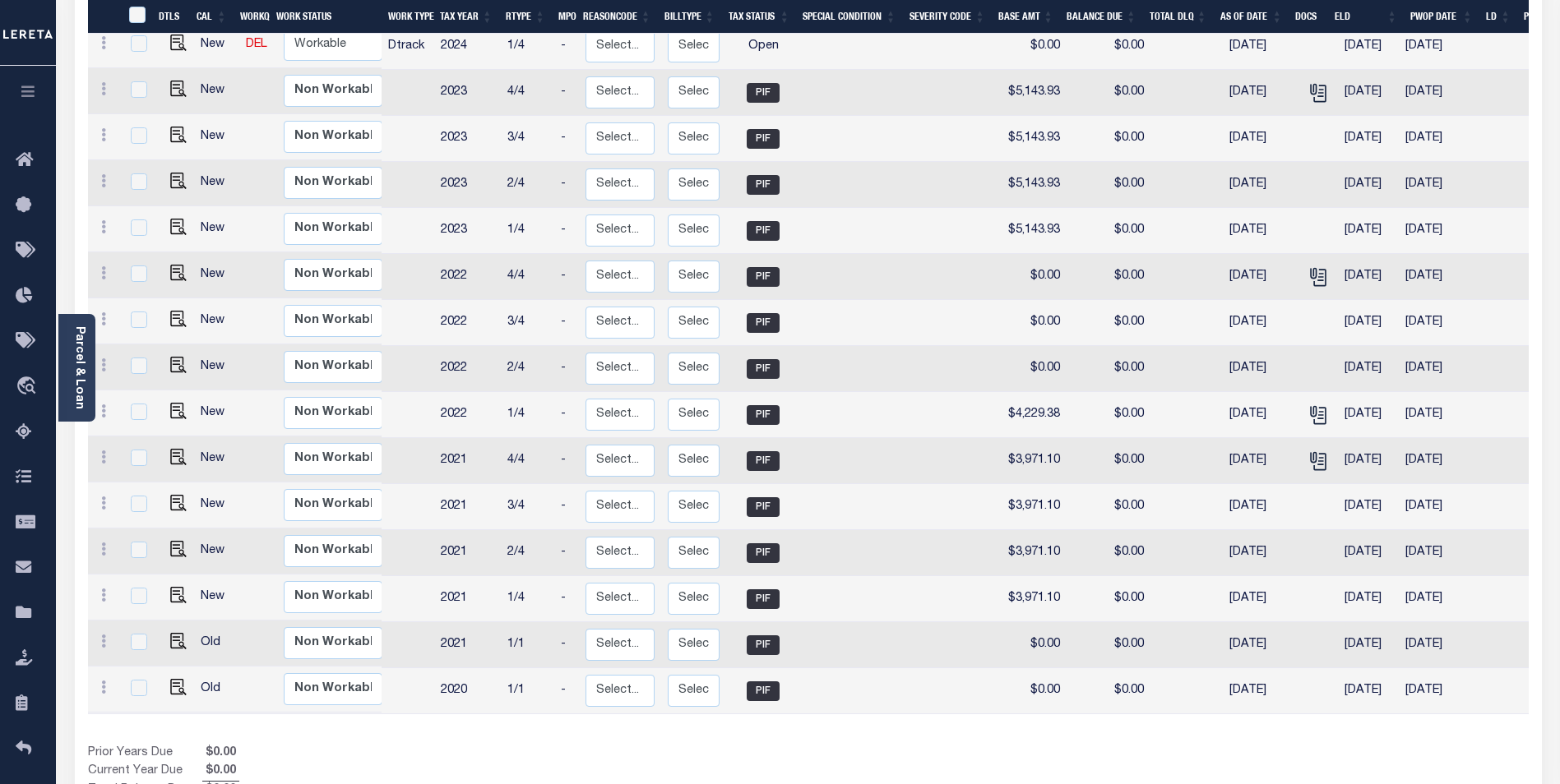
scroll to position [668, 0]
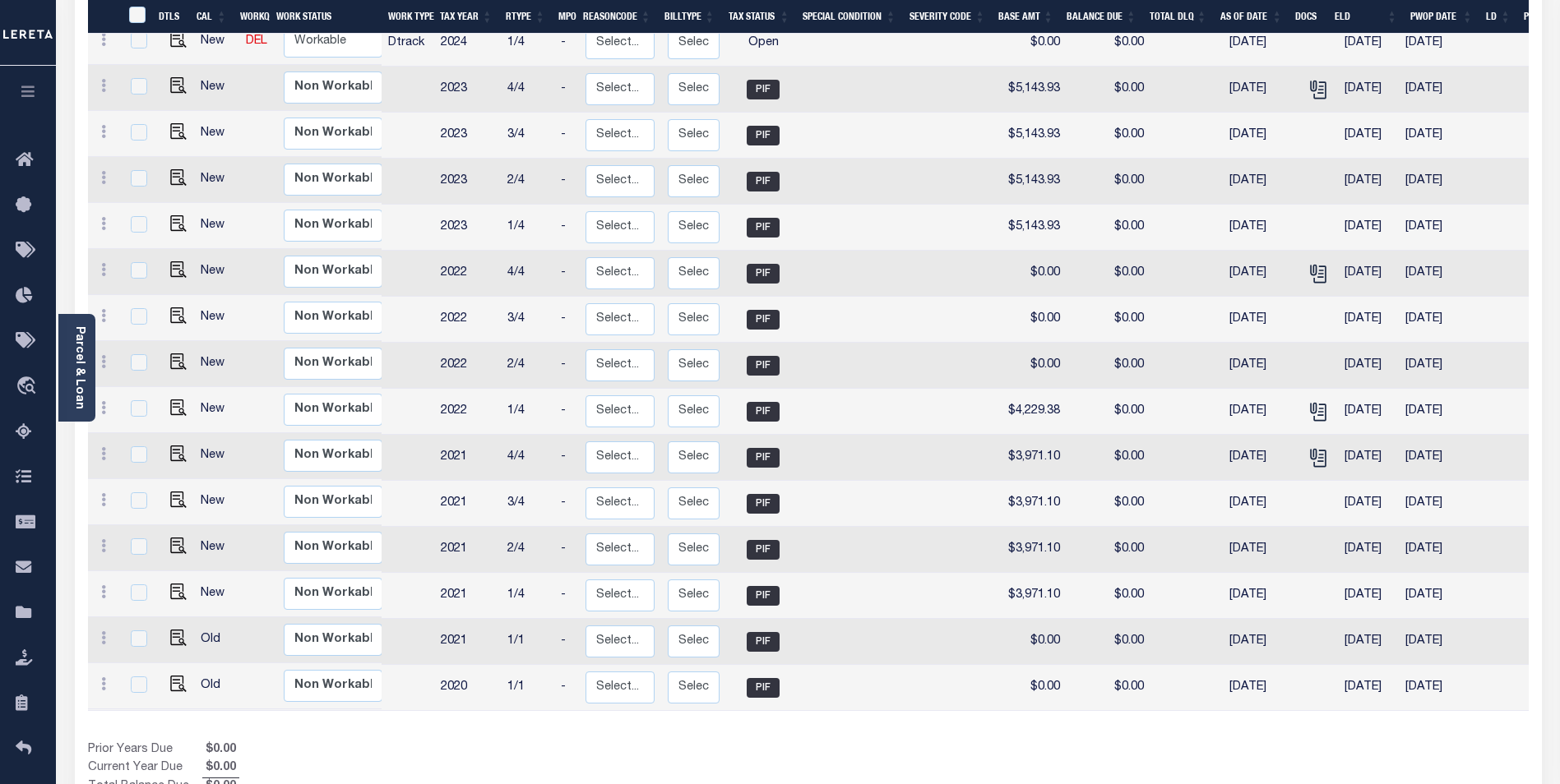
click at [451, 665] on td "2020" at bounding box center [467, 688] width 67 height 46
checkbox input "true"
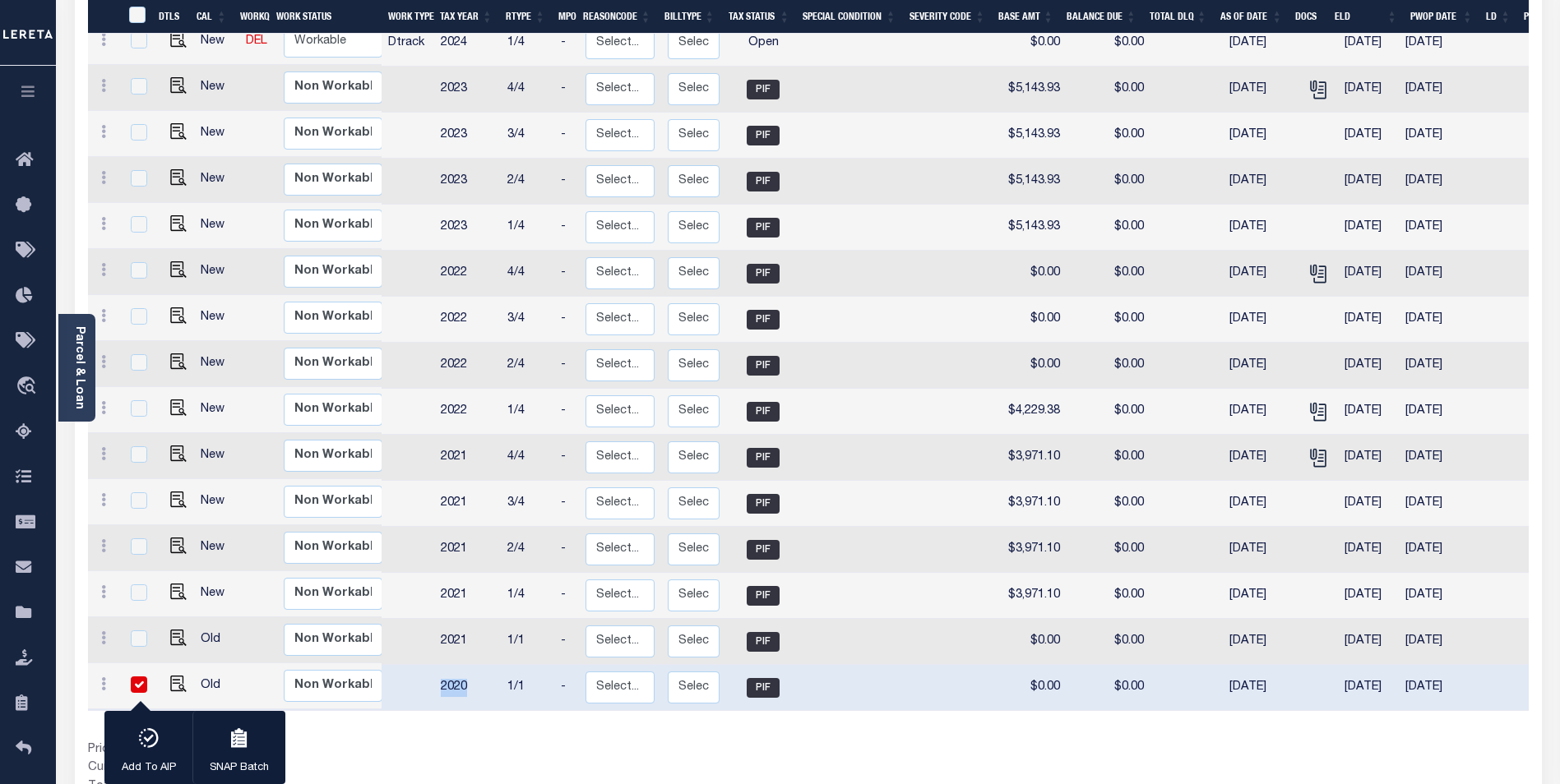
click at [451, 665] on td "2020" at bounding box center [467, 688] width 67 height 46
checkbox input "false"
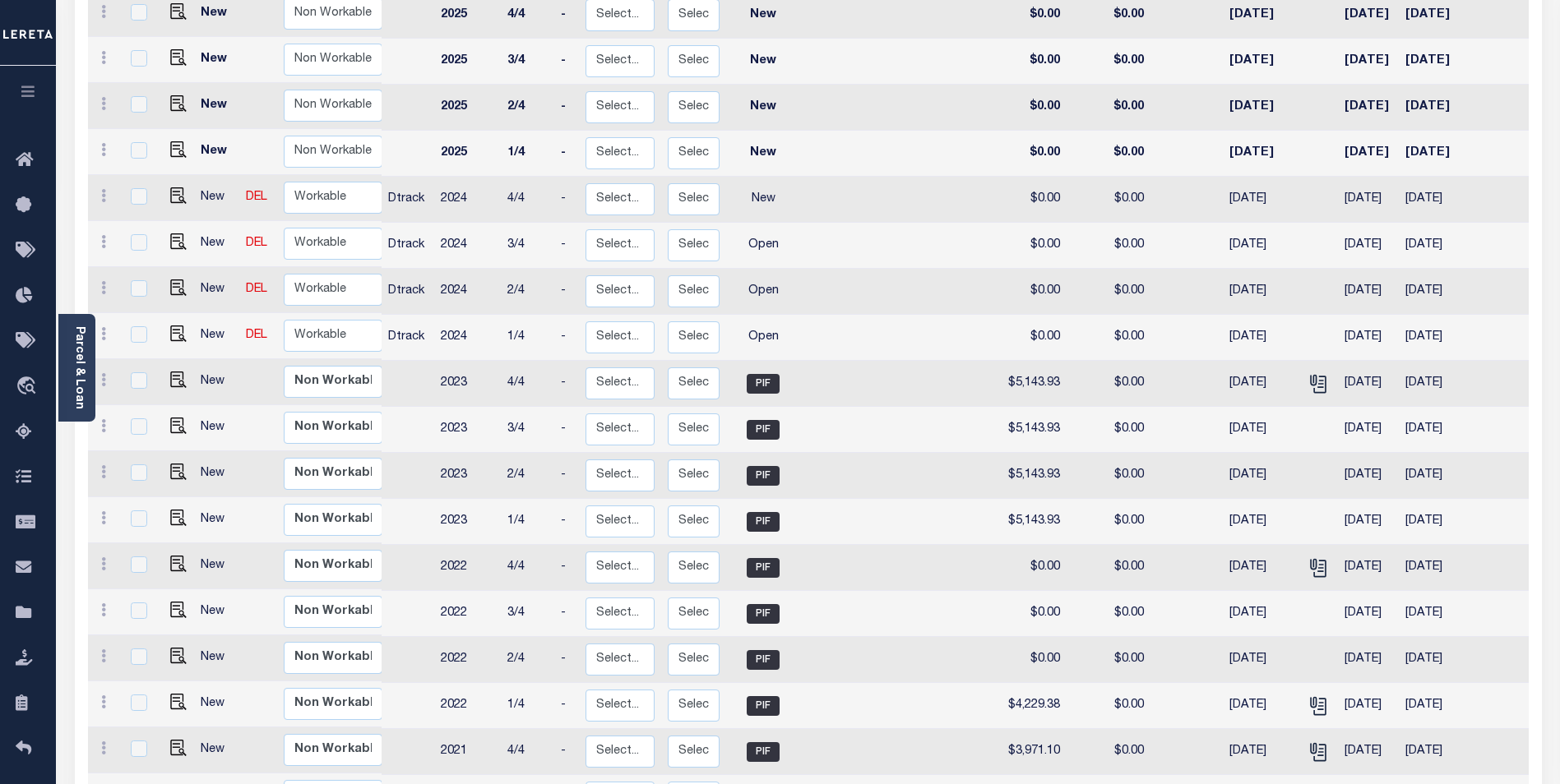
scroll to position [0, 0]
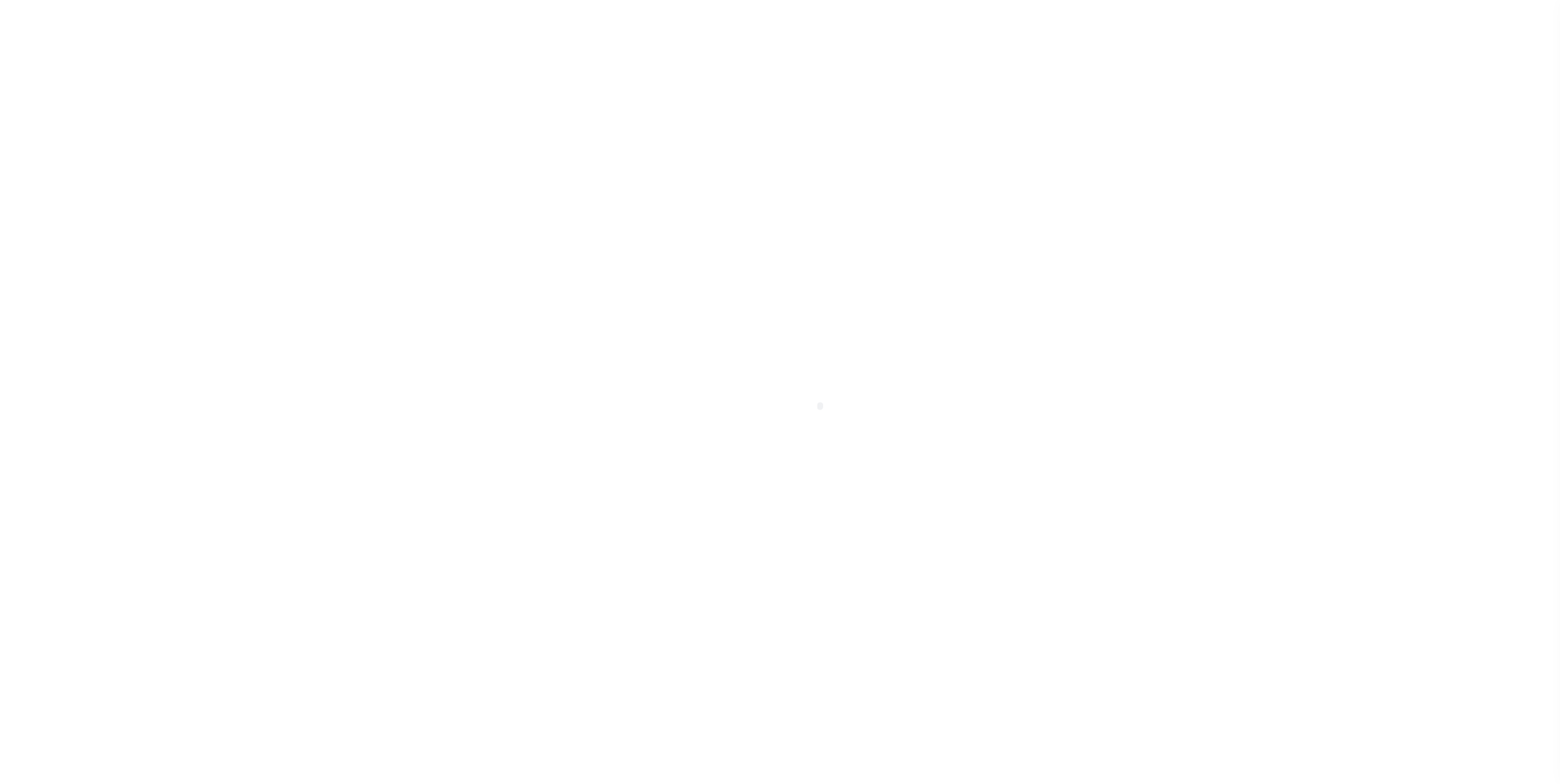
select select "13655"
select select "NonEscrow"
select select
select select "5374"
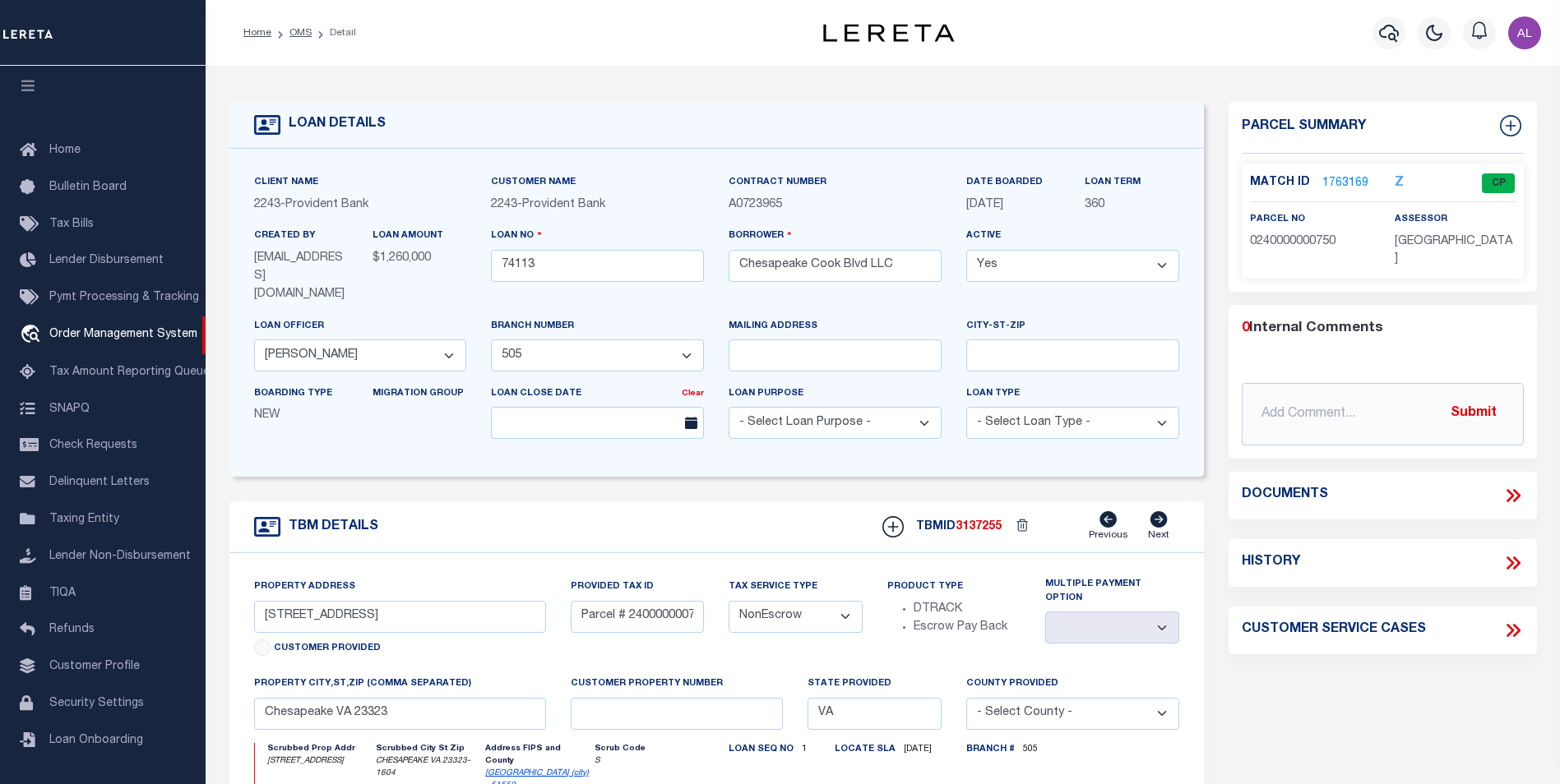
click at [1003, 197] on p "[DATE]" at bounding box center [1013, 205] width 94 height 18
click at [995, 200] on span "[DATE]" at bounding box center [984, 204] width 37 height 12
